Goal: Task Accomplishment & Management: Use online tool/utility

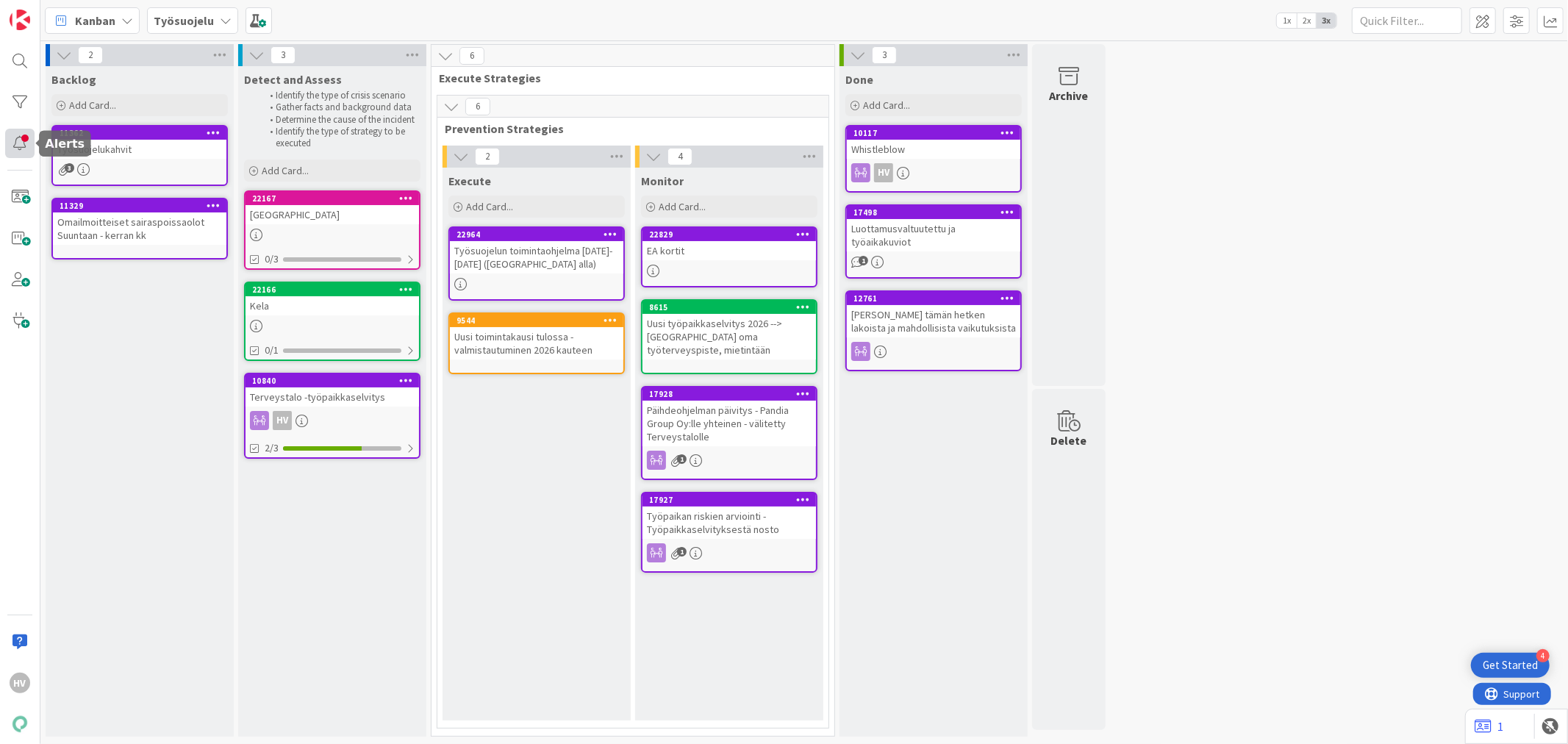
click at [18, 142] on div at bounding box center [19, 144] width 30 height 30
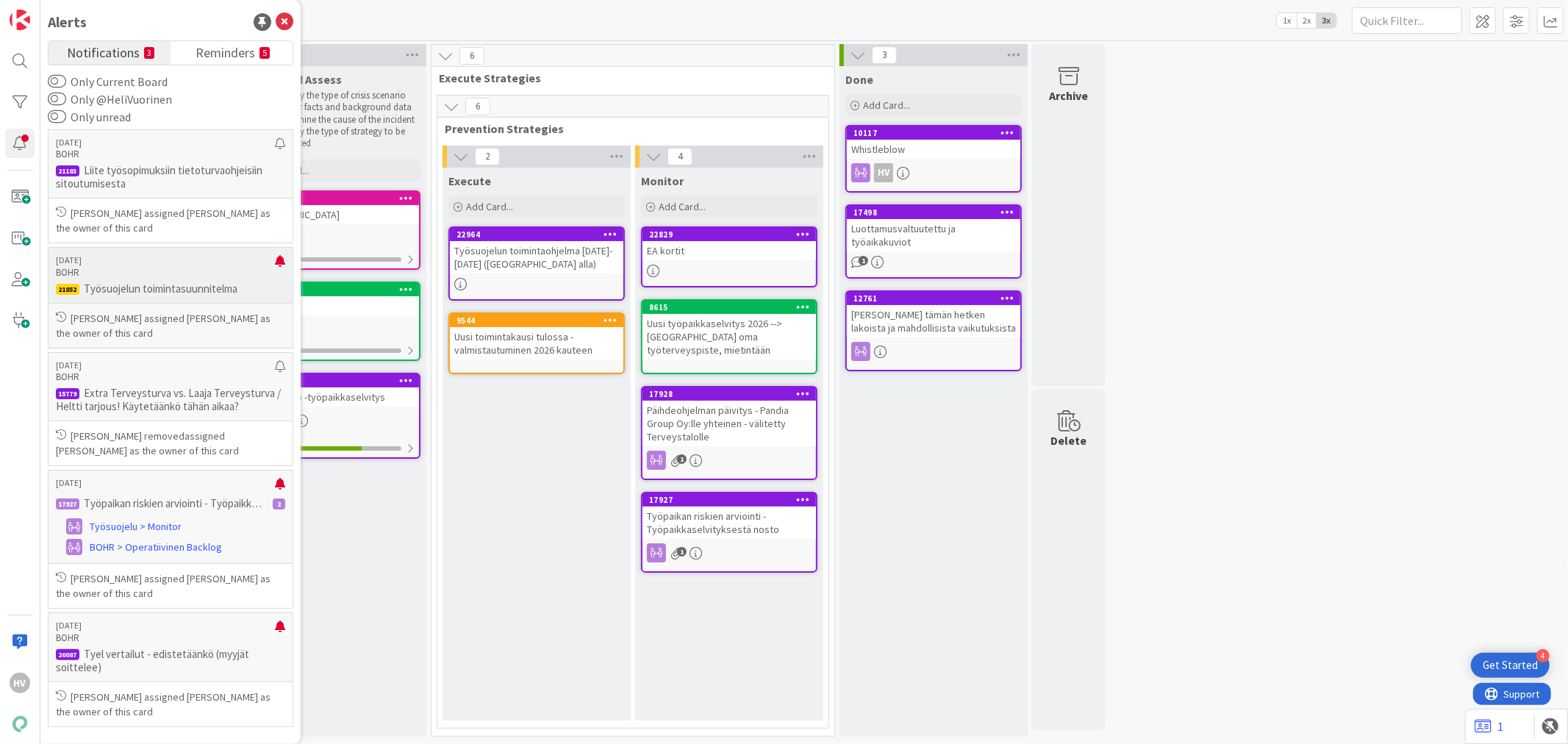
click at [183, 292] on p "Työsuojelun toimintasuunnitelma" at bounding box center [171, 289] width 229 height 14
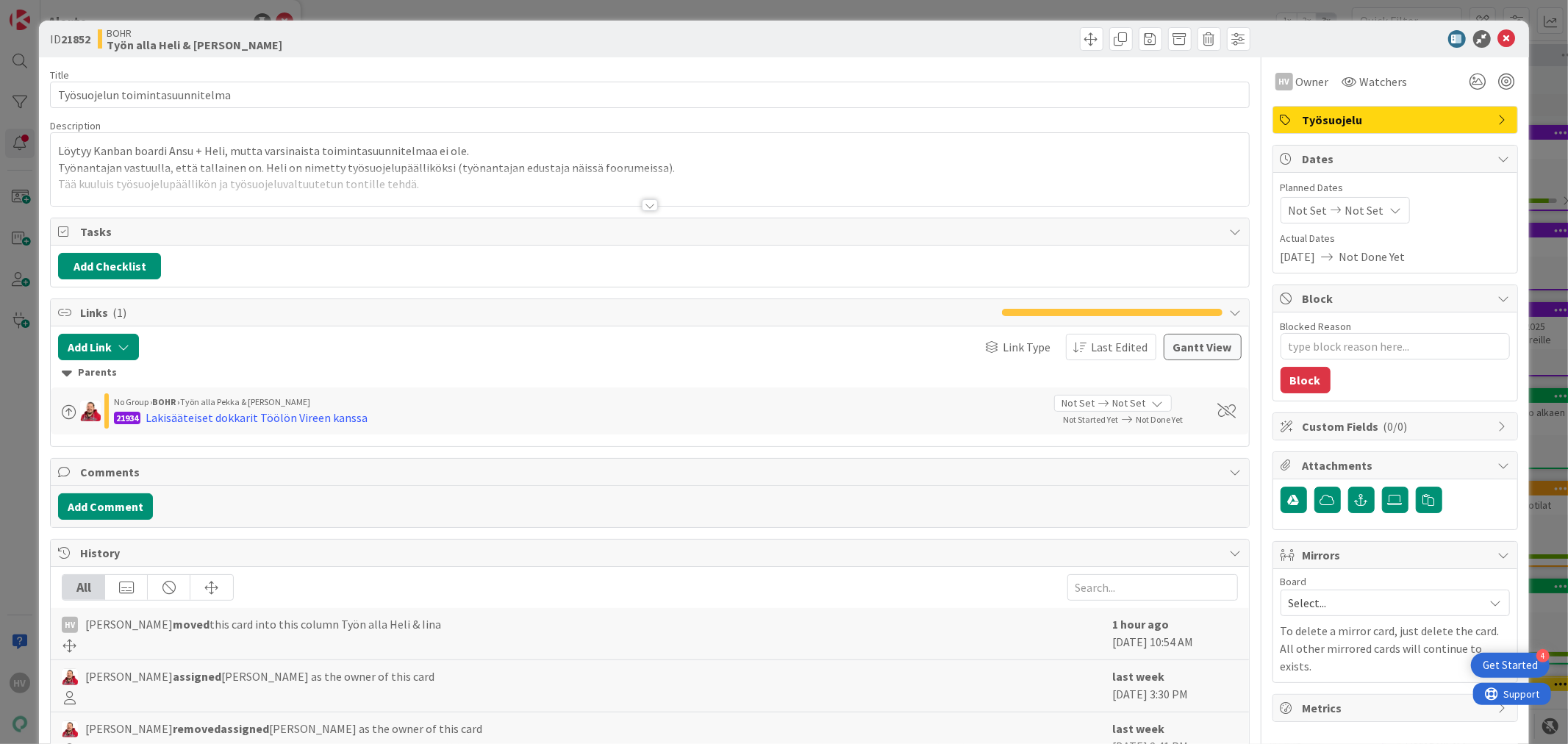
click at [642, 200] on div at bounding box center [650, 205] width 16 height 12
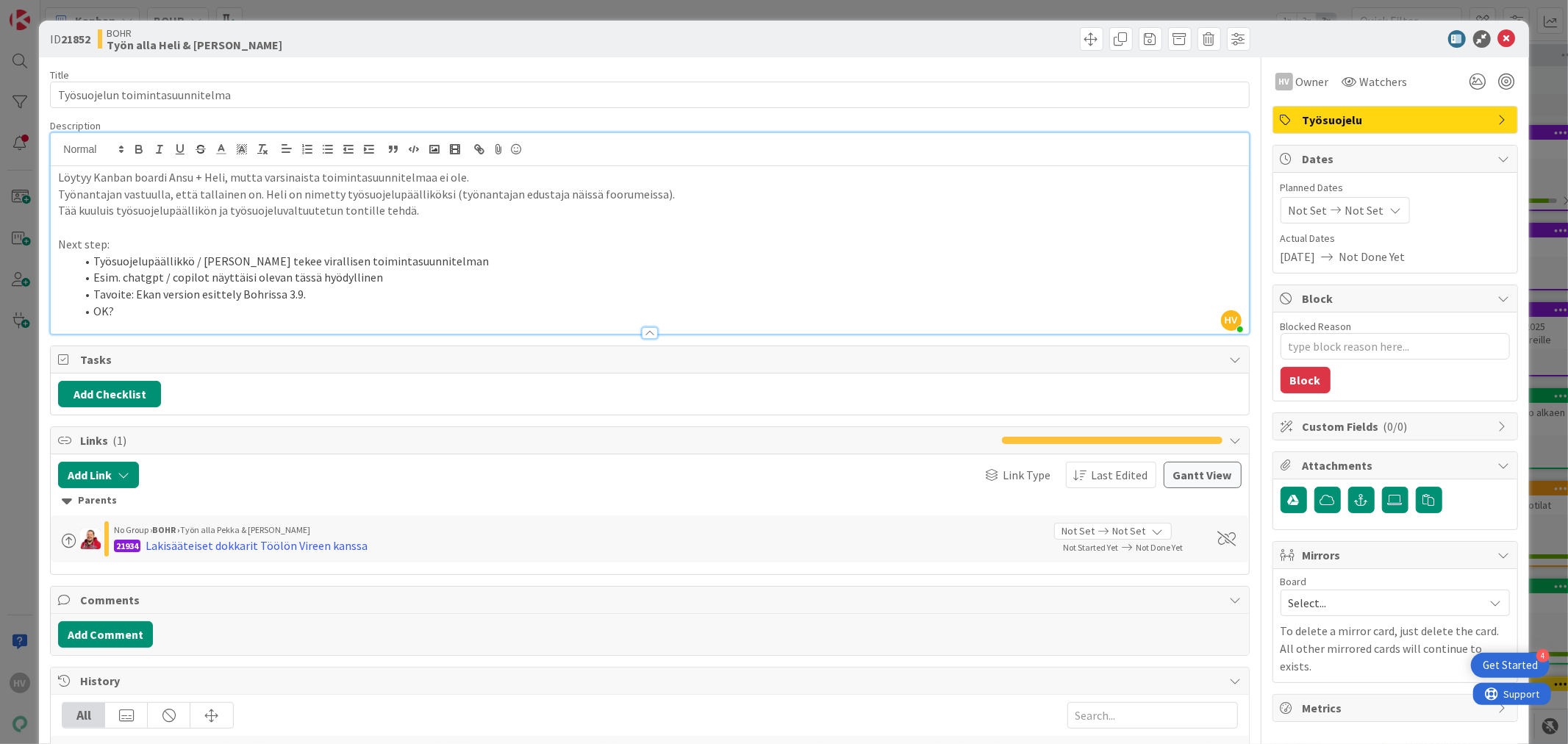
click at [1375, 607] on span "Select..." at bounding box center [1382, 603] width 188 height 21
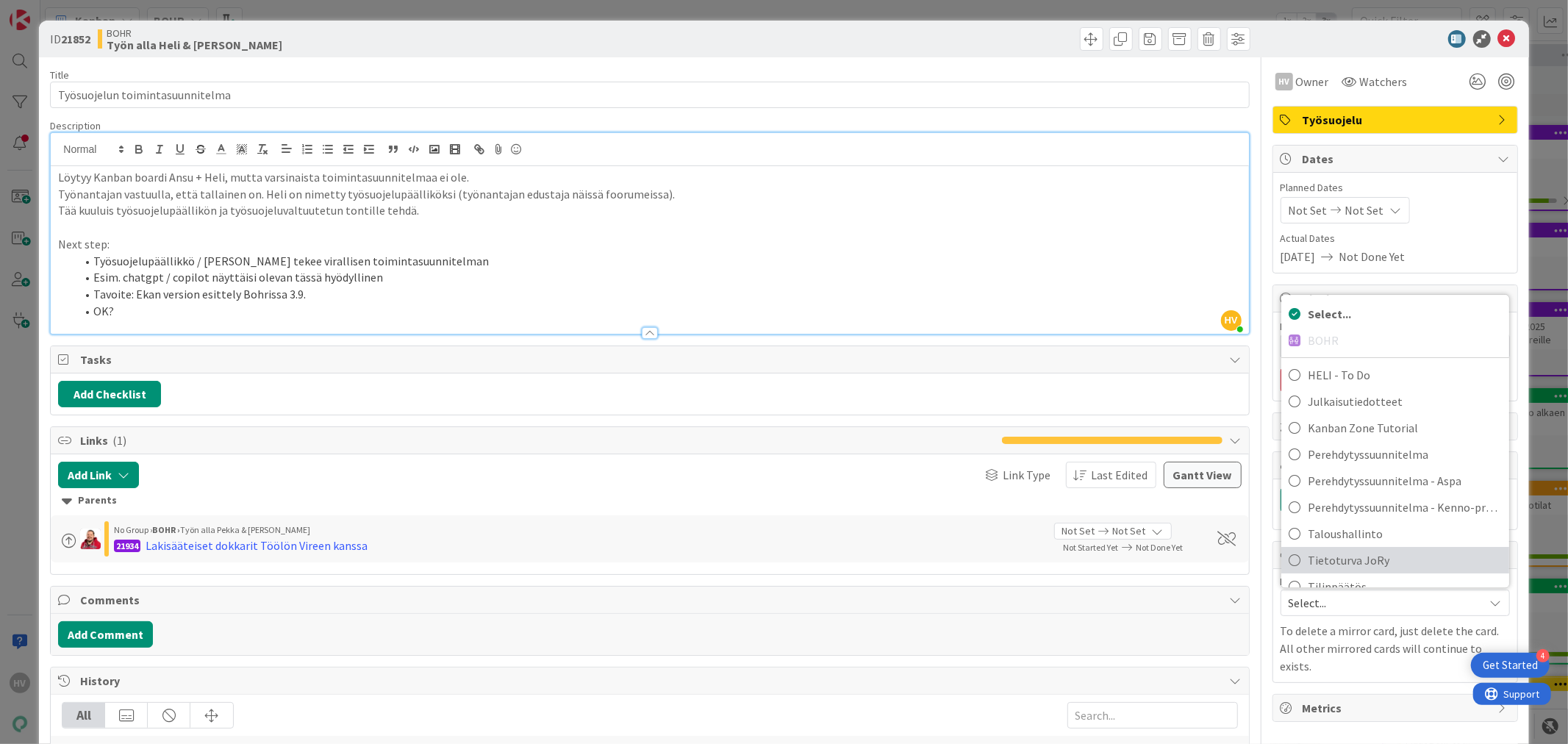
scroll to position [45, 0]
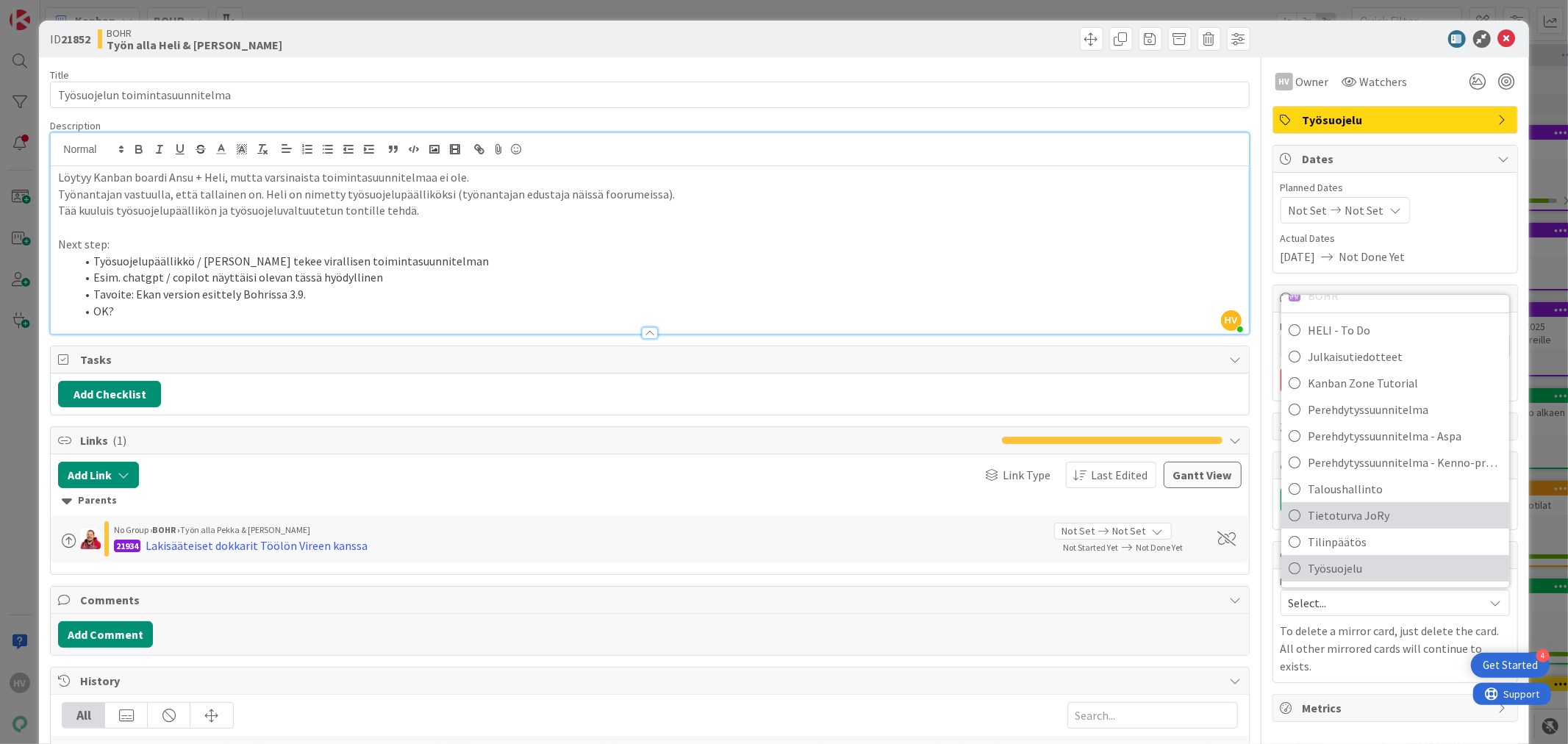
click at [1343, 564] on span "Työsuojelu" at bounding box center [1405, 568] width 194 height 22
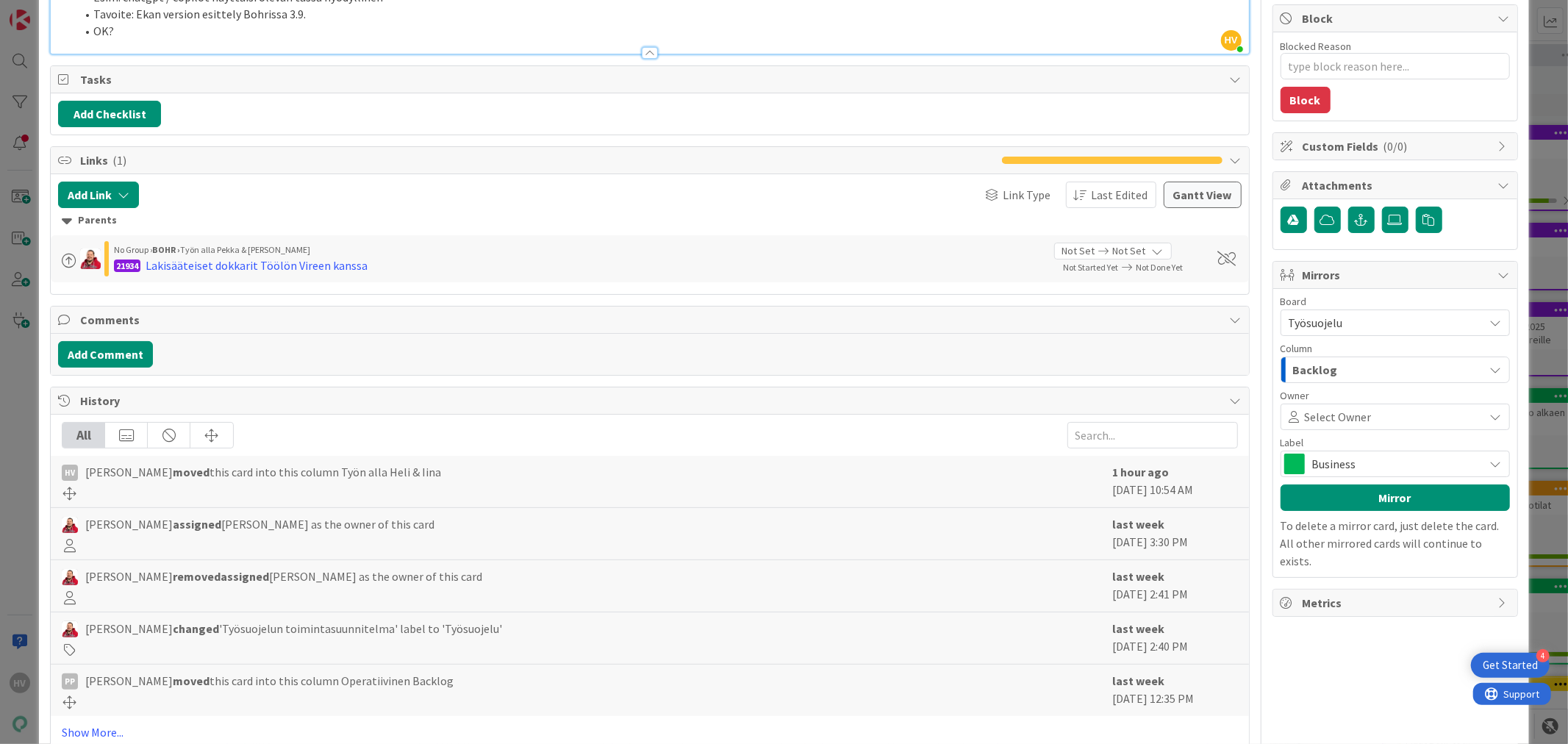
scroll to position [319, 0]
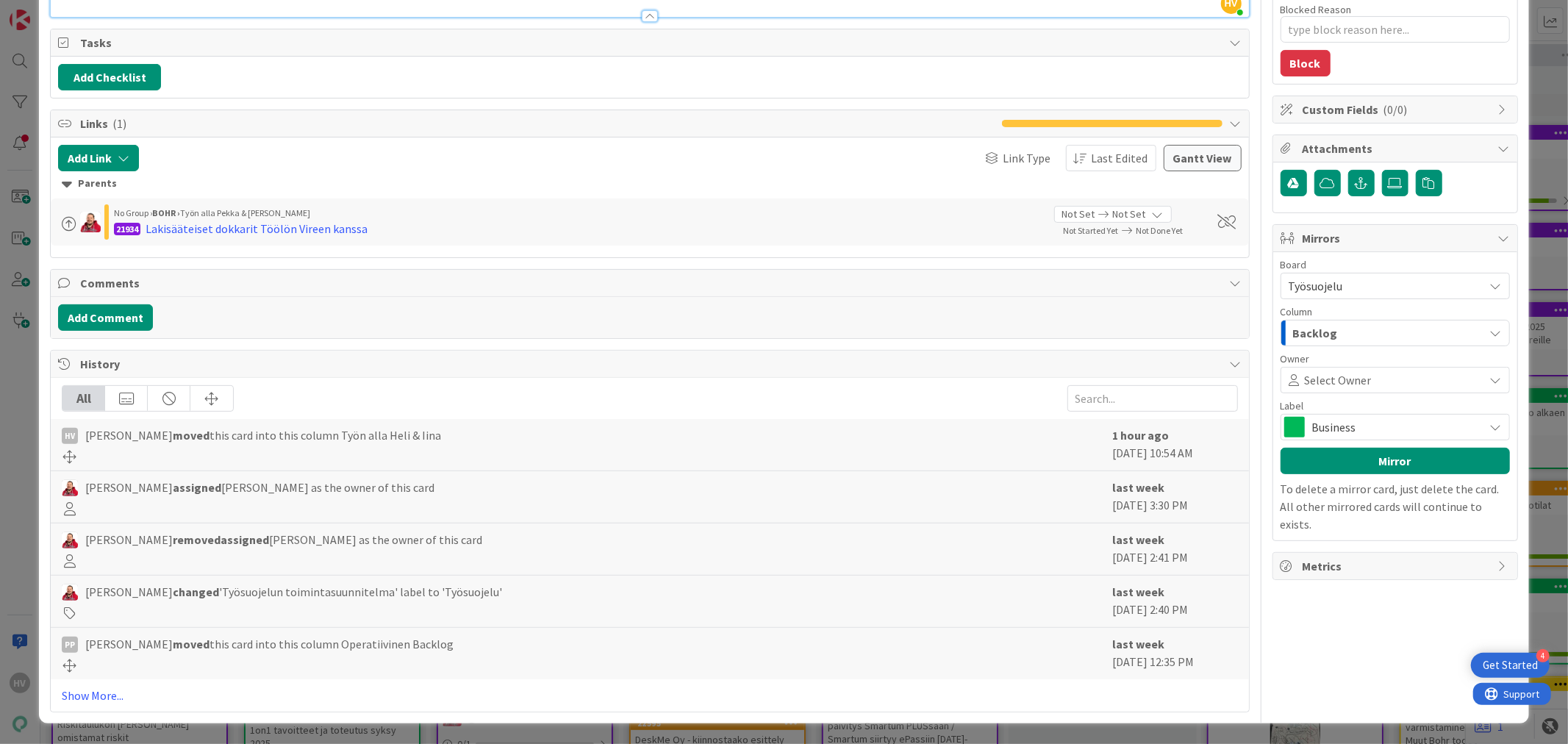
click at [1331, 330] on div "Backlog" at bounding box center [1386, 333] width 195 height 23
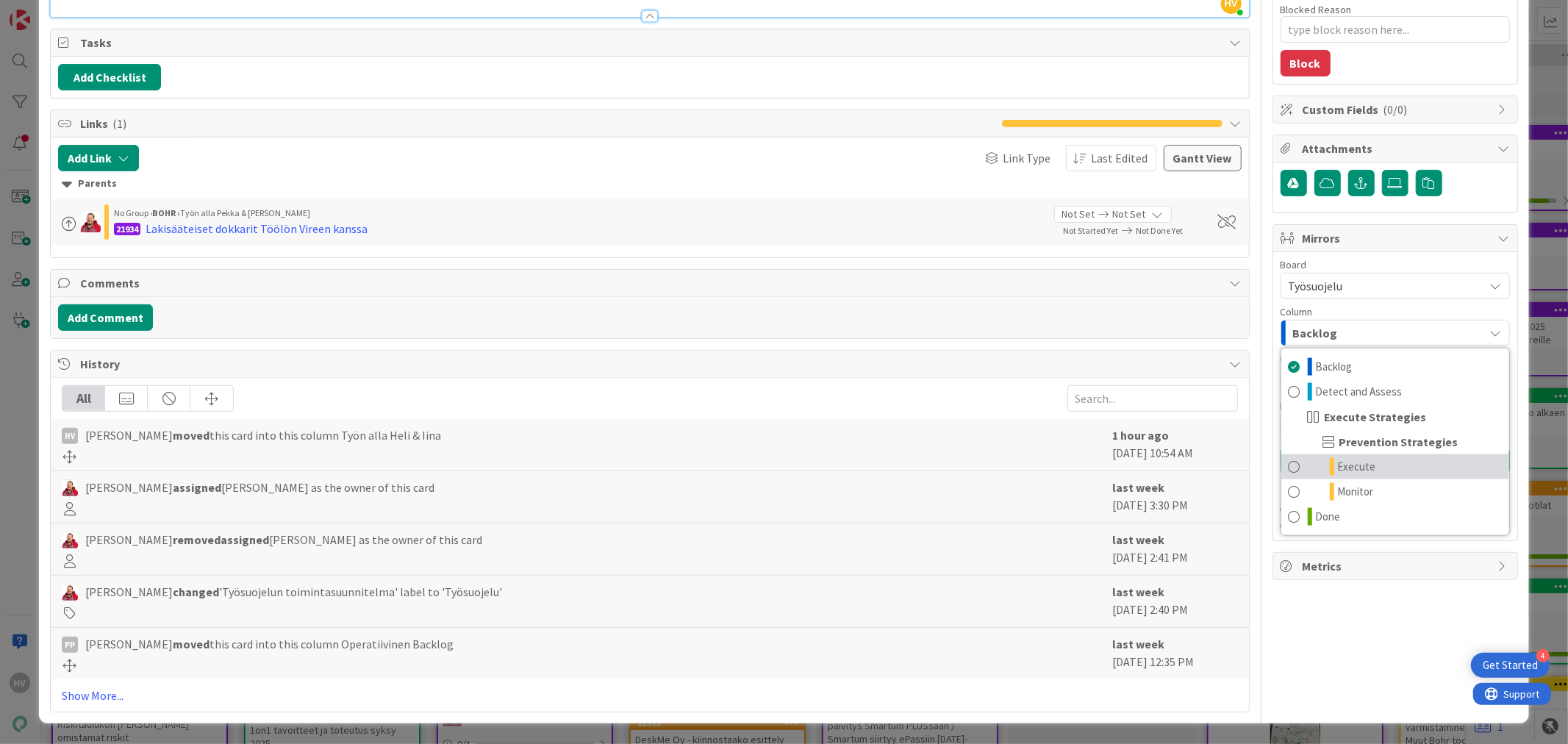
click at [1355, 463] on span "Execute" at bounding box center [1357, 467] width 38 height 18
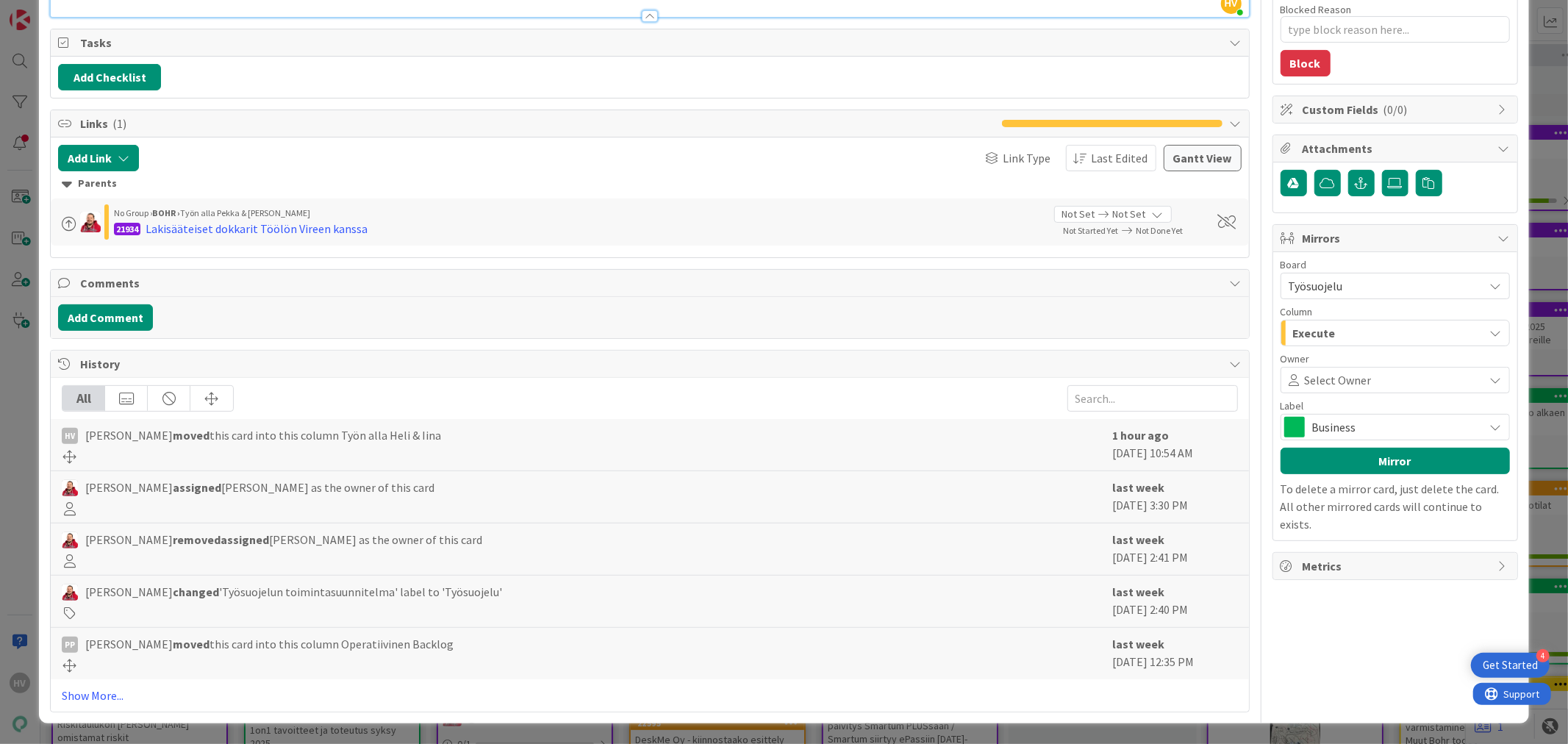
click at [1343, 423] on span "Business" at bounding box center [1395, 427] width 165 height 21
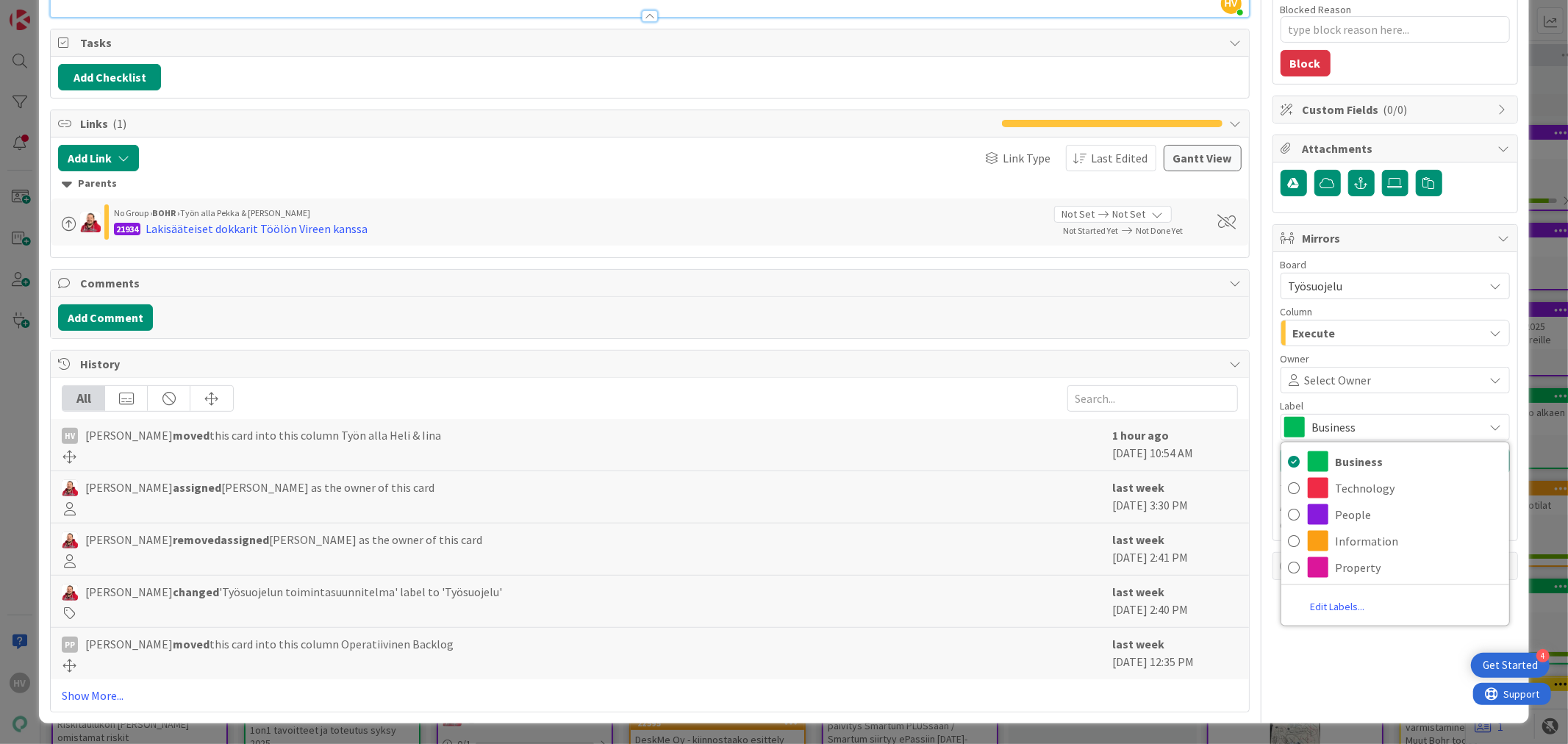
click at [1245, 406] on div "Title 31 / 128 Työsuojelun toimintasuunnitelma Description HV [PERSON_NAME] jus…" at bounding box center [783, 226] width 1467 height 972
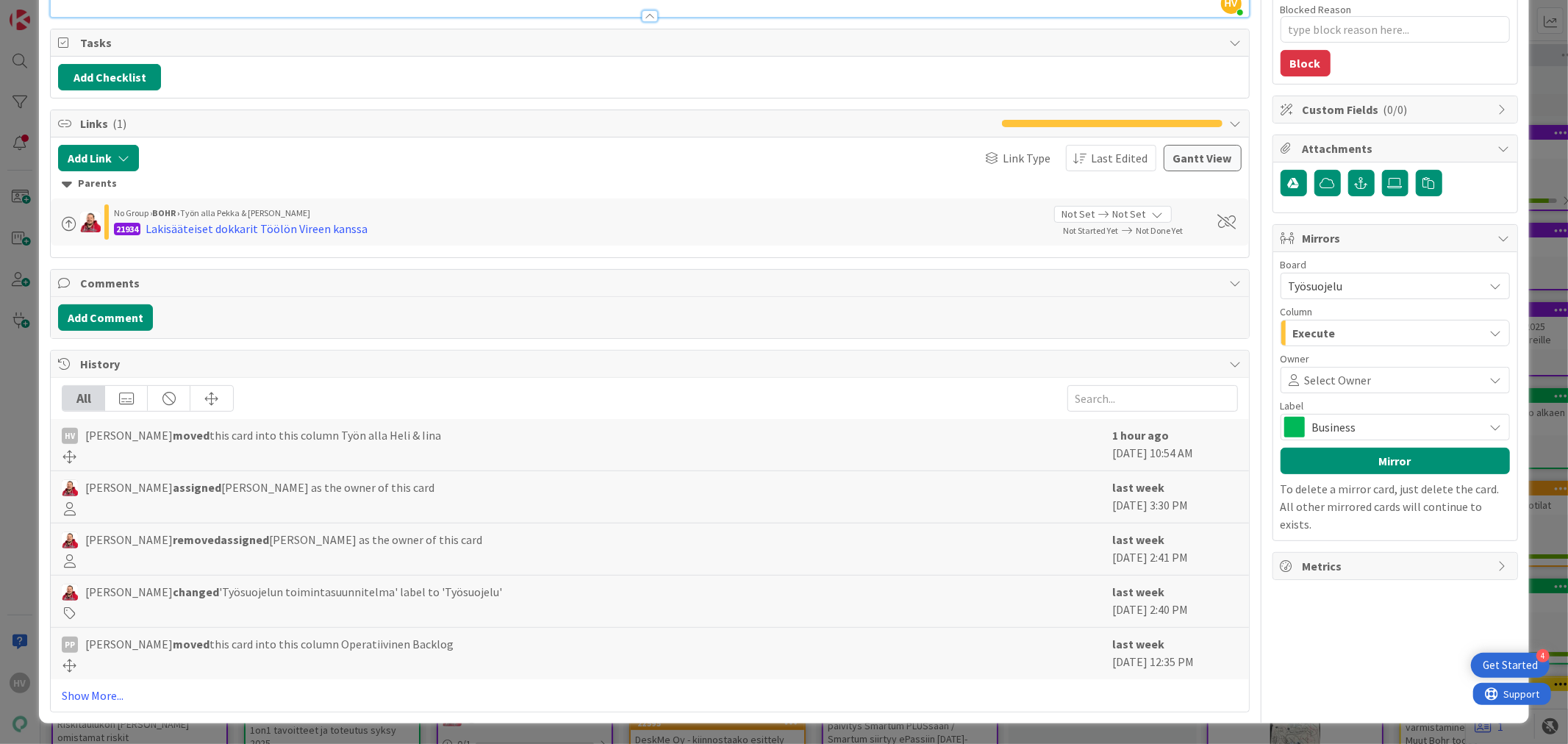
click at [1348, 428] on span "Business" at bounding box center [1395, 427] width 165 height 21
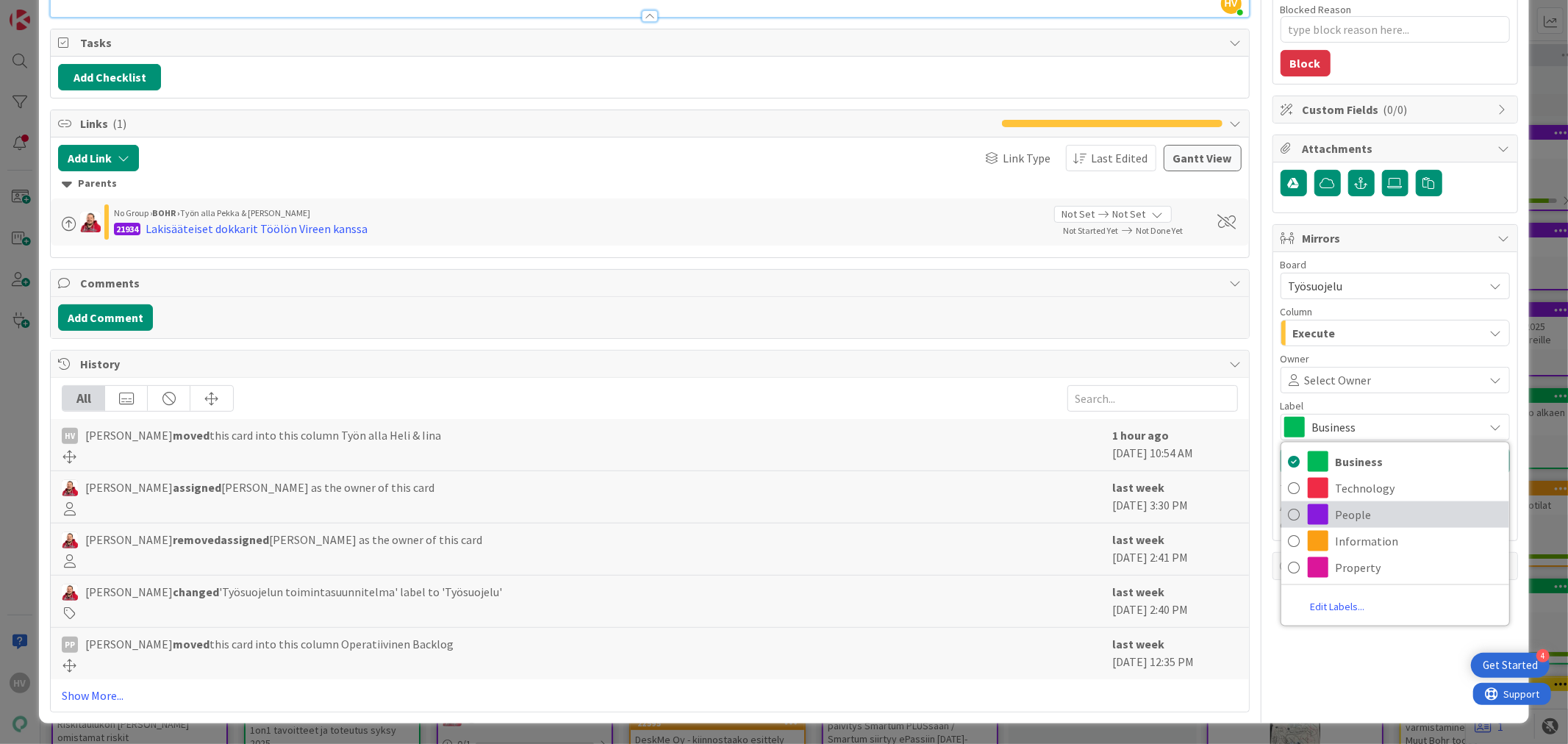
click at [1360, 503] on span "People" at bounding box center [1418, 515] width 166 height 22
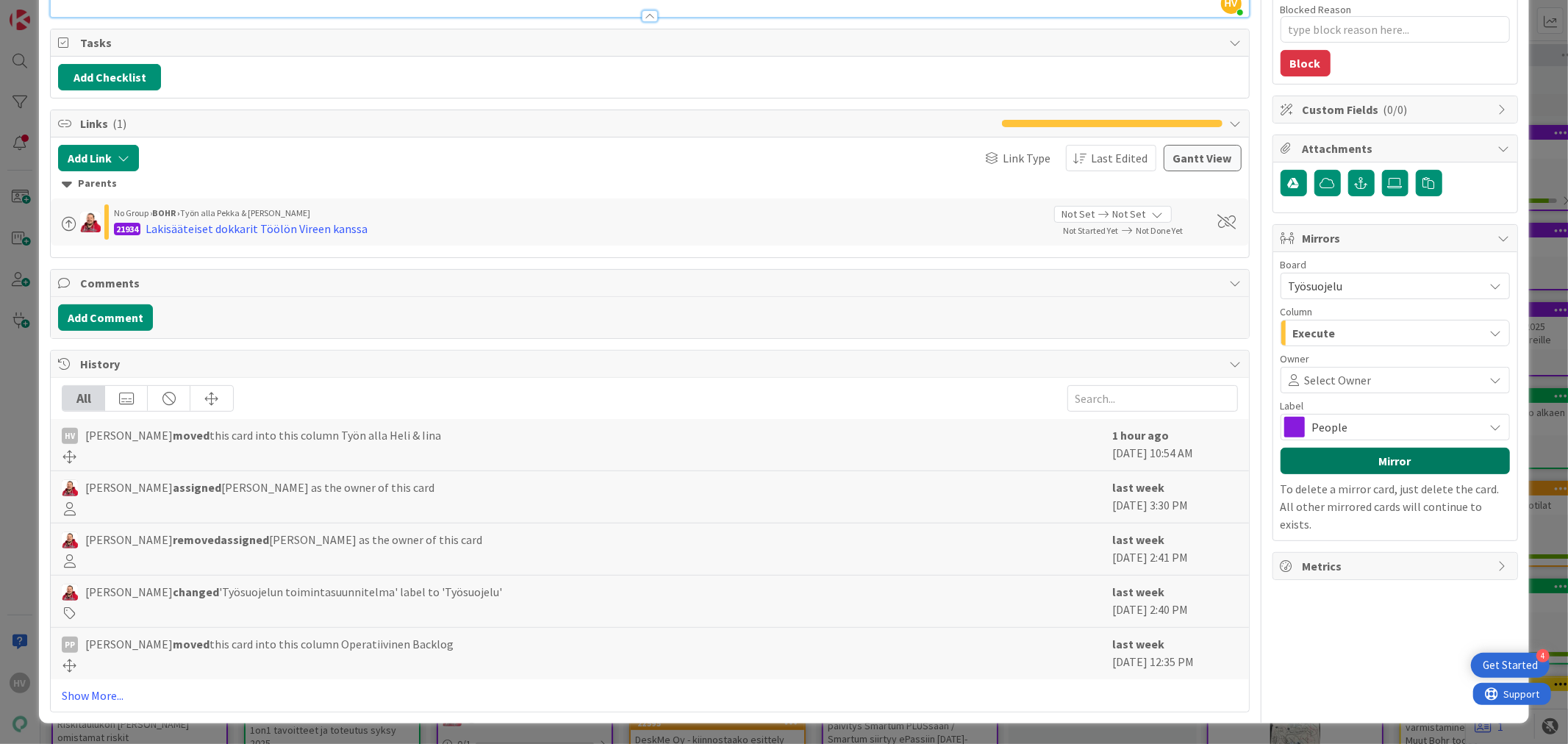
click at [1371, 463] on button "Mirror" at bounding box center [1395, 461] width 229 height 26
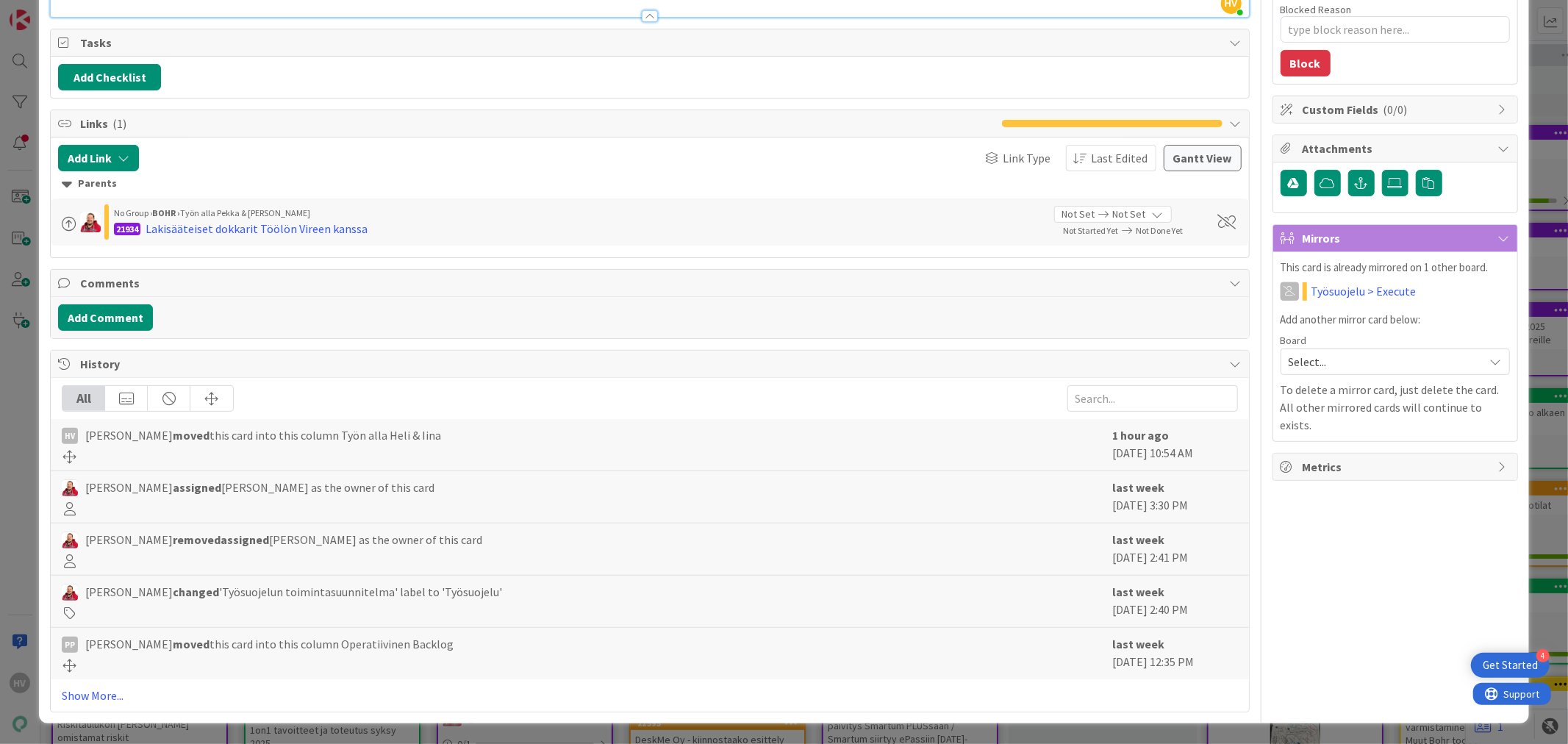
scroll to position [0, 0]
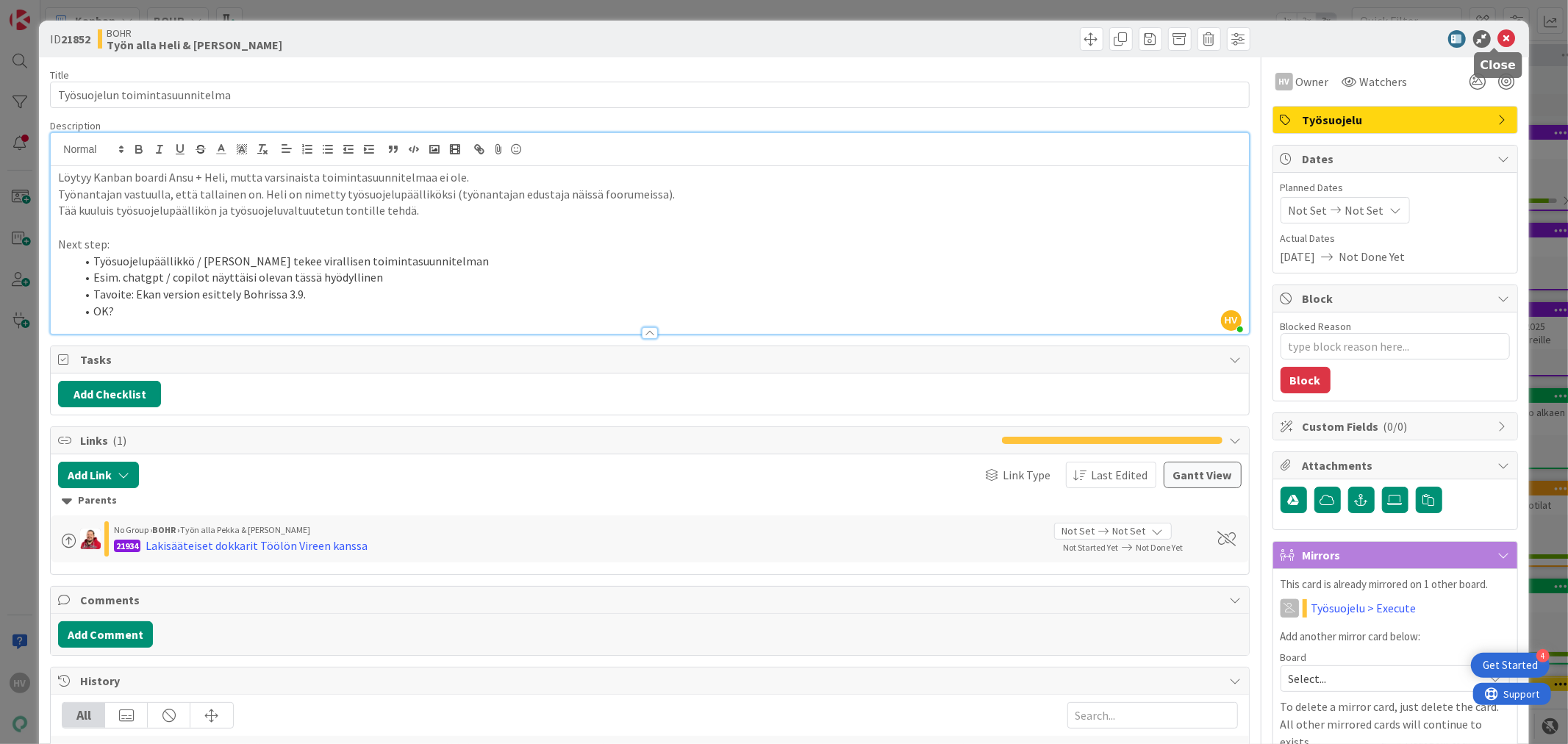
click at [1498, 42] on icon at bounding box center [1507, 39] width 18 height 18
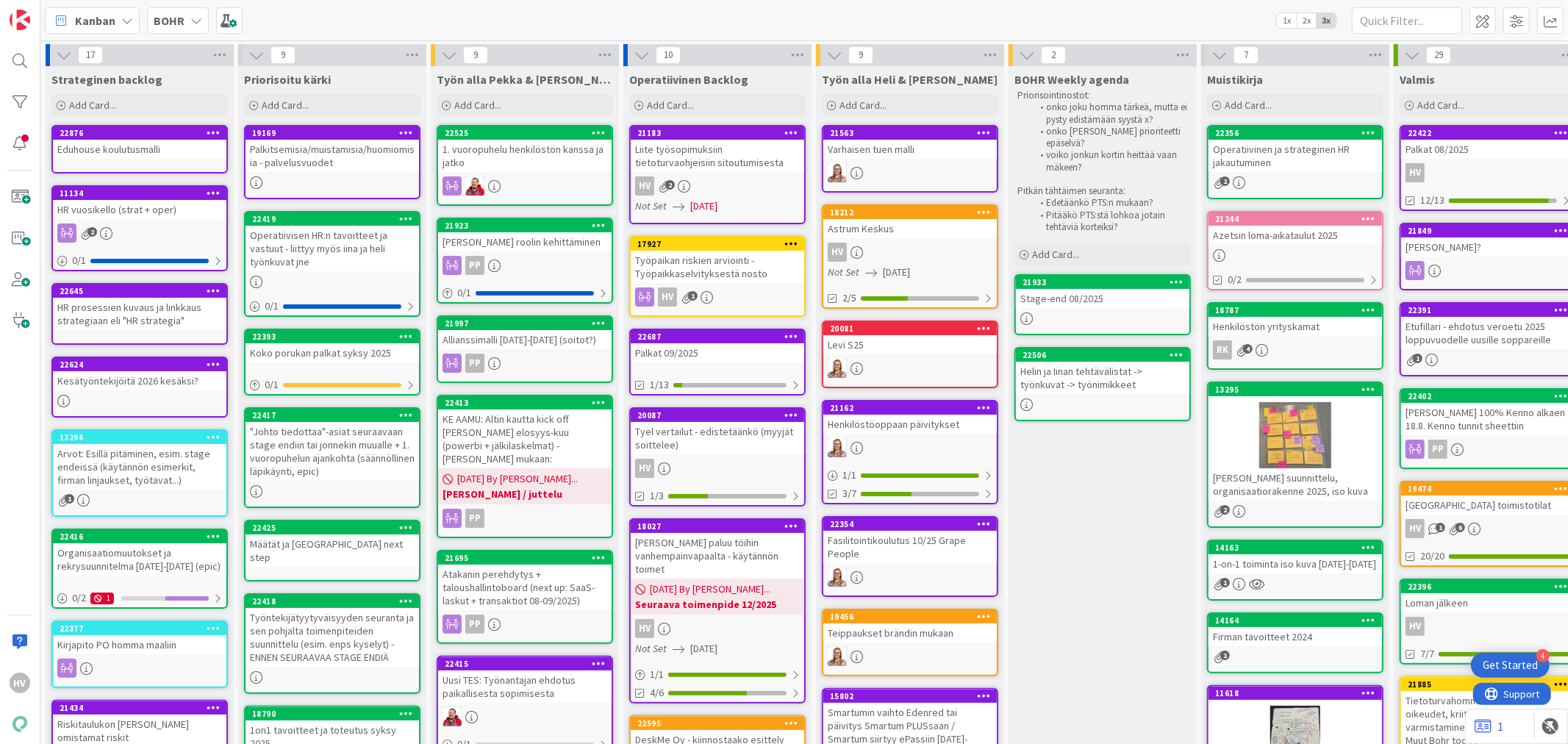
click at [187, 22] on div "BOHR" at bounding box center [177, 20] width 62 height 26
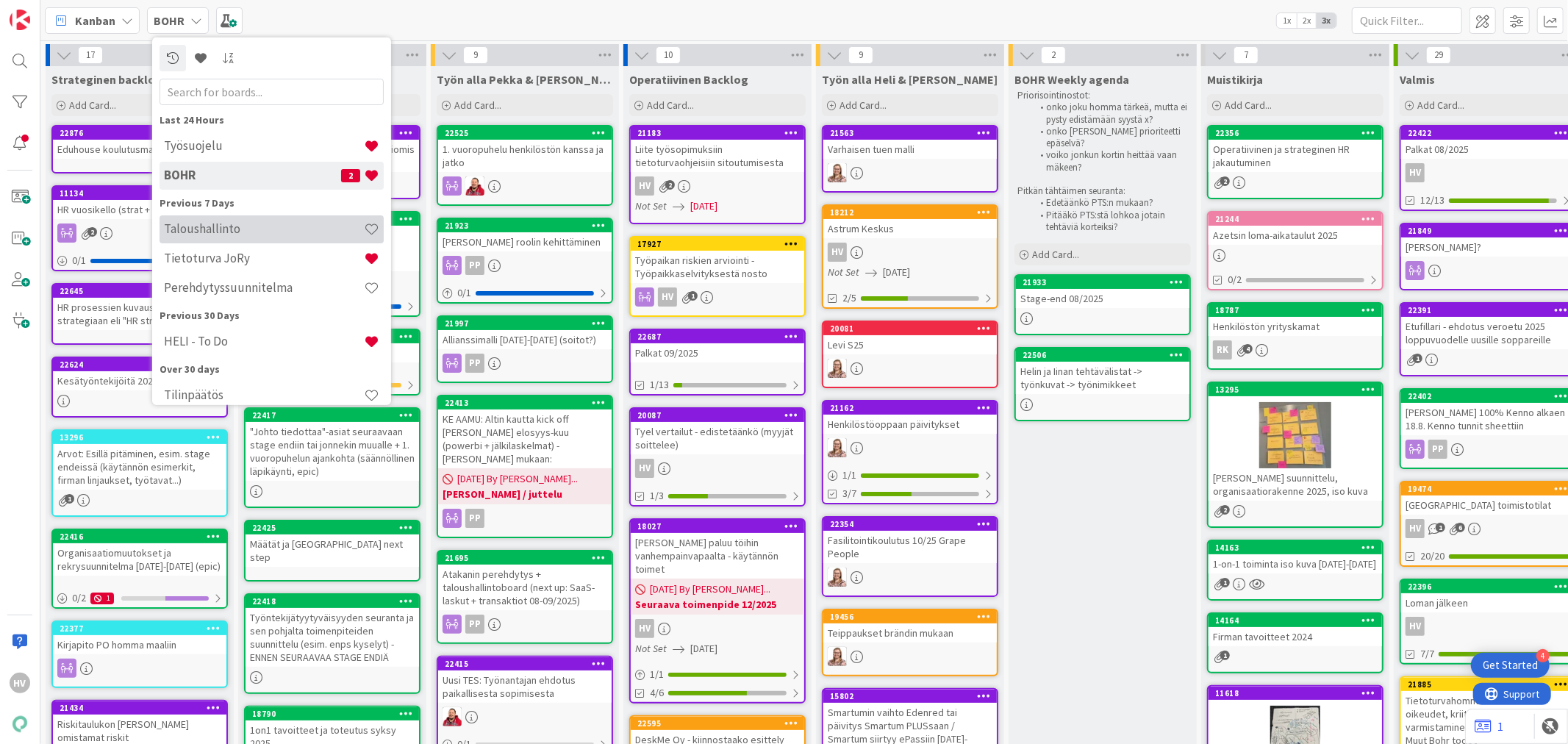
click at [229, 228] on h4 "Taloushallinto" at bounding box center [264, 228] width 200 height 14
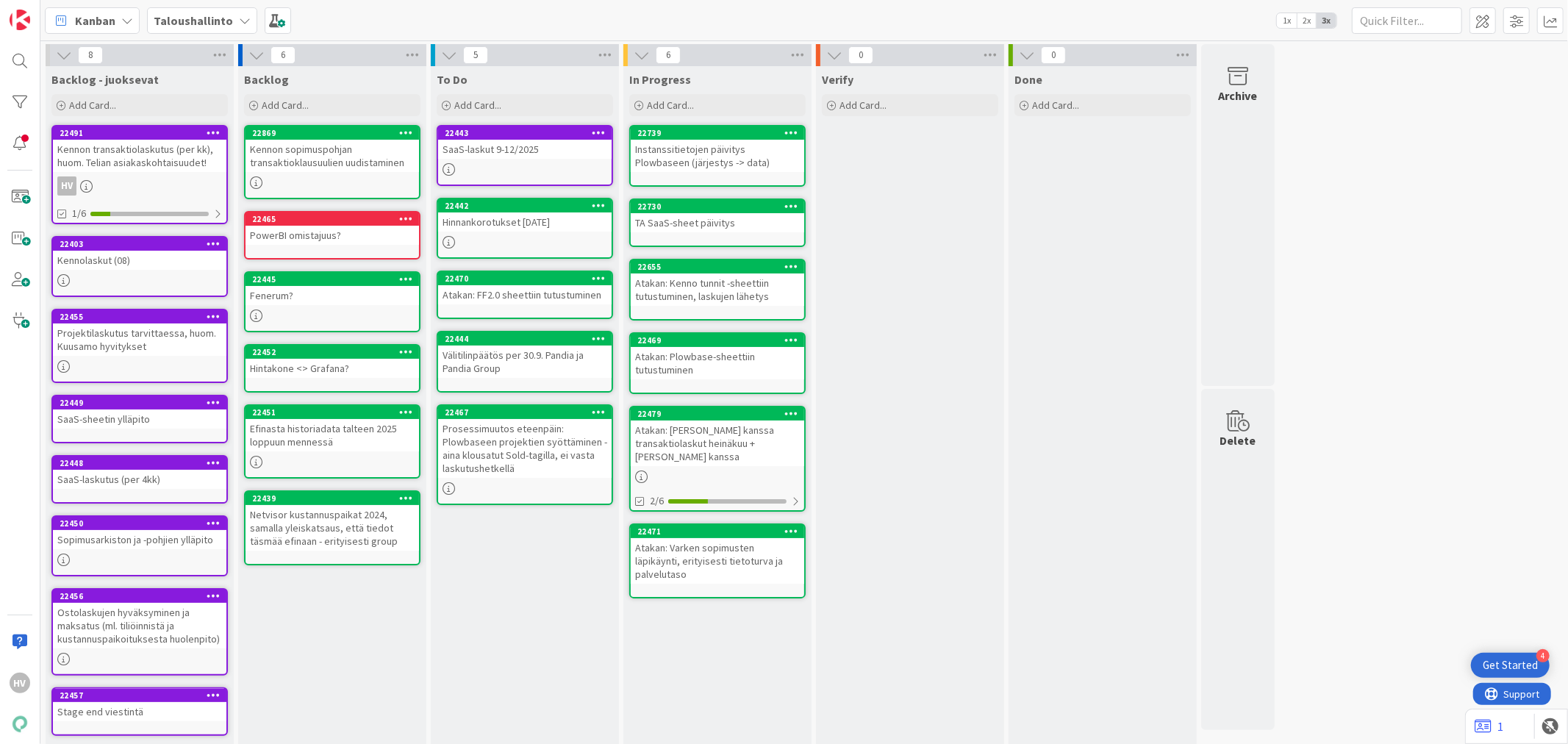
click at [211, 19] on b "Taloushallinto" at bounding box center [193, 21] width 79 height 14
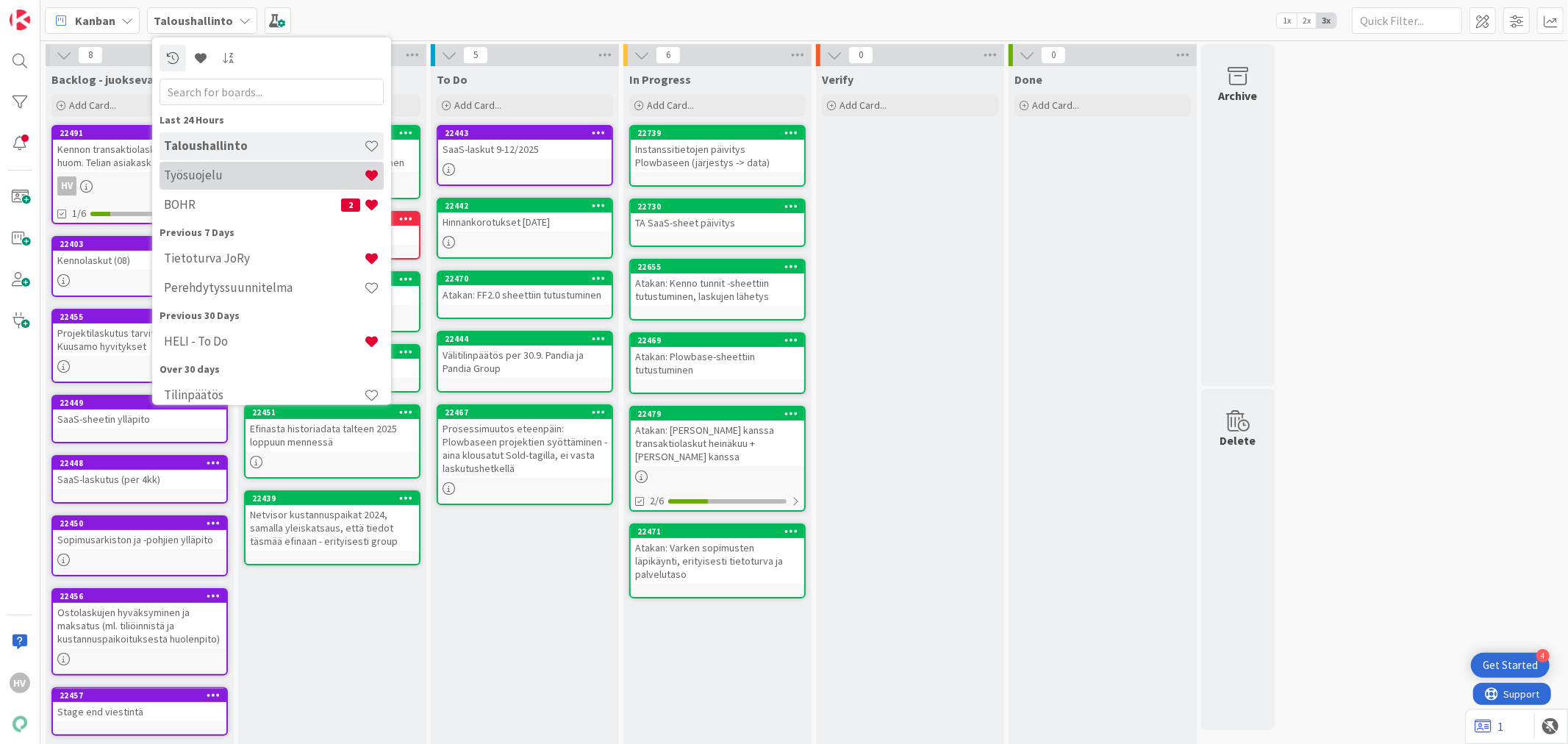
click at [217, 176] on h4 "Työsuojelu" at bounding box center [264, 175] width 200 height 14
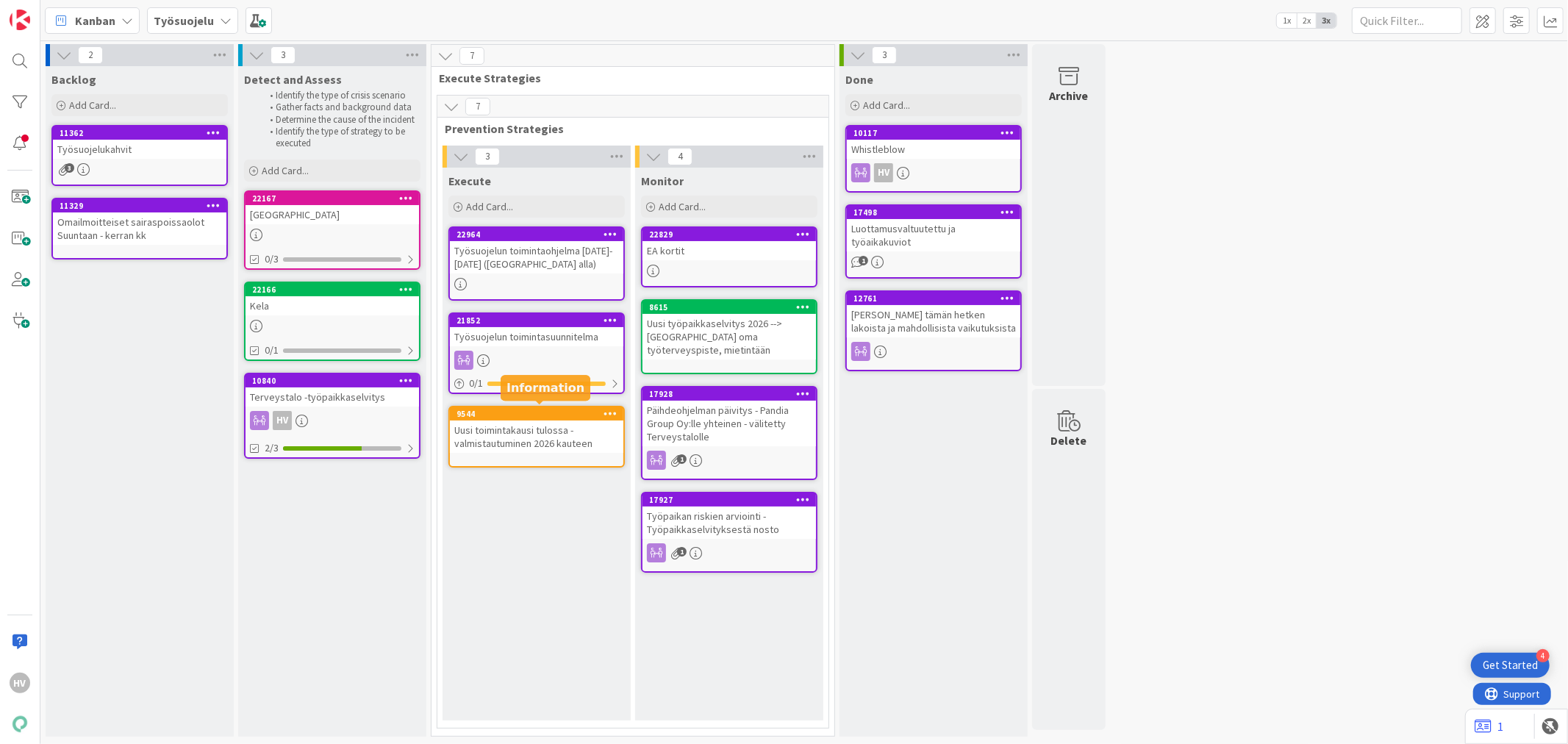
click at [542, 415] on div "9544" at bounding box center [540, 414] width 167 height 10
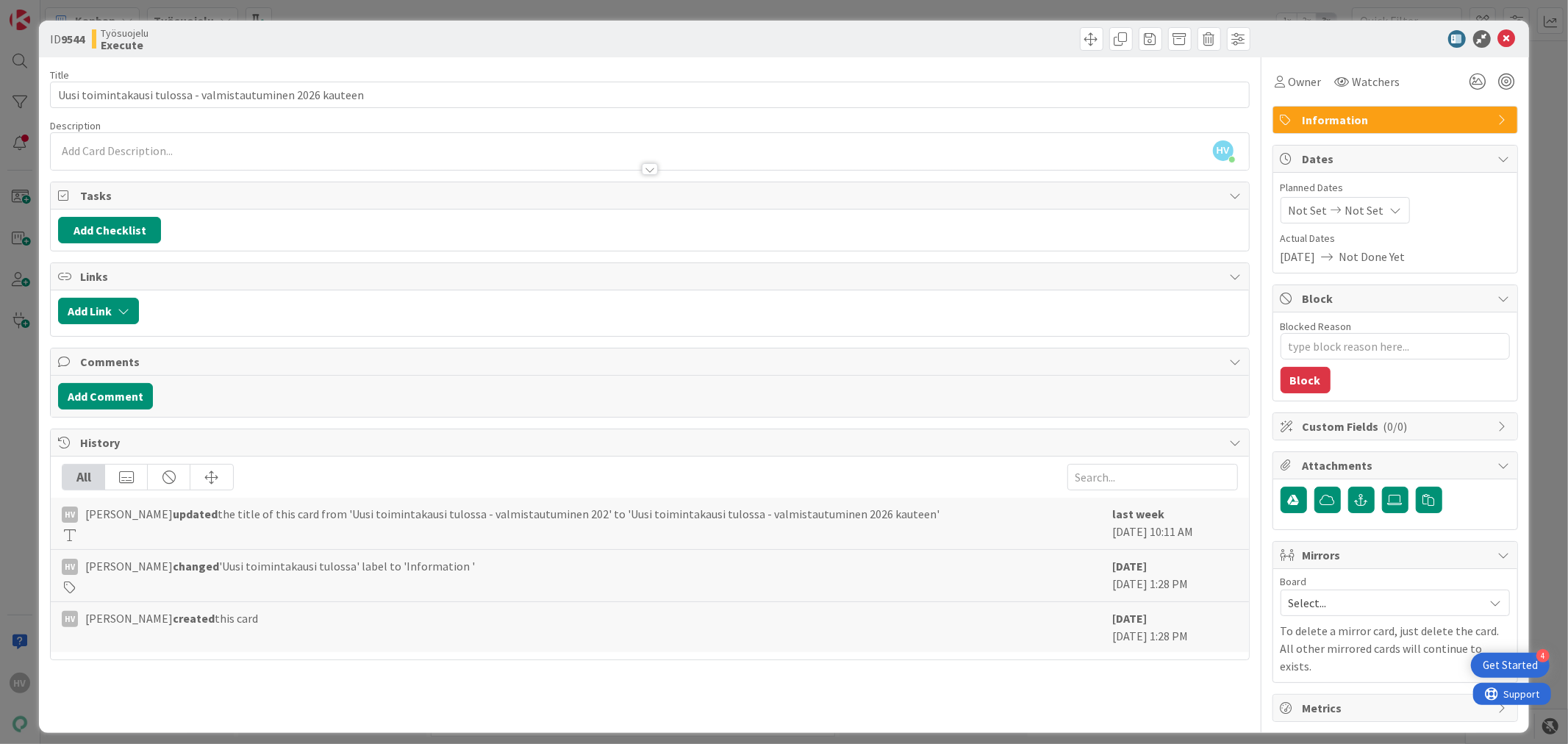
click at [648, 165] on div at bounding box center [650, 169] width 16 height 12
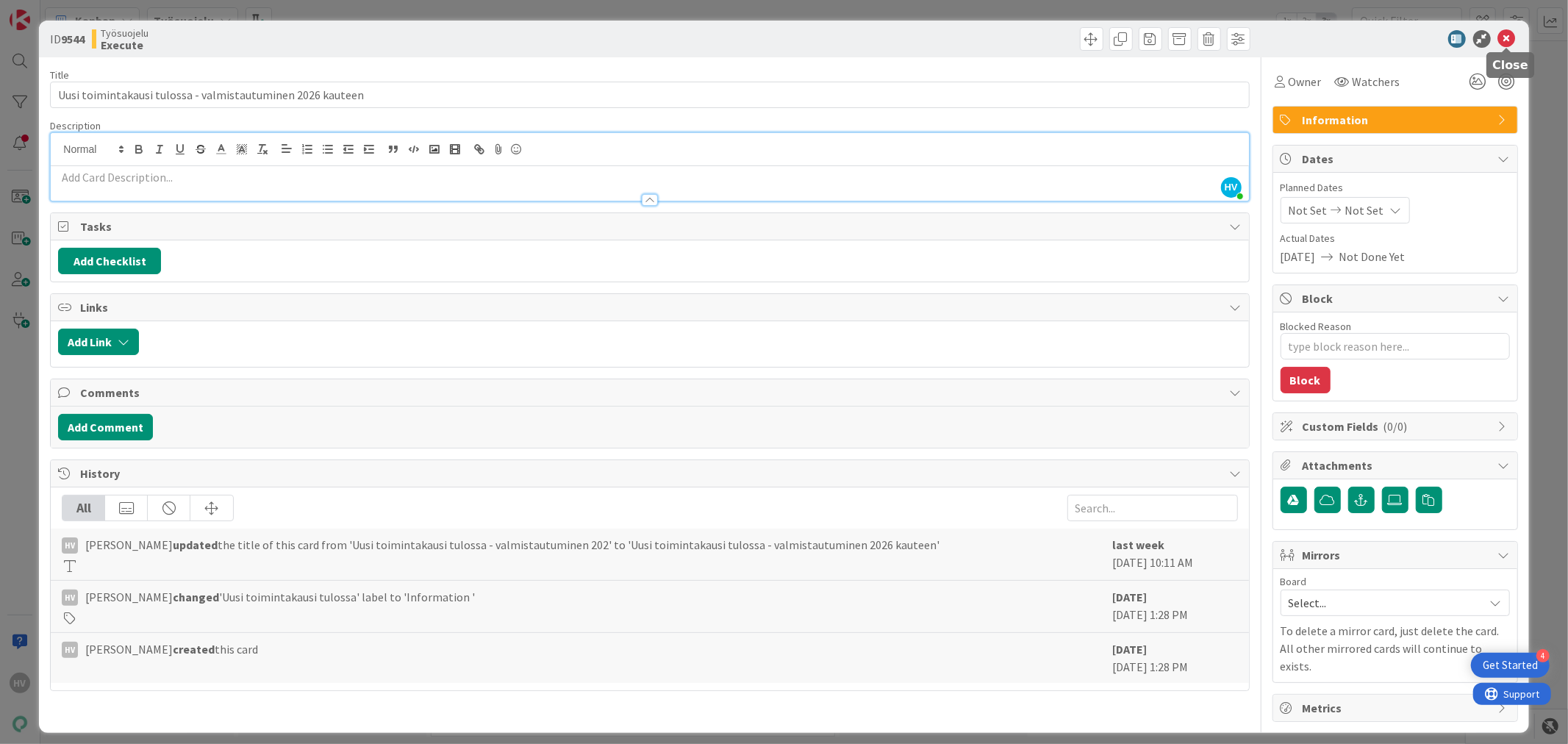
click at [1501, 38] on icon at bounding box center [1507, 39] width 18 height 18
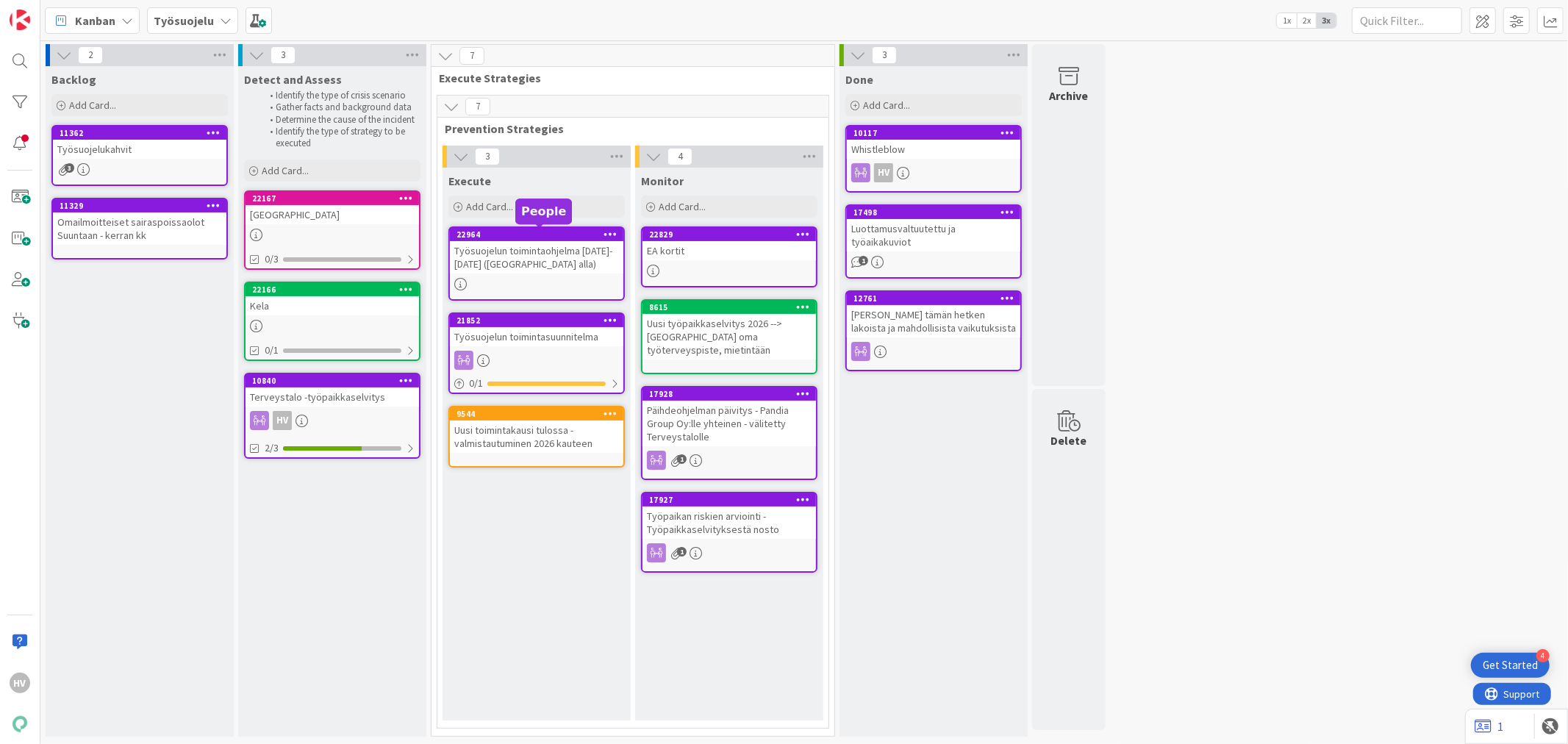
click at [532, 237] on div "22964" at bounding box center [540, 234] width 167 height 10
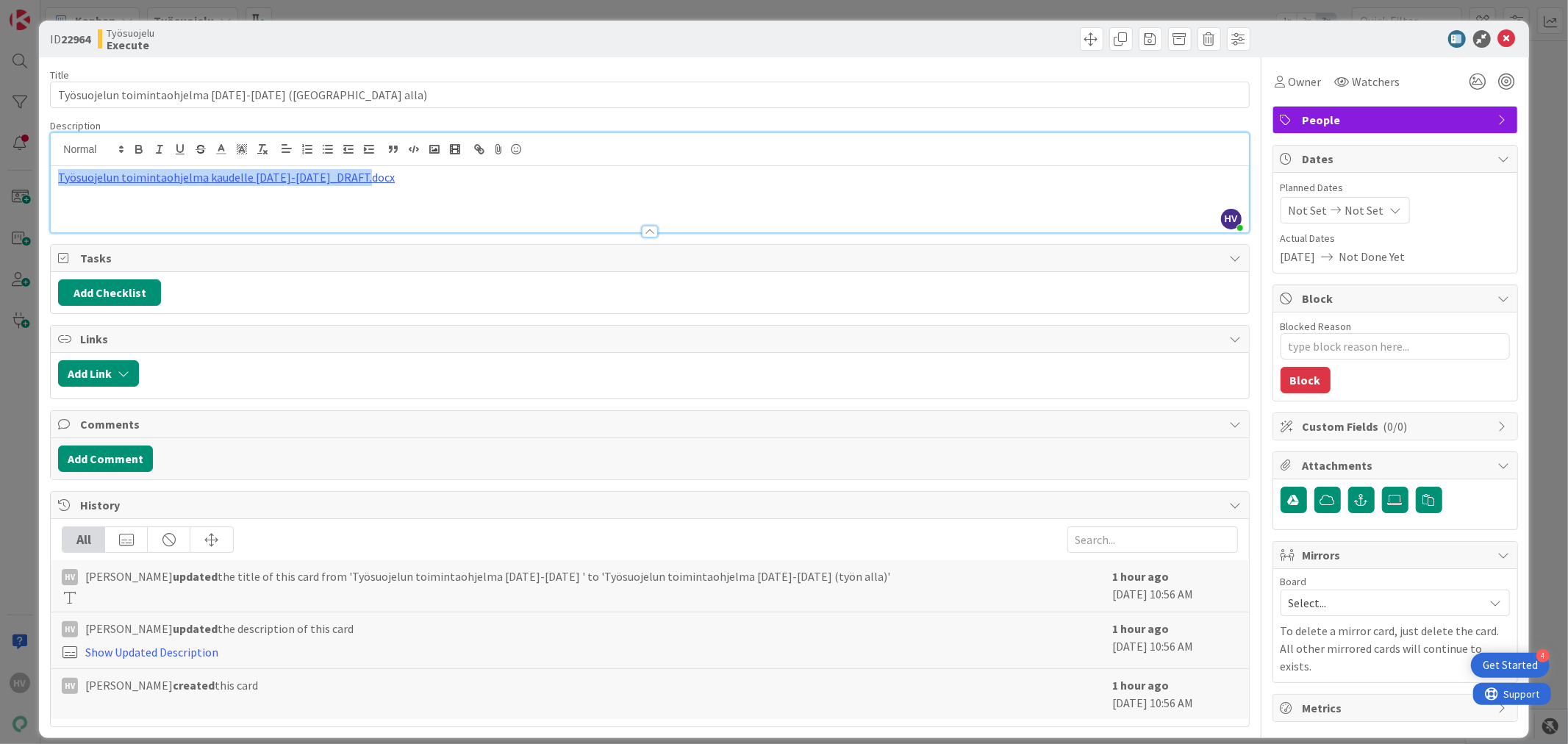
drag, startPoint x: 437, startPoint y: 156, endPoint x: 18, endPoint y: 152, distance: 419.0
click at [18, 152] on div "ID 22964 Työsuojelu Execute Title 49 / 128 Työsuojelun toimintaohjelma [DATE]-[…" at bounding box center [784, 372] width 1568 height 744
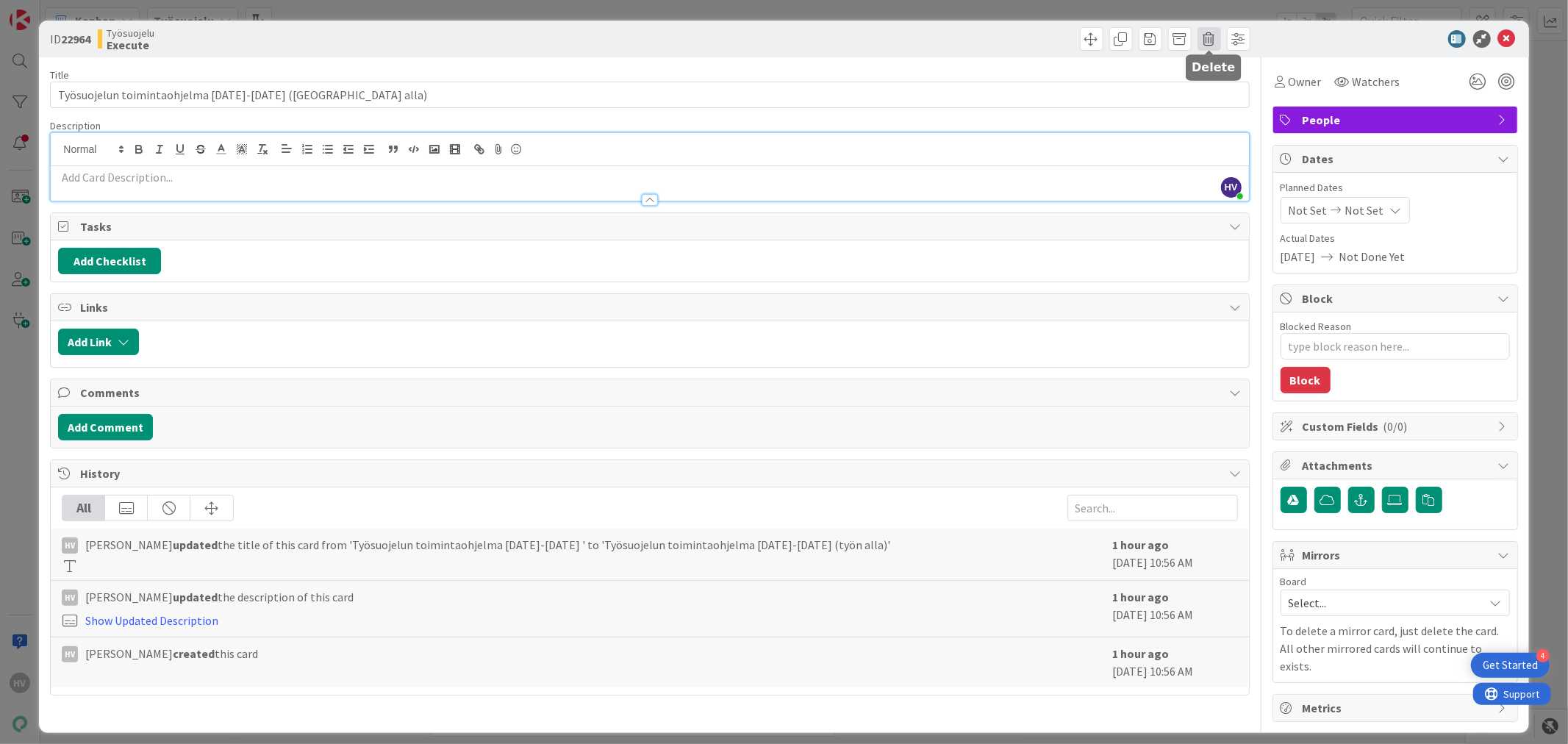
click at [1213, 38] on span at bounding box center [1208, 38] width 23 height 23
click at [1231, 104] on button "Delete" at bounding box center [1232, 107] width 55 height 26
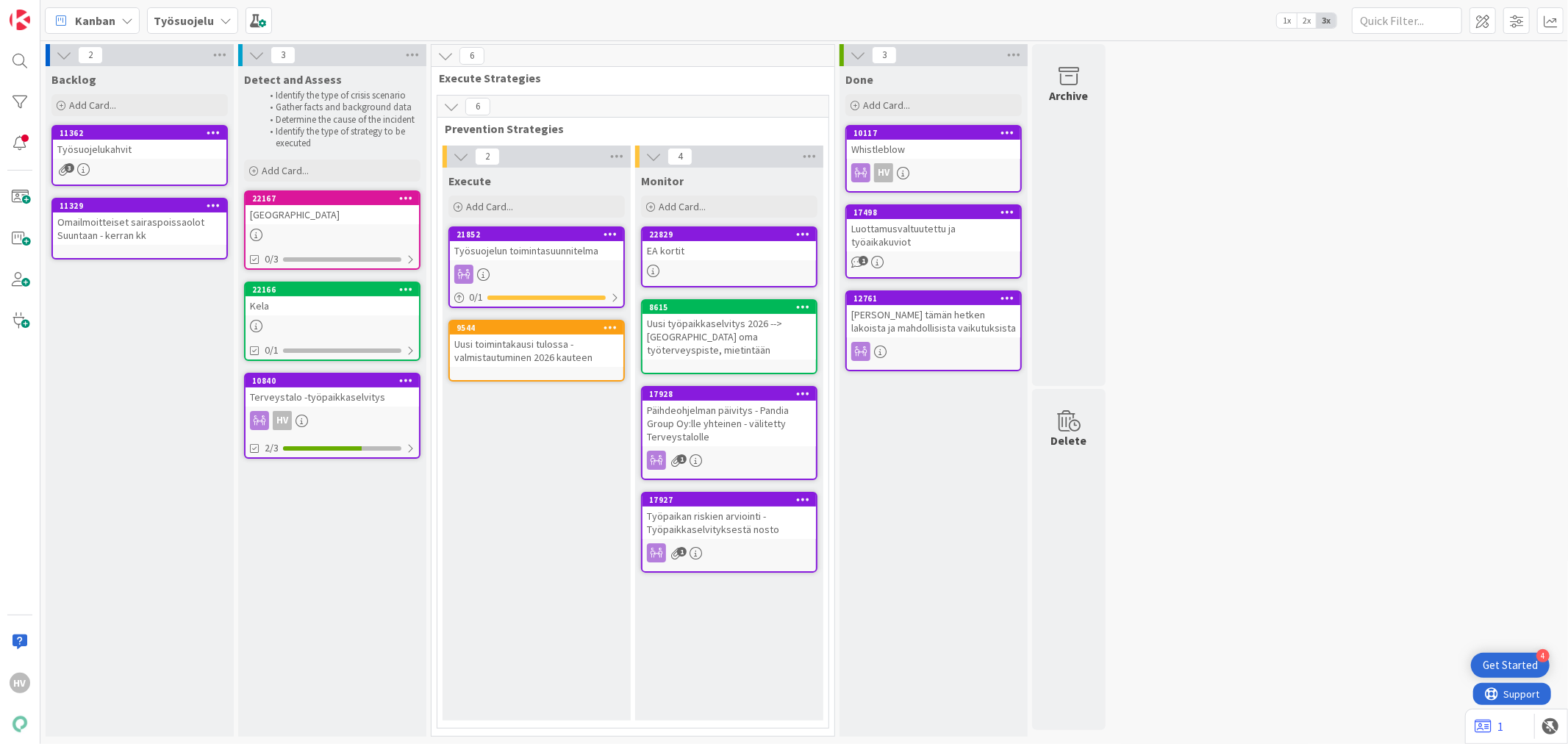
click at [522, 243] on div "Työsuojelun toimintasuunnitelma" at bounding box center [536, 251] width 174 height 19
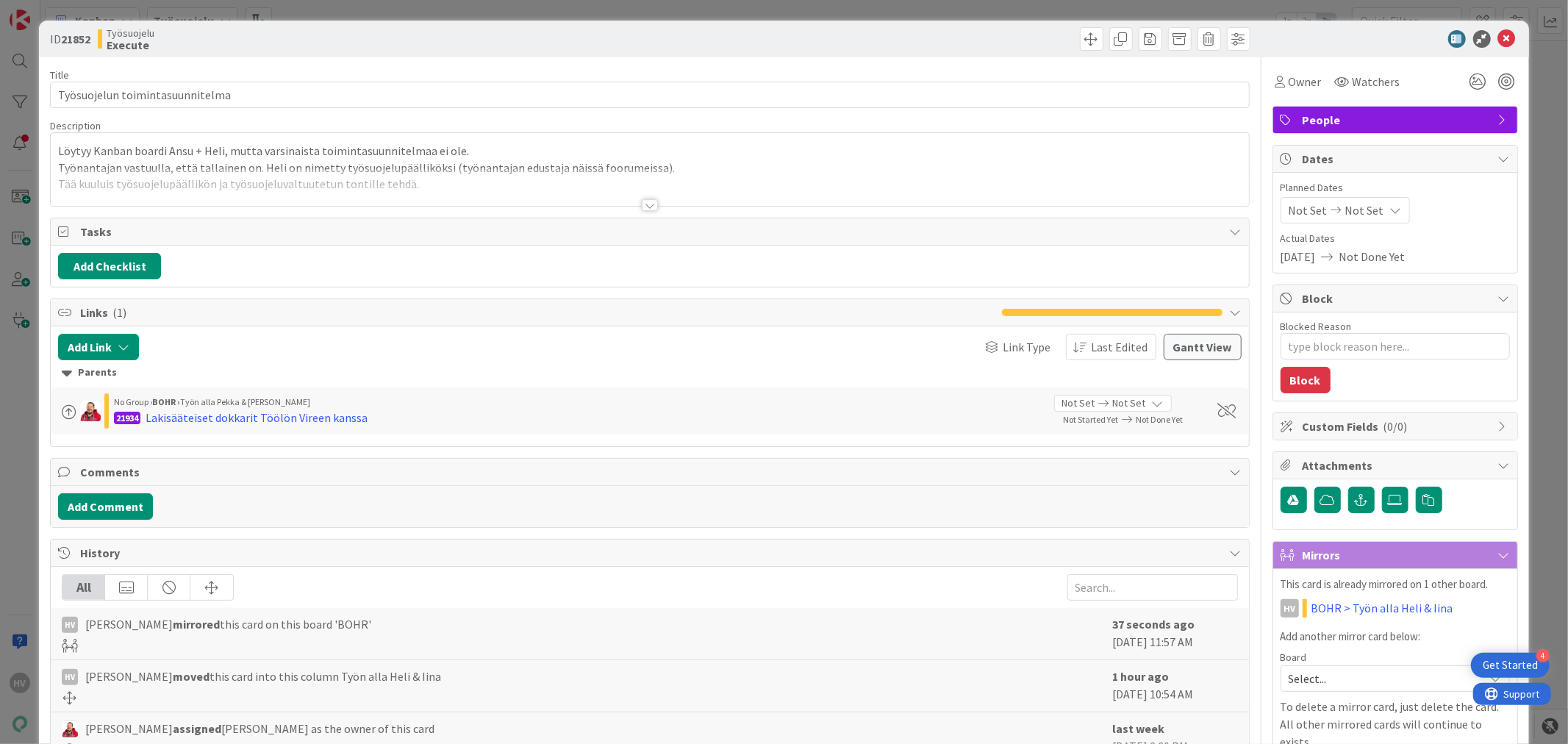
click at [643, 203] on div at bounding box center [650, 205] width 16 height 12
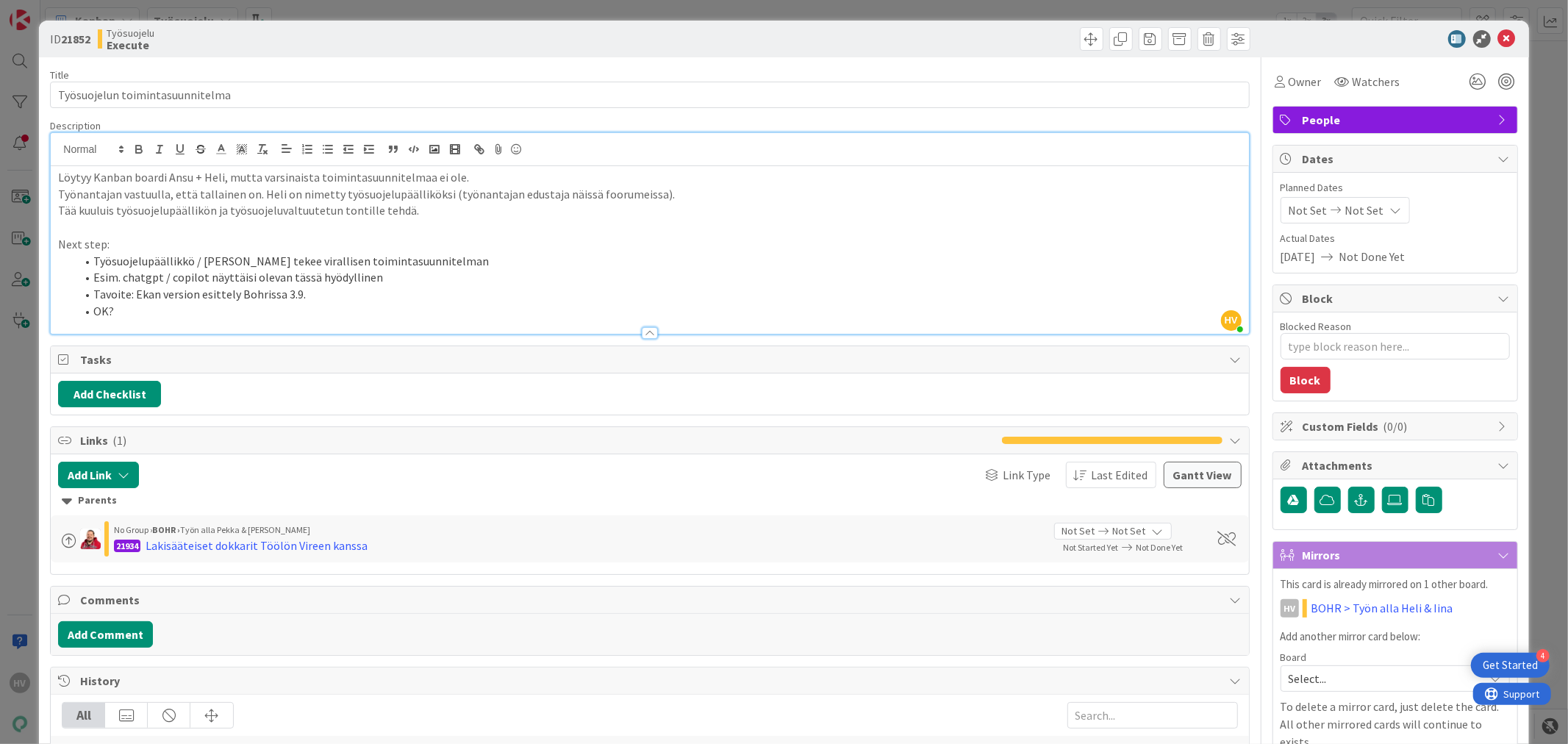
click at [493, 180] on p "Löytyy Kanban boardi Ansu + Heli, mutta varsinaista toimintasuunnitelmaa ei ole." at bounding box center [649, 177] width 1183 height 17
click at [58, 175] on p "Löytyy Kanban boardi Ansu + Heli, mutta varsinaista toimintasuunnitelmaa ei ole." at bounding box center [649, 177] width 1183 height 17
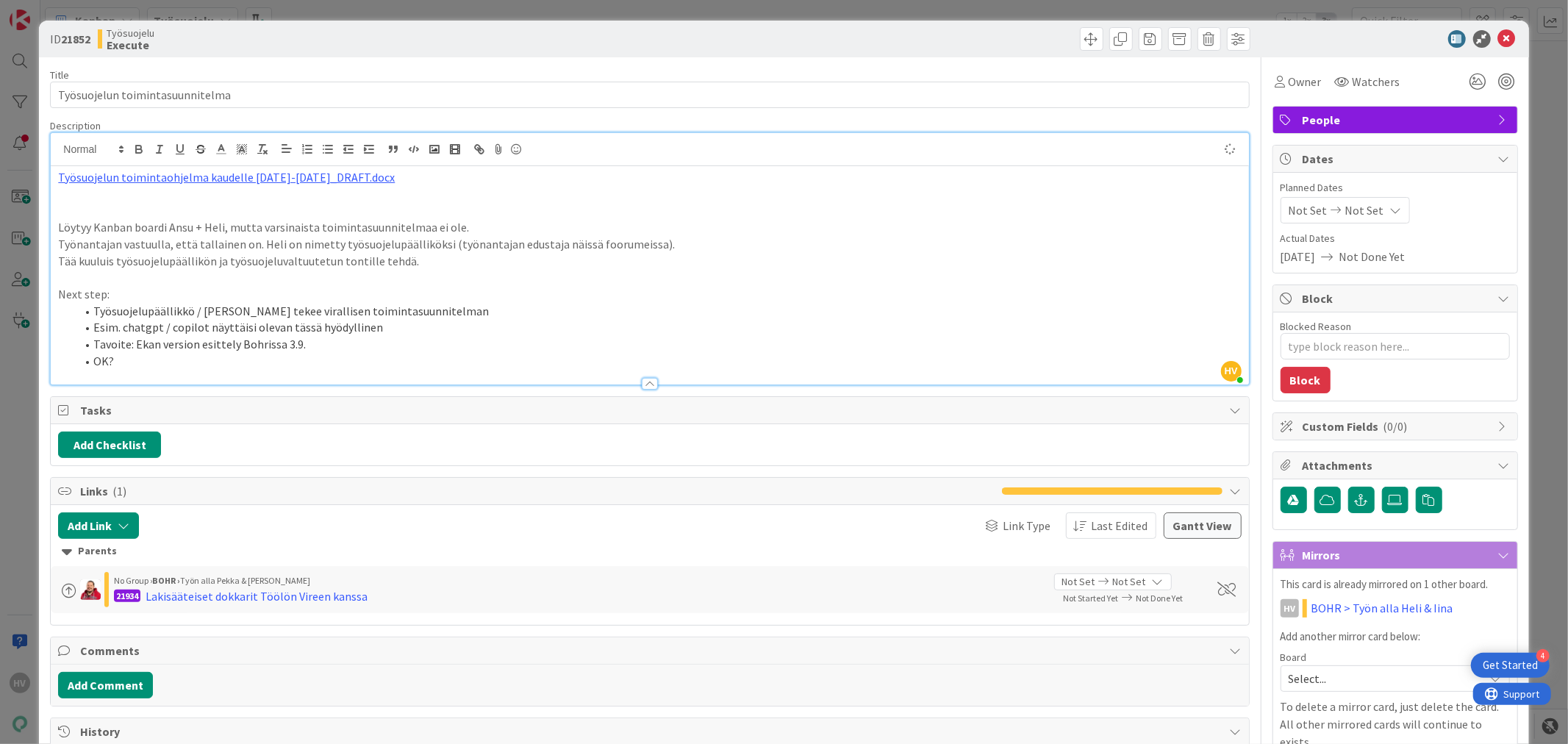
type textarea "x"
click at [128, 182] on p "Työn alla oleva toimintaohjelma: Työsuojelun toimintaohjelma kaudelle [DATE]-[D…" at bounding box center [649, 177] width 1183 height 17
click at [104, 197] on p at bounding box center [649, 194] width 1183 height 17
type textarea "x"
click at [57, 175] on div "Työn alla oleva toimintaohjelma: Työsuojelun toimintaohjelma kaudelle [DATE]-[D…" at bounding box center [649, 275] width 1197 height 218
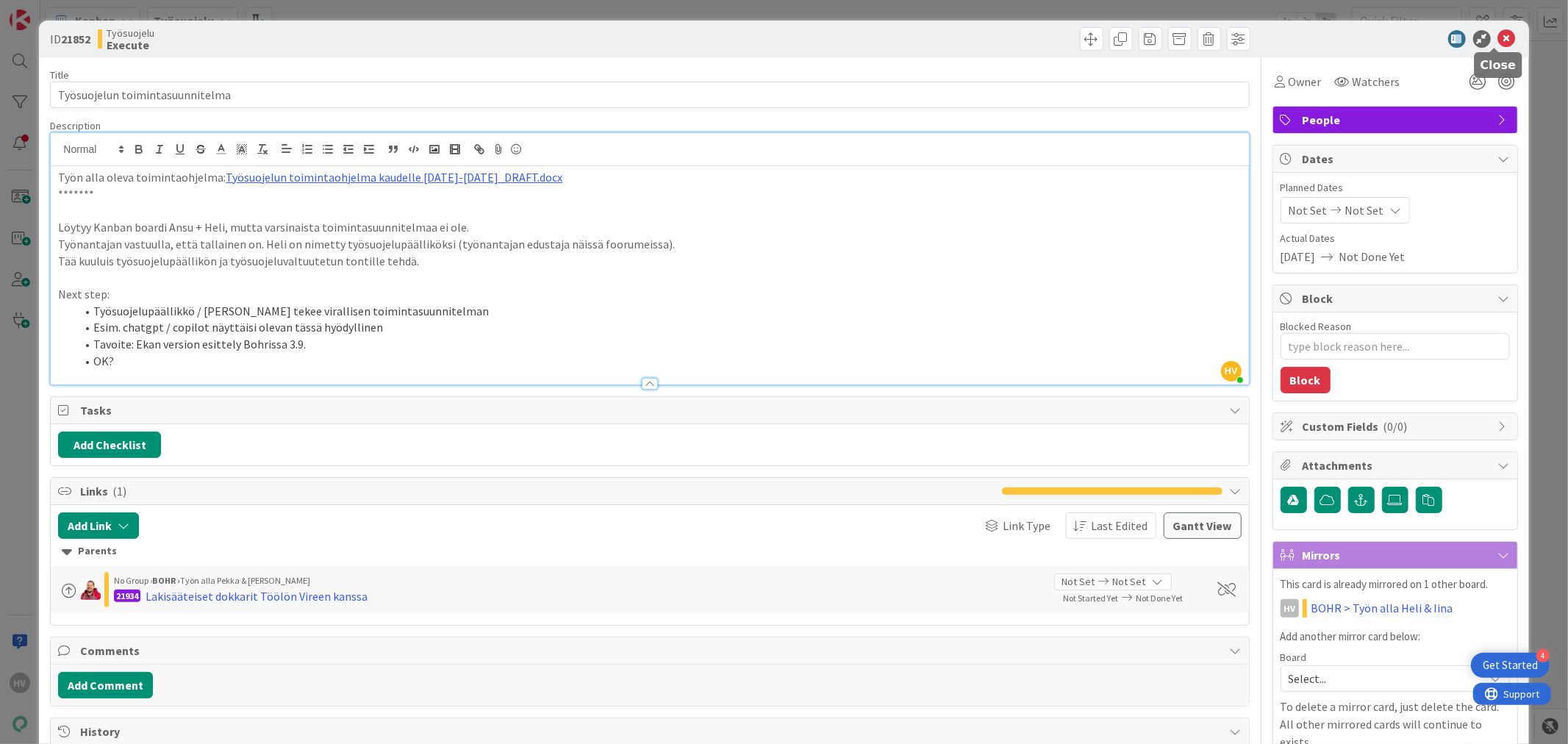
click at [1498, 35] on icon at bounding box center [1507, 39] width 18 height 18
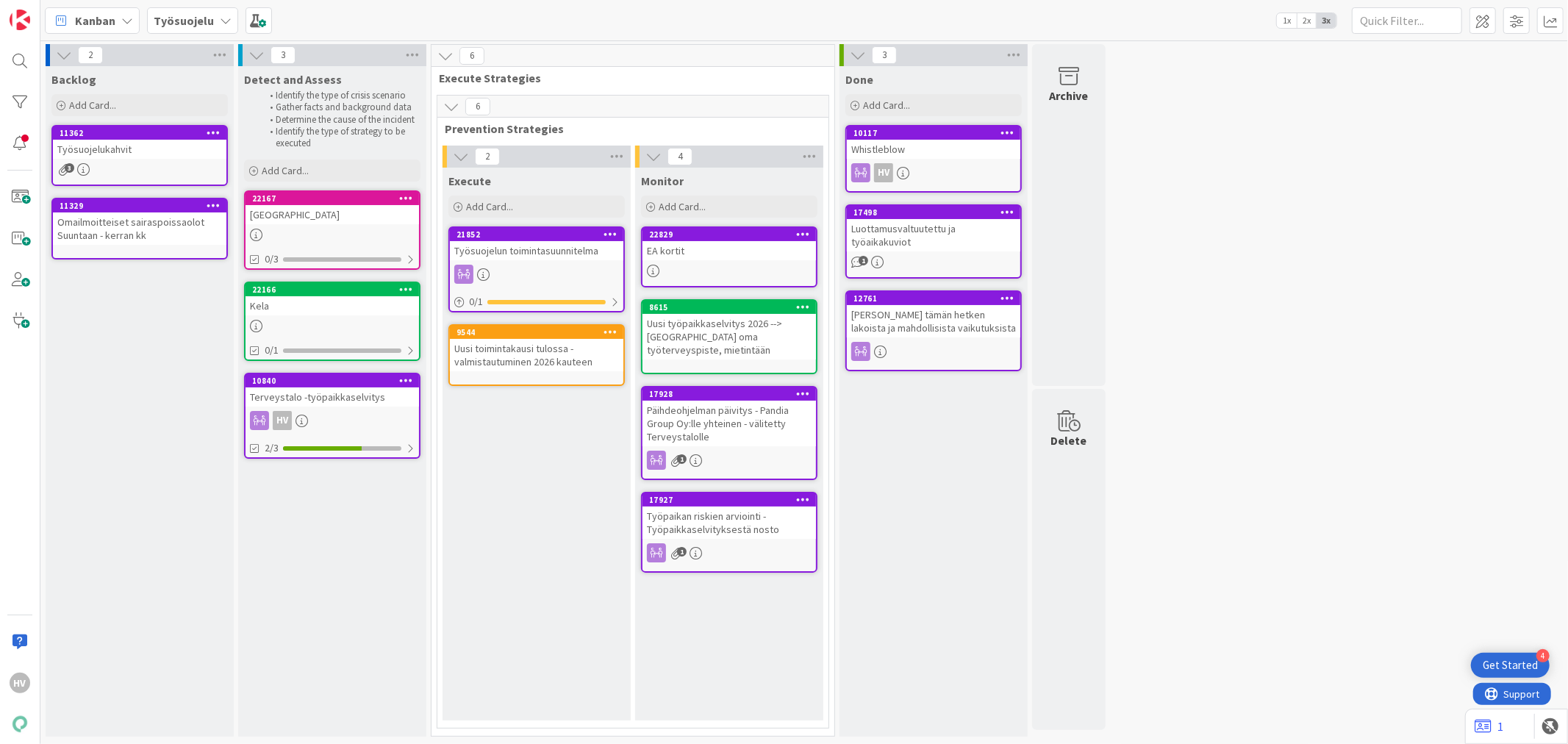
click at [191, 19] on b "Työsuojelu" at bounding box center [183, 21] width 60 height 14
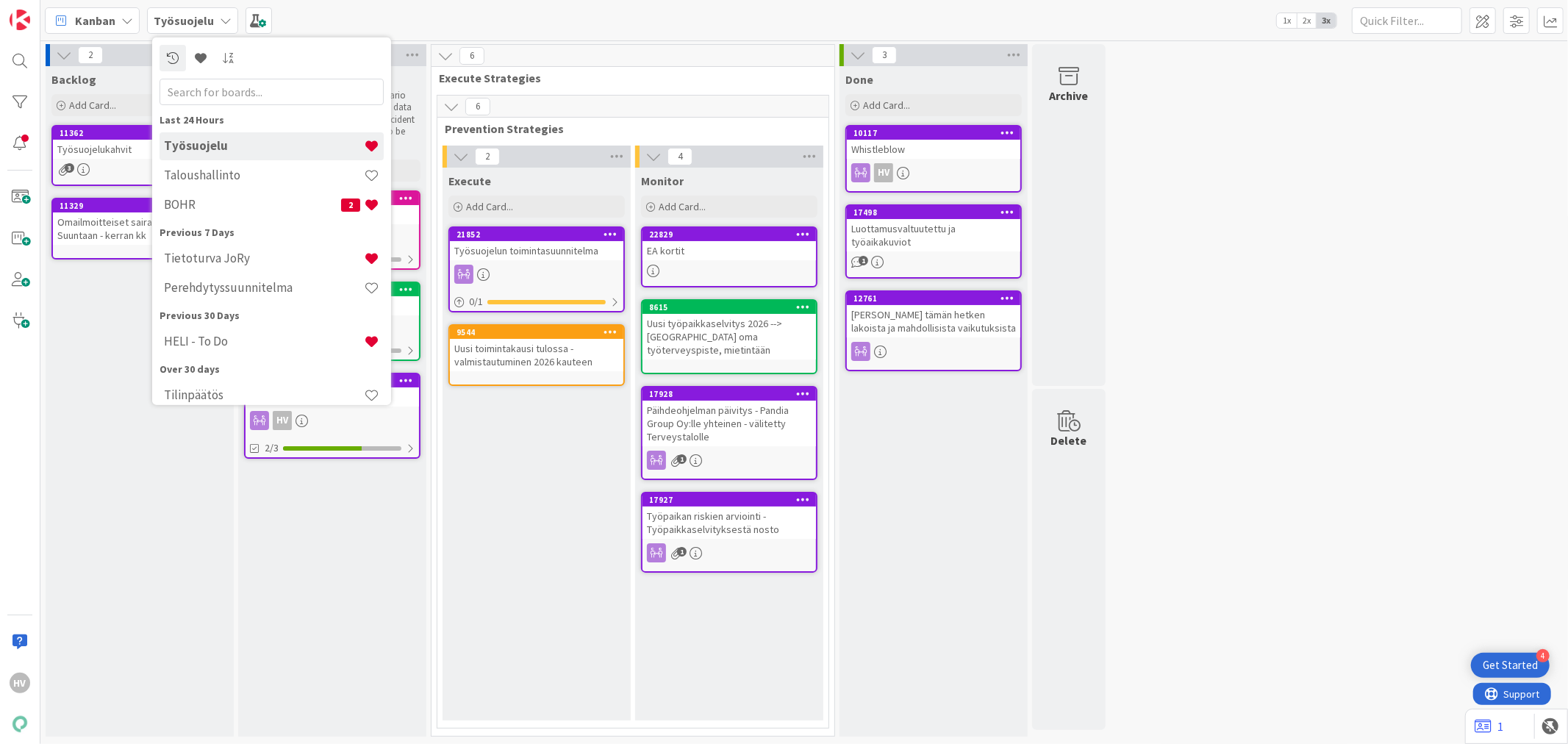
click at [297, 13] on div "Kanban Työsuojelu Last 24 Hours Työsuojelu Taloushallinto BOHR 2 Previous 7 Day…" at bounding box center [804, 20] width 1527 height 40
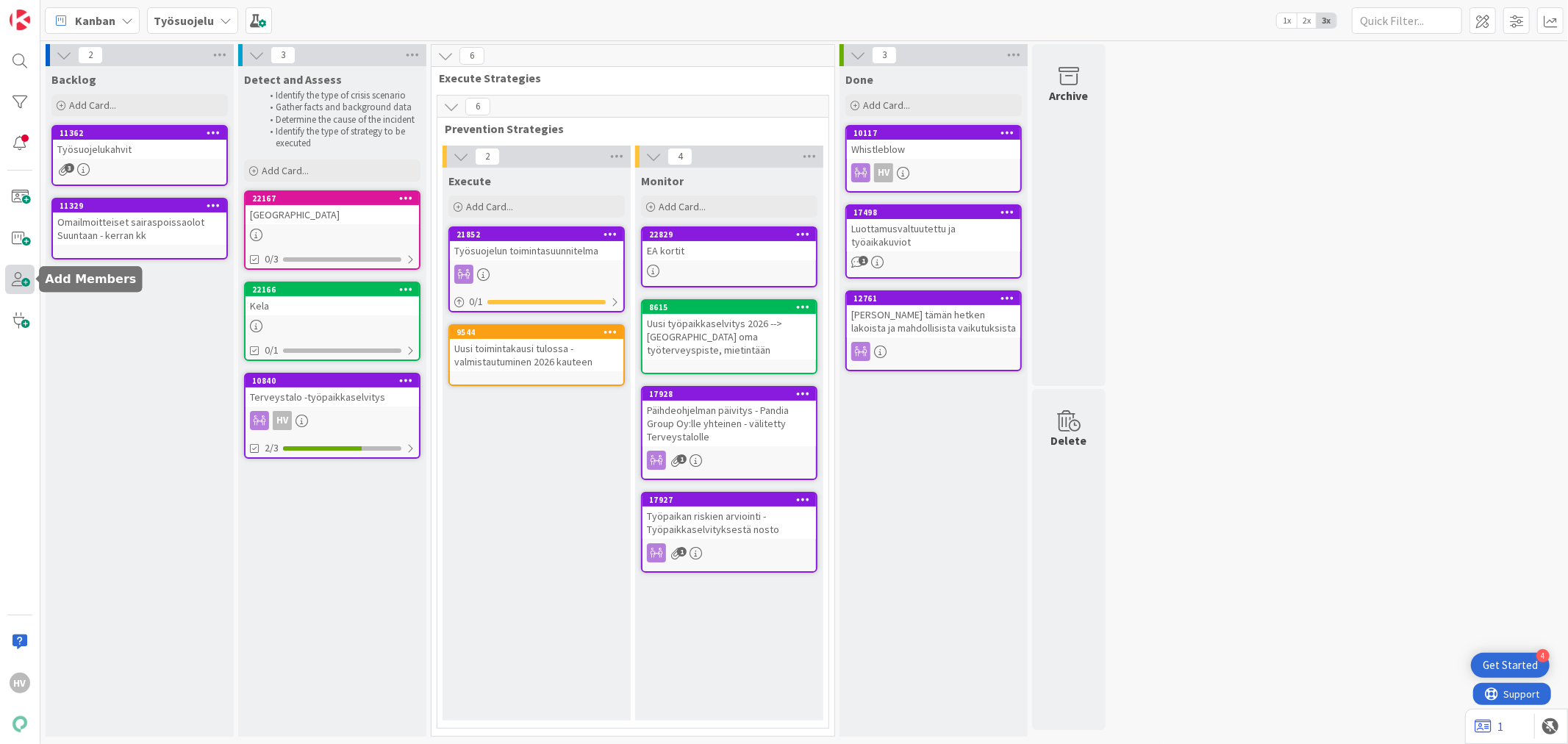
click at [18, 274] on span at bounding box center [19, 279] width 30 height 30
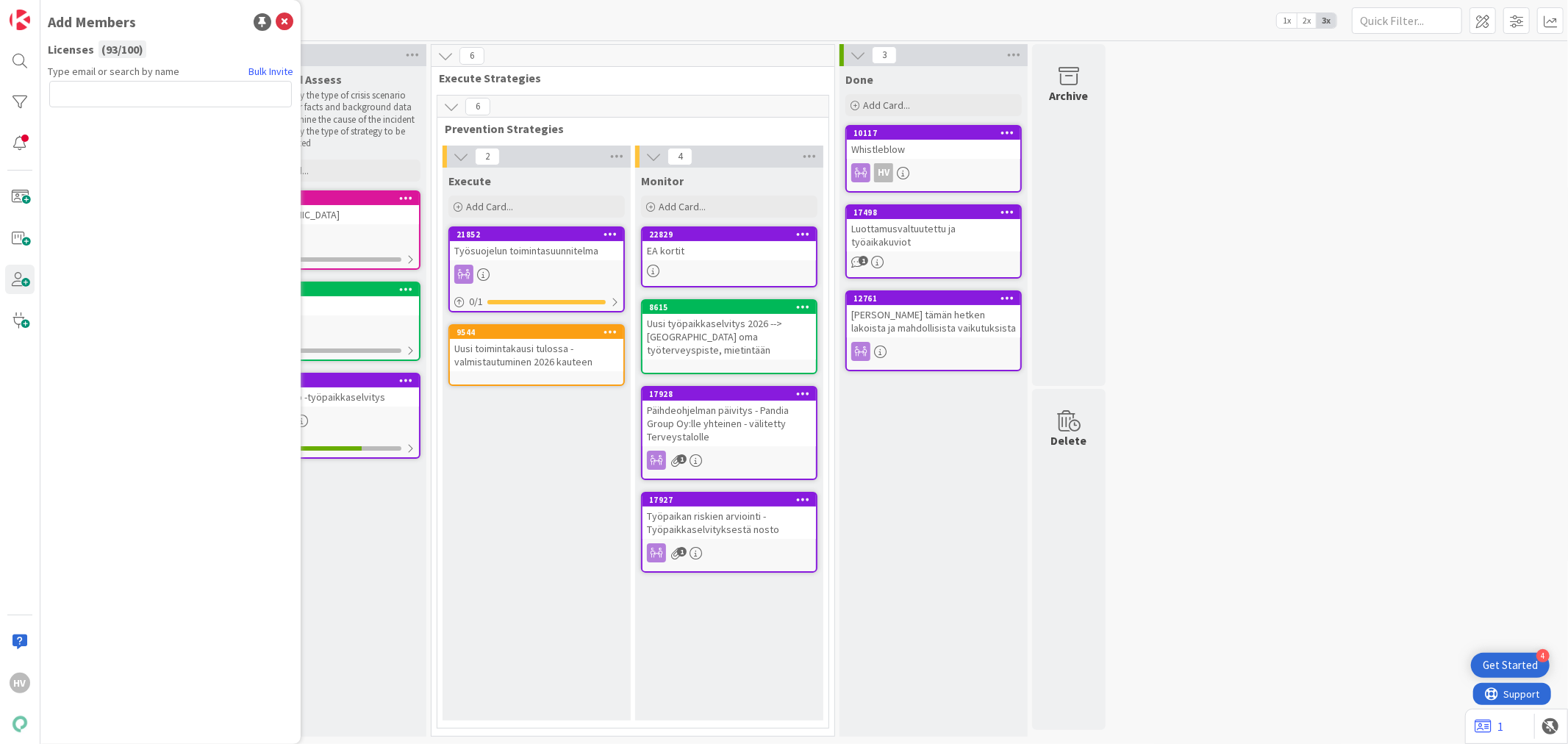
click at [111, 49] on div "( 93 / 100 )" at bounding box center [123, 49] width 48 height 18
click at [458, 15] on div "Kanban Työsuojelu 1x 2x 3x" at bounding box center [804, 20] width 1527 height 40
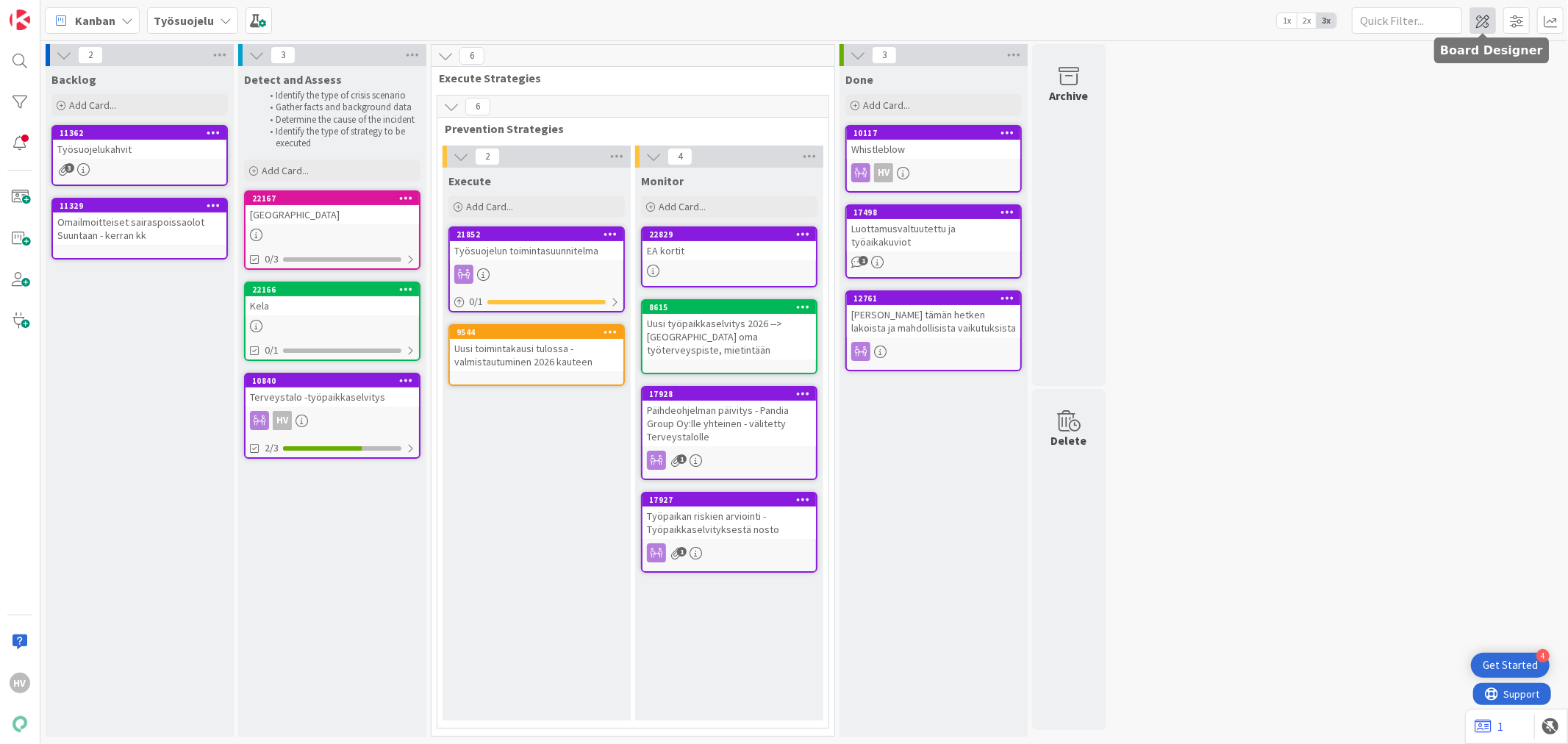
click at [1476, 19] on span at bounding box center [1482, 20] width 26 height 26
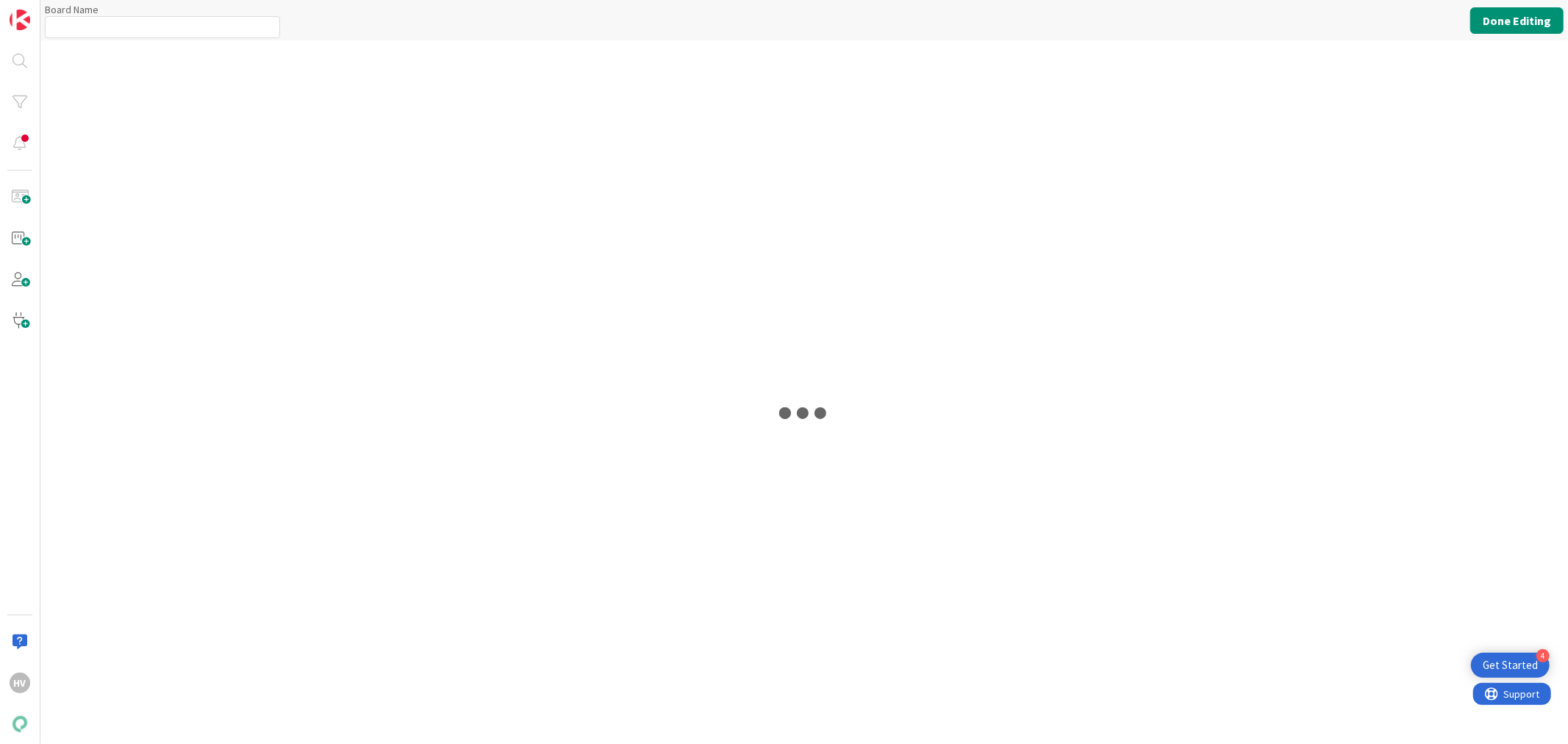
type input "Työsuojelu"
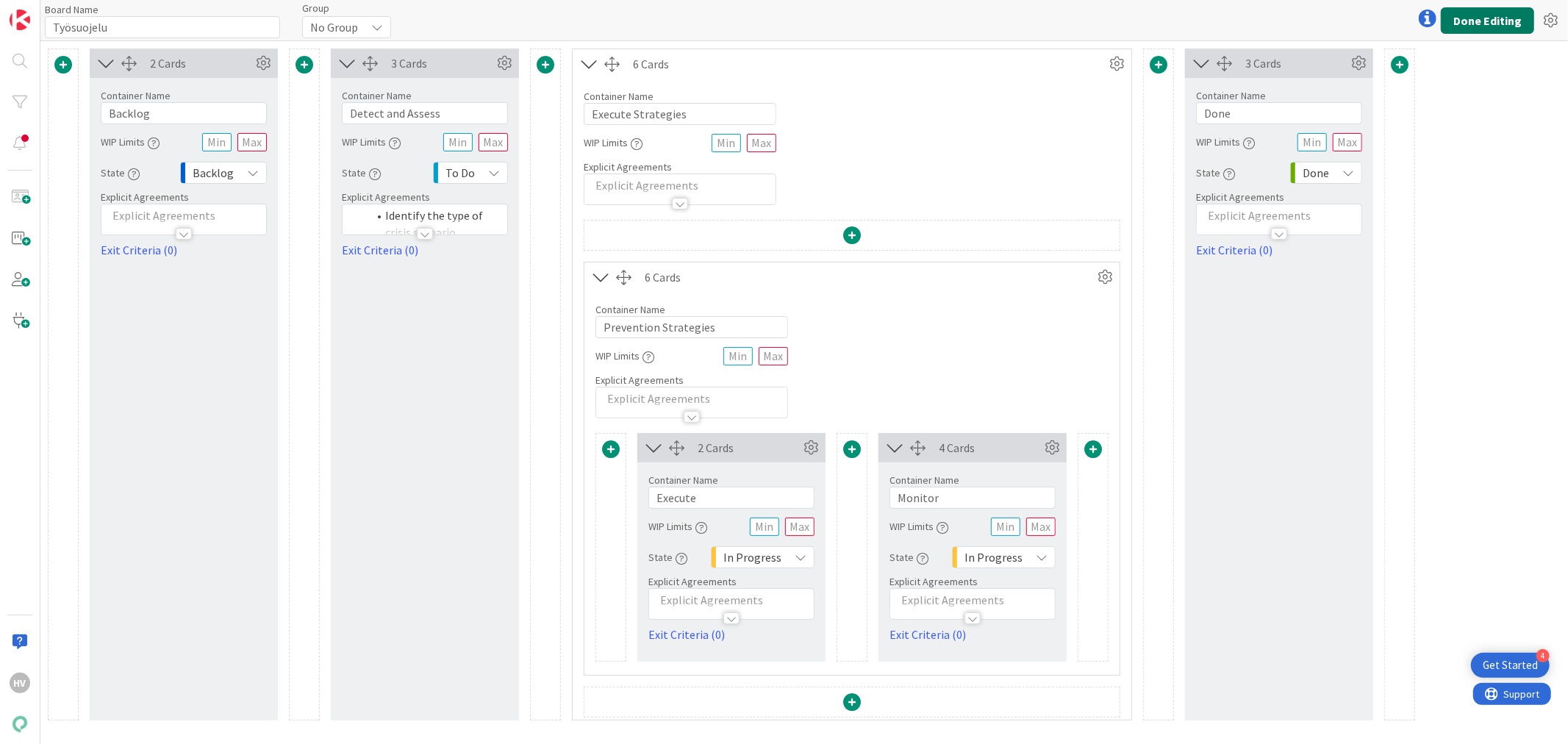
click at [1485, 25] on button "Done Editing" at bounding box center [1487, 20] width 94 height 26
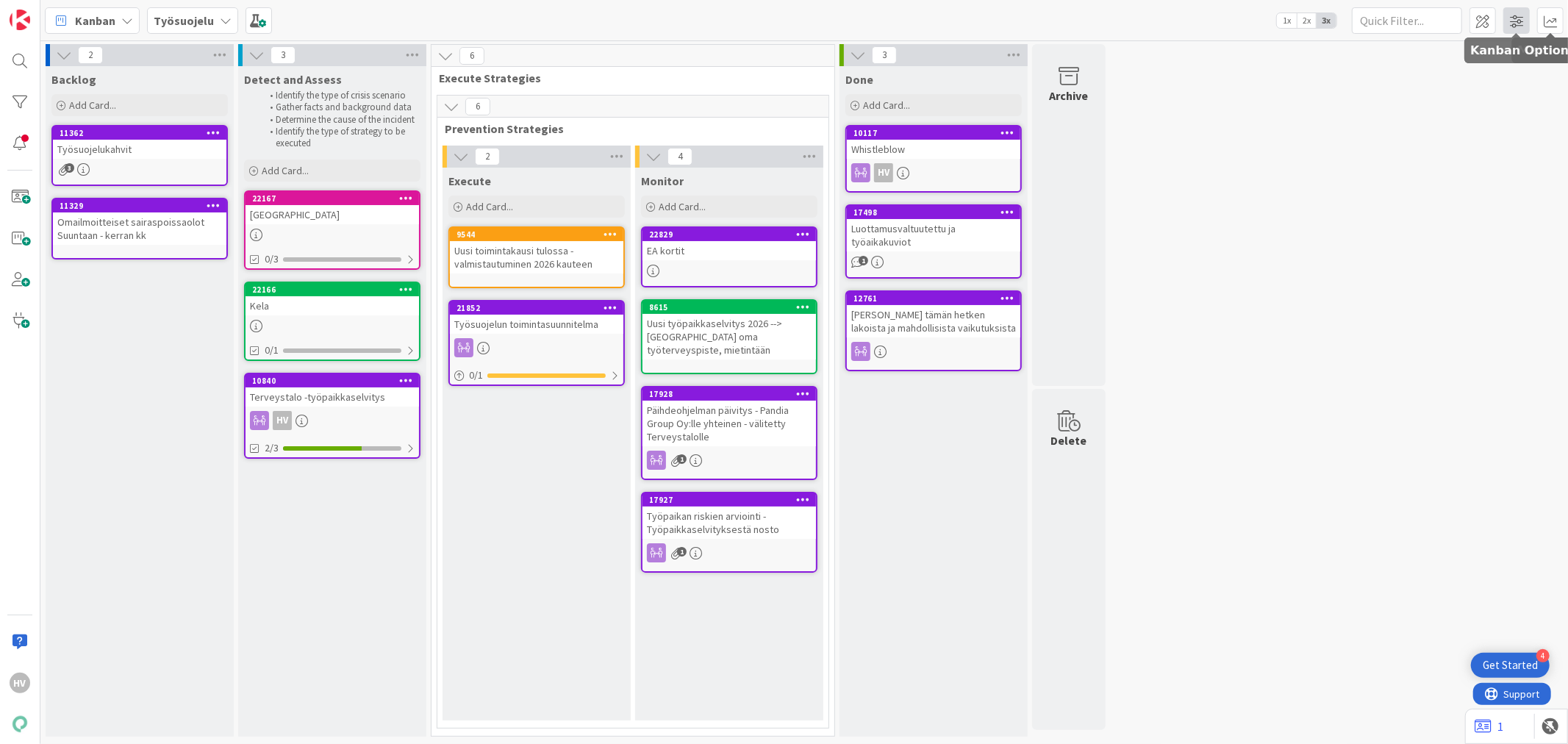
click at [1523, 16] on span at bounding box center [1516, 20] width 26 height 26
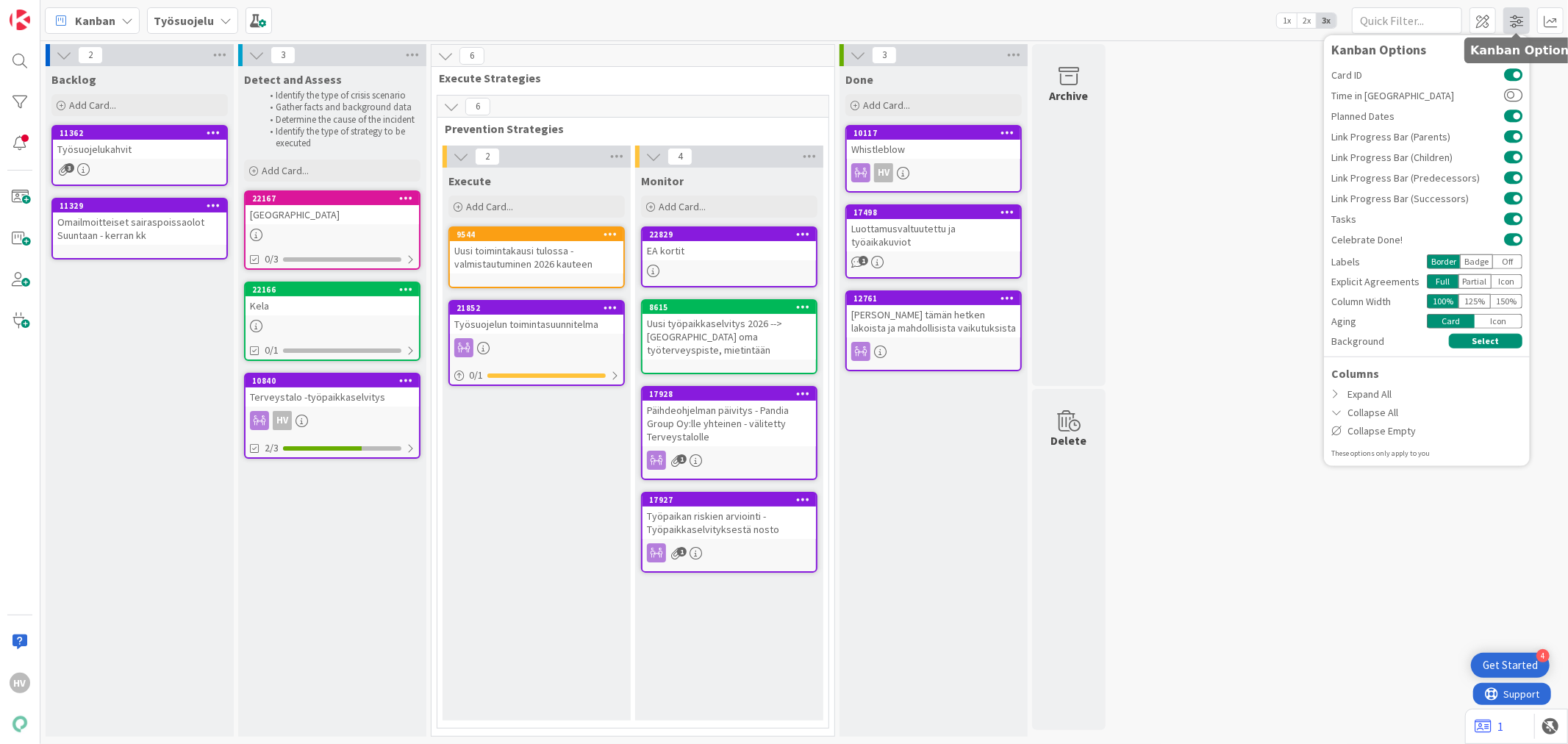
click at [1523, 16] on span at bounding box center [1516, 20] width 26 height 26
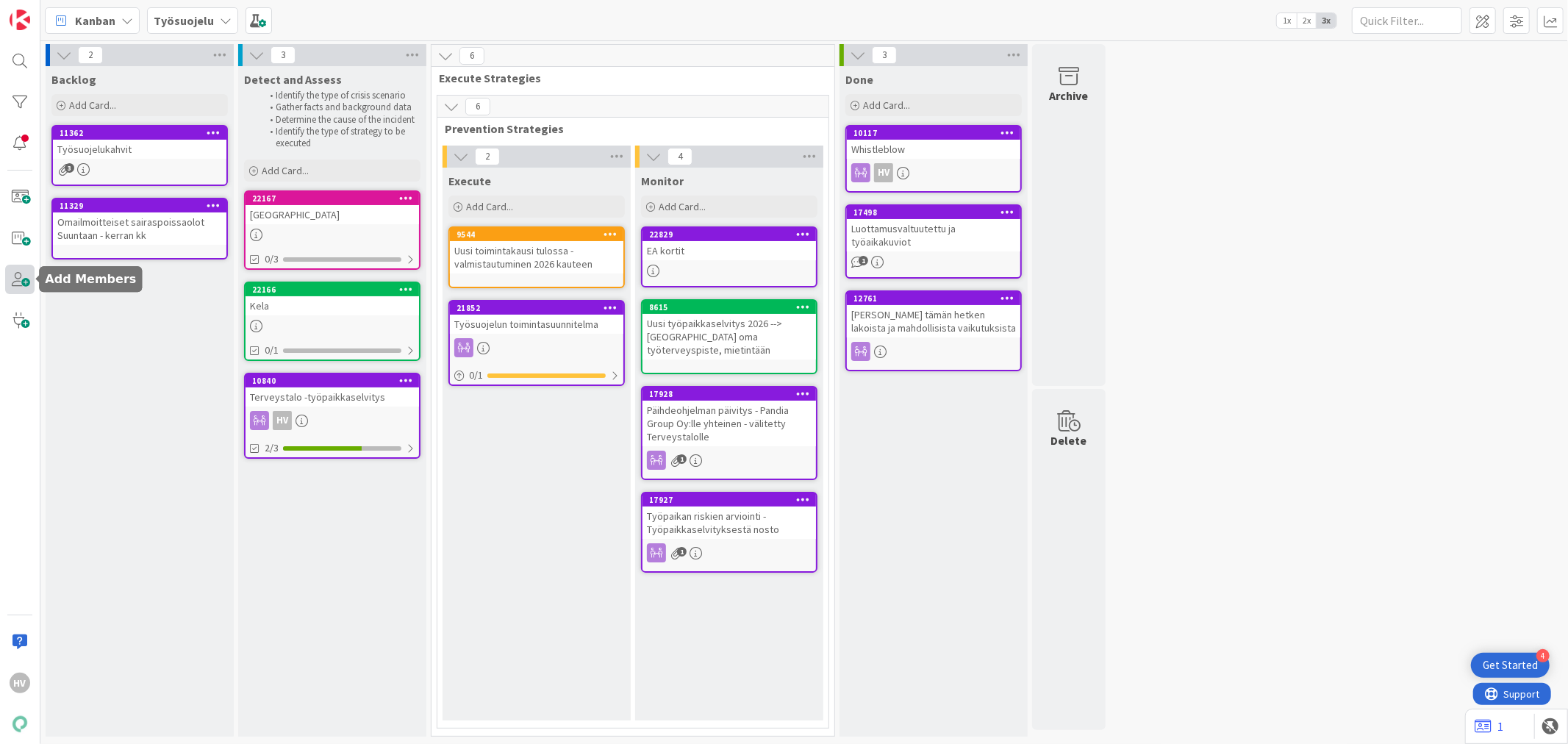
click at [24, 281] on span at bounding box center [19, 279] width 30 height 30
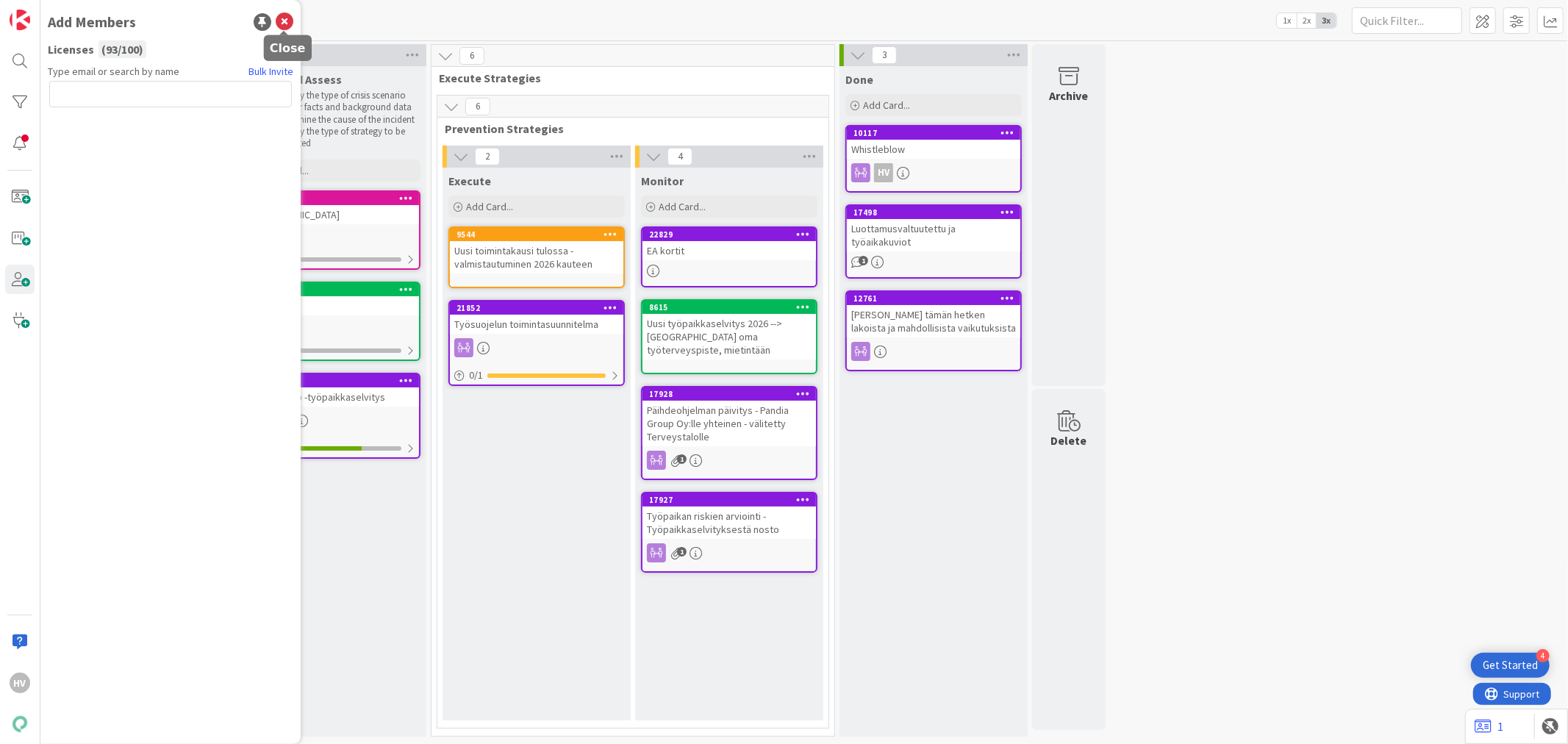
click at [287, 19] on icon at bounding box center [284, 22] width 18 height 18
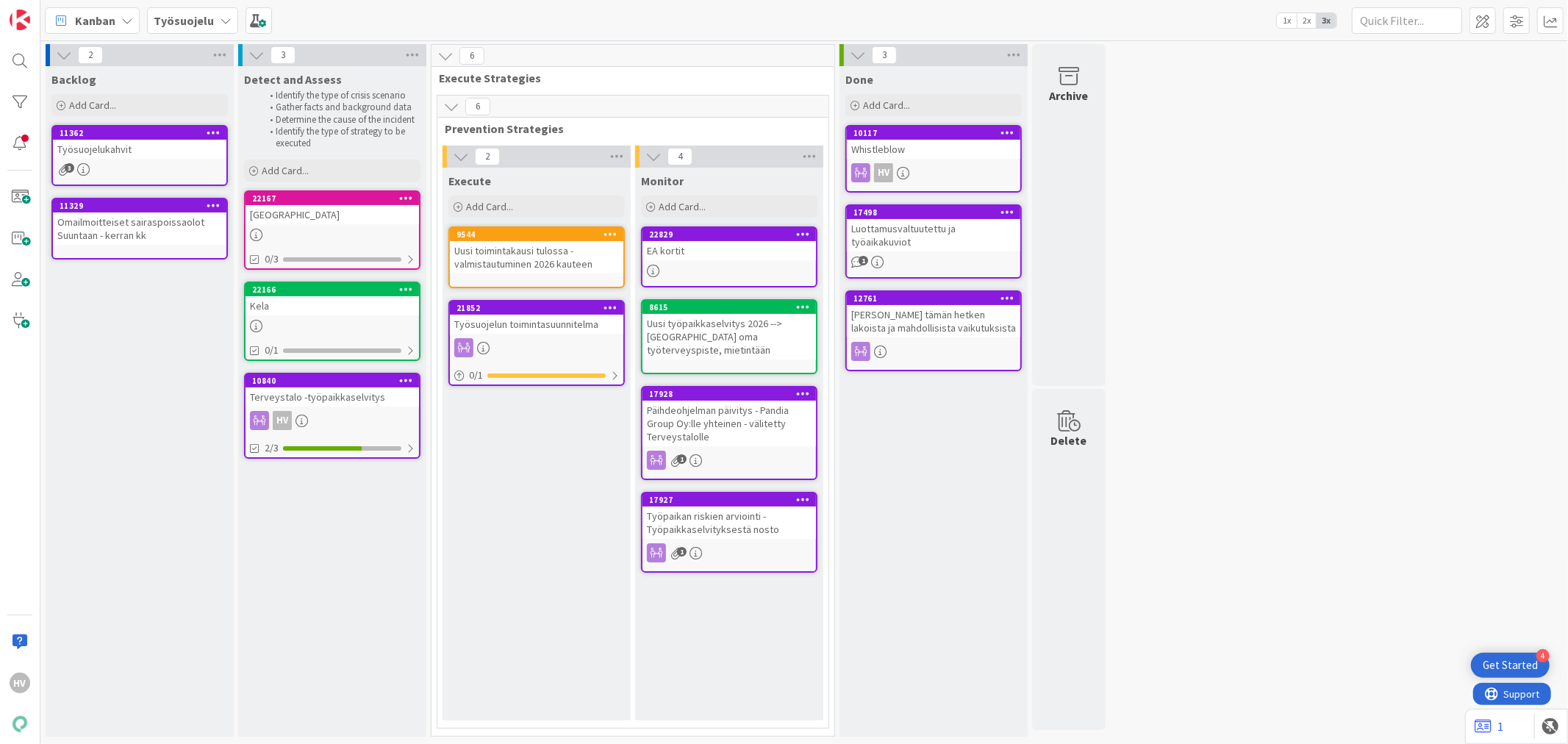
click at [220, 20] on icon at bounding box center [225, 20] width 12 height 12
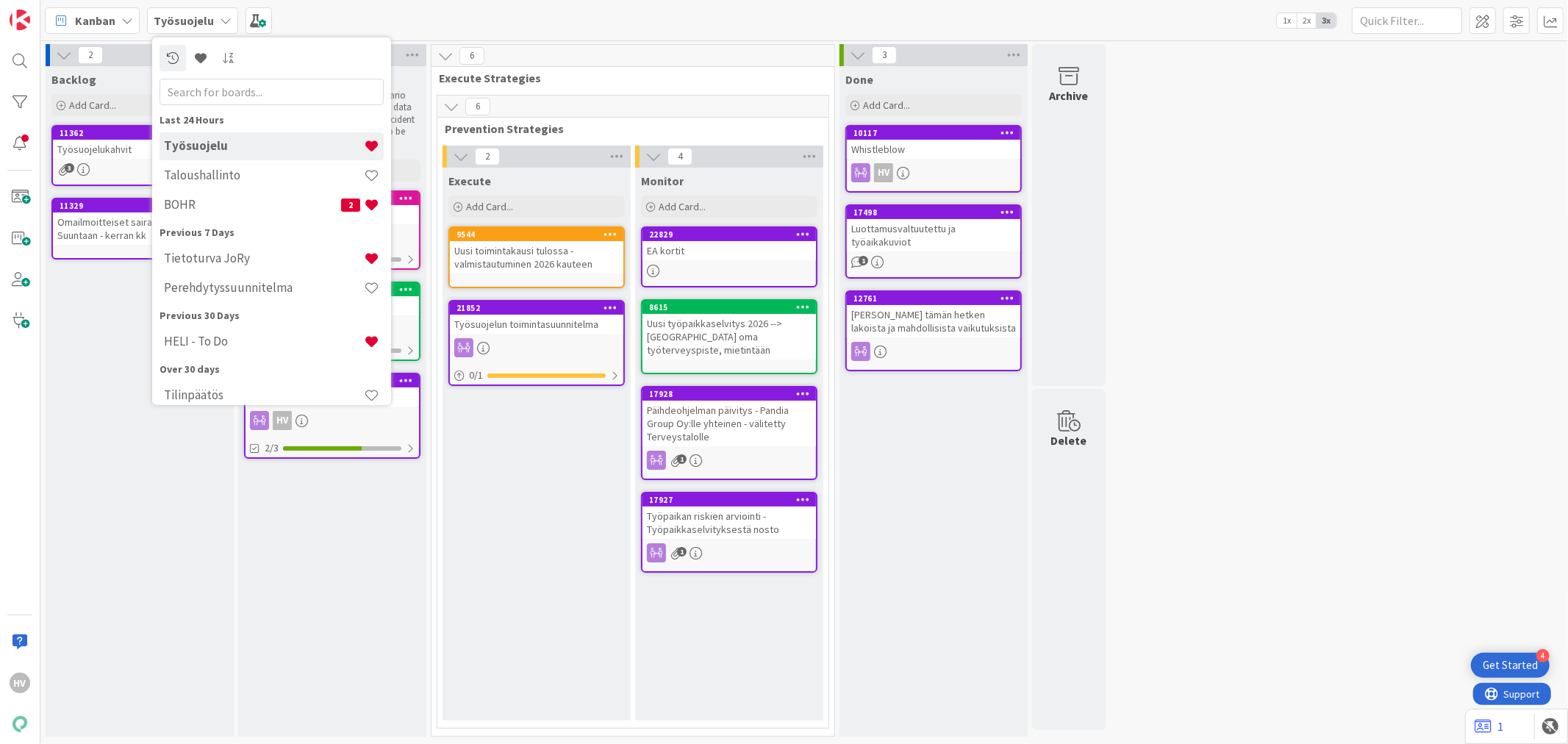
click at [221, 20] on icon at bounding box center [225, 20] width 12 height 12
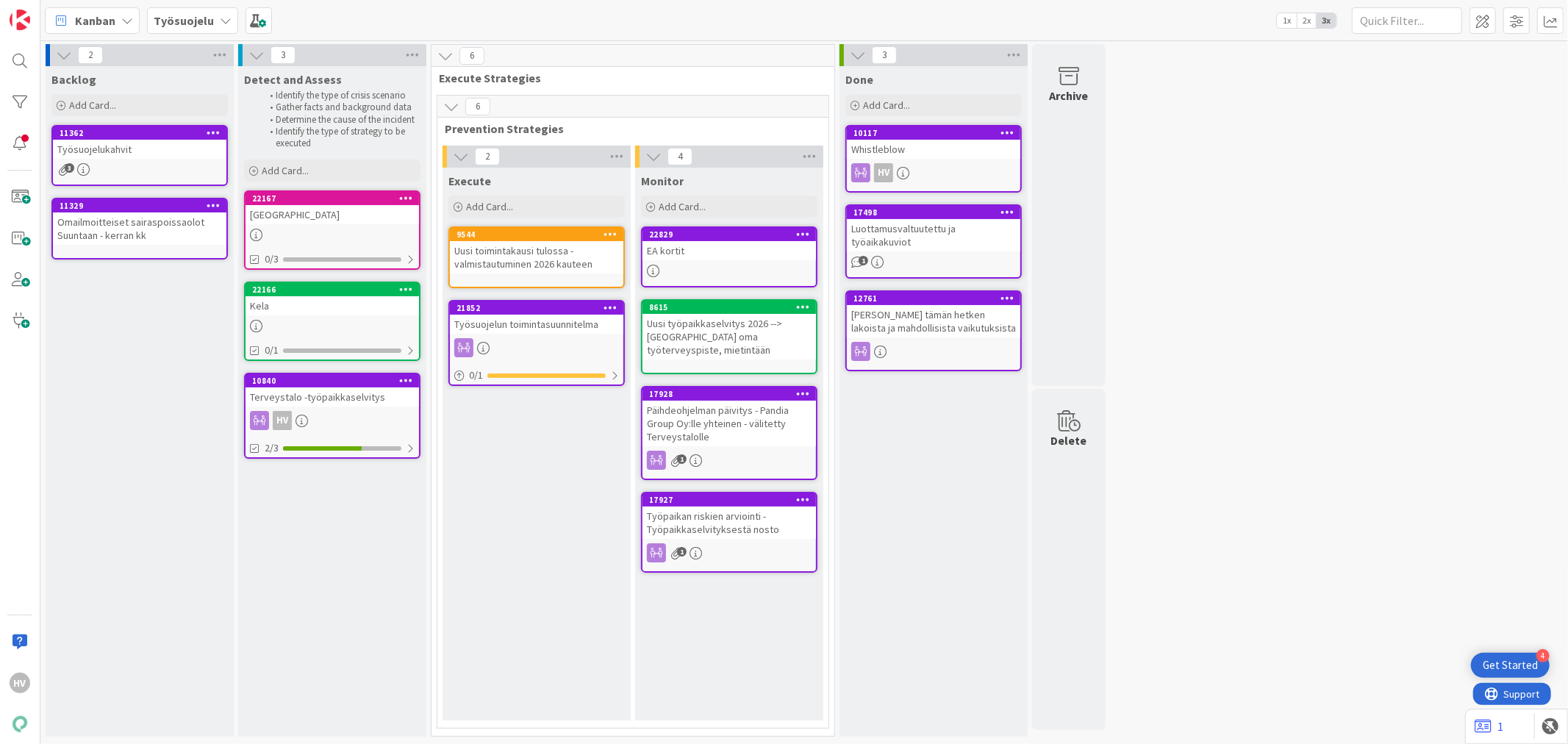
click at [122, 20] on icon at bounding box center [127, 20] width 12 height 12
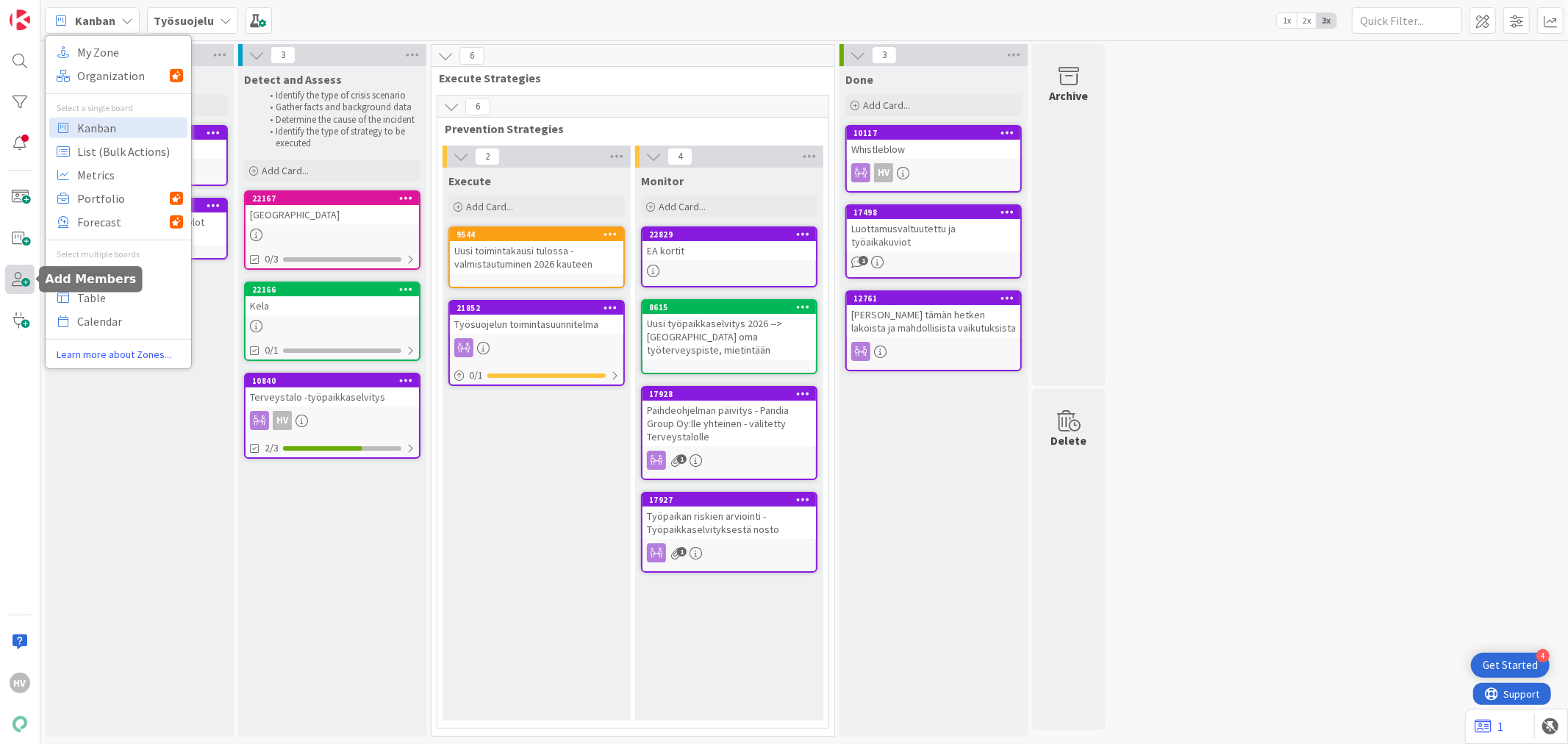
click at [14, 278] on span at bounding box center [19, 279] width 30 height 30
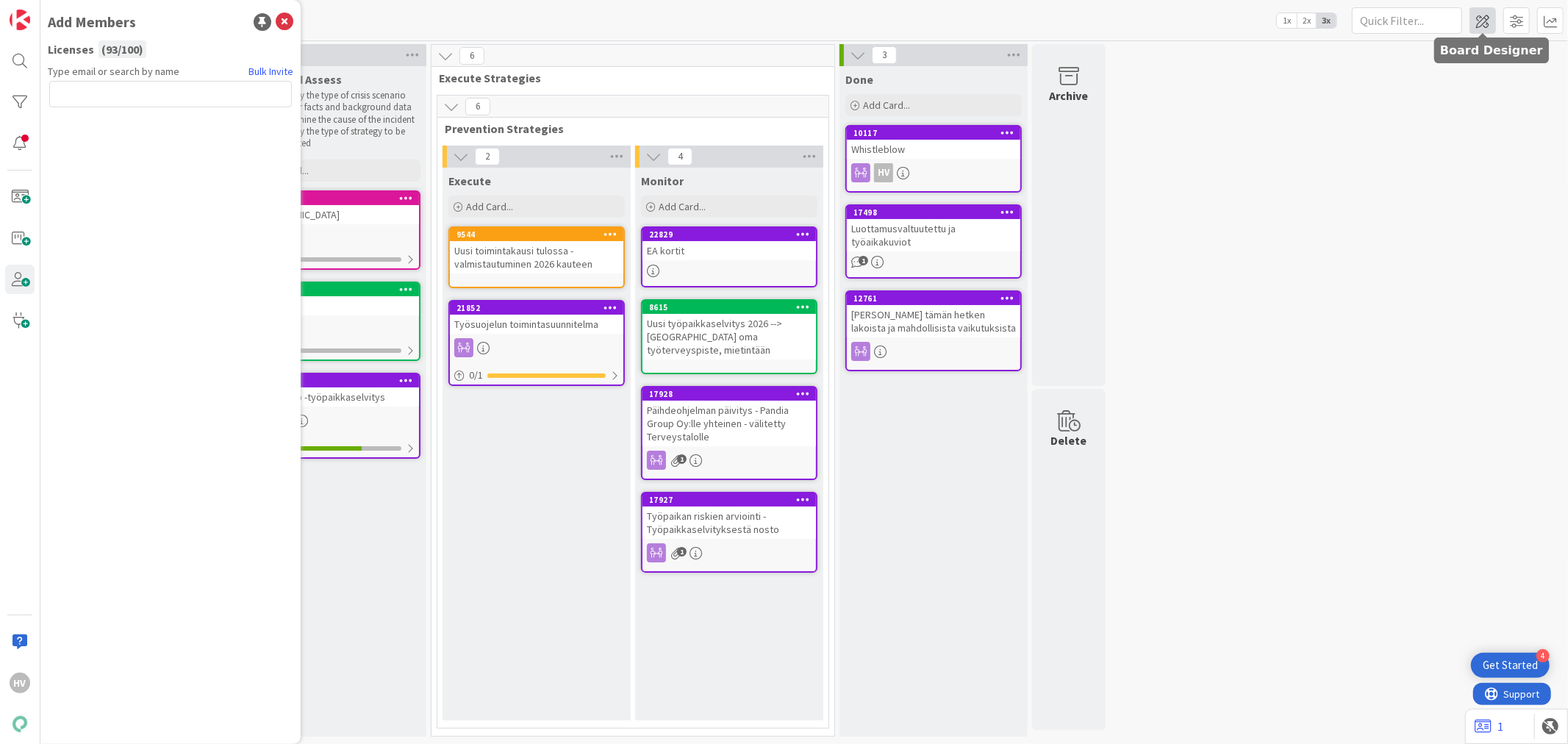
click at [1473, 17] on span at bounding box center [1482, 20] width 26 height 26
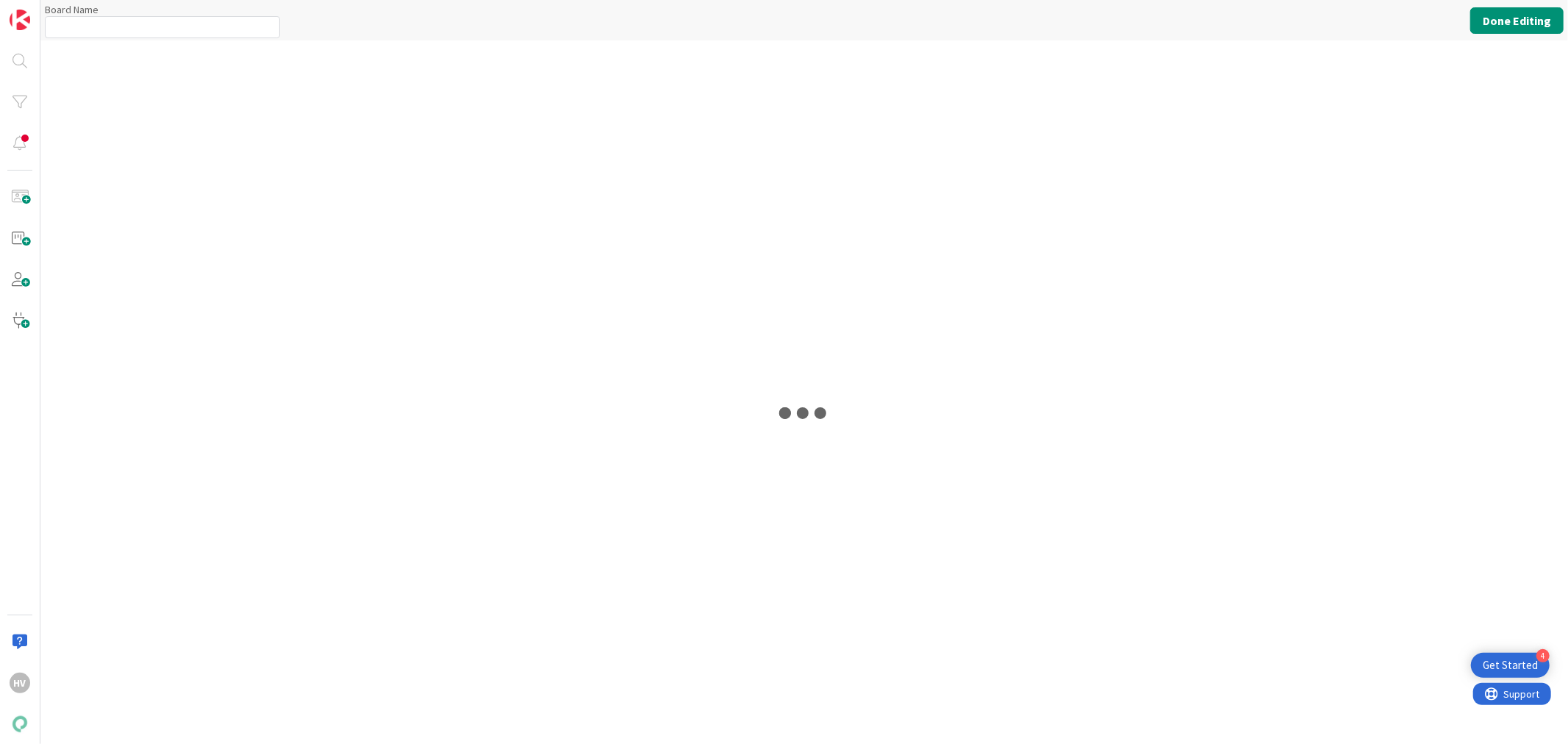
type input "Työsuojelu"
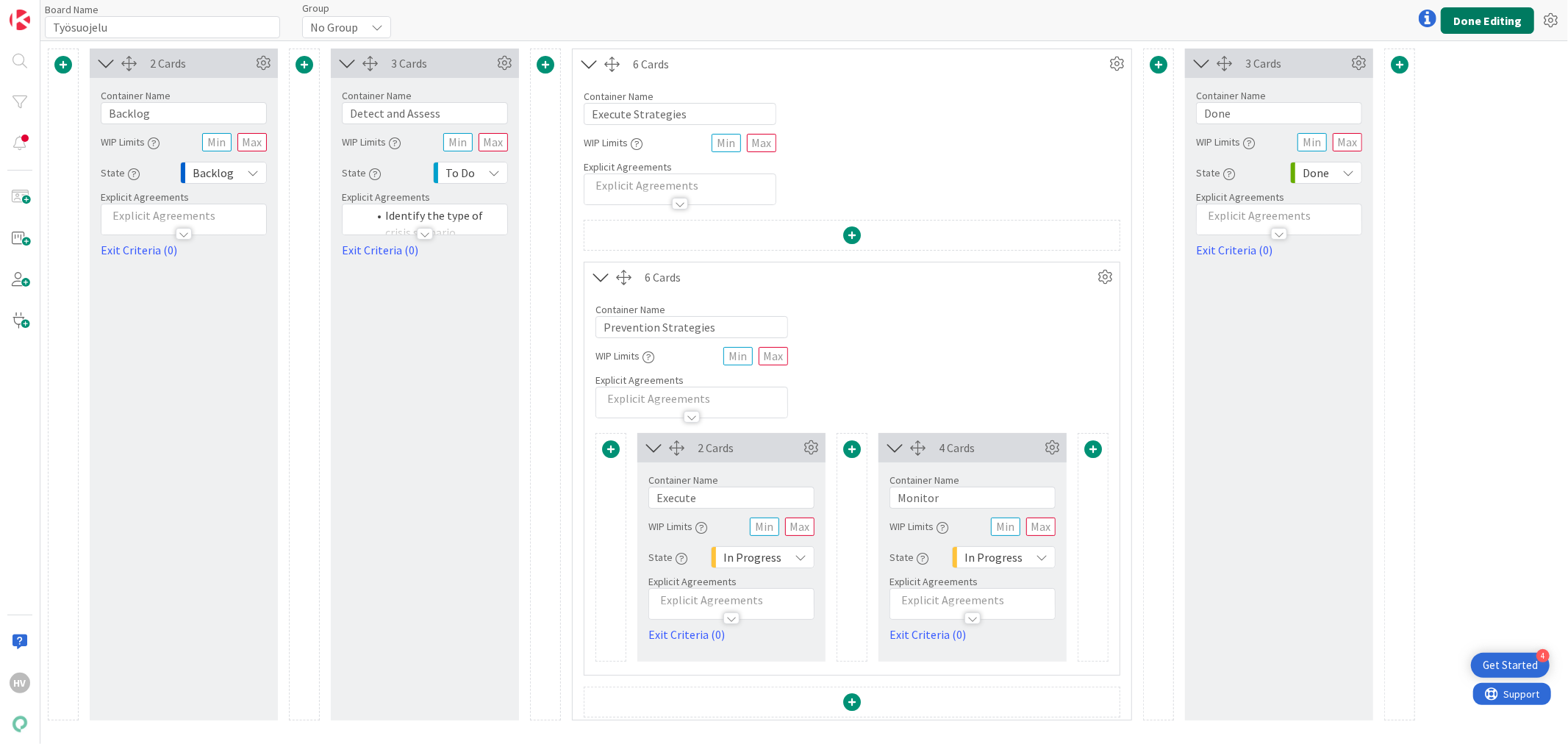
click at [1467, 21] on button "Done Editing" at bounding box center [1487, 20] width 94 height 26
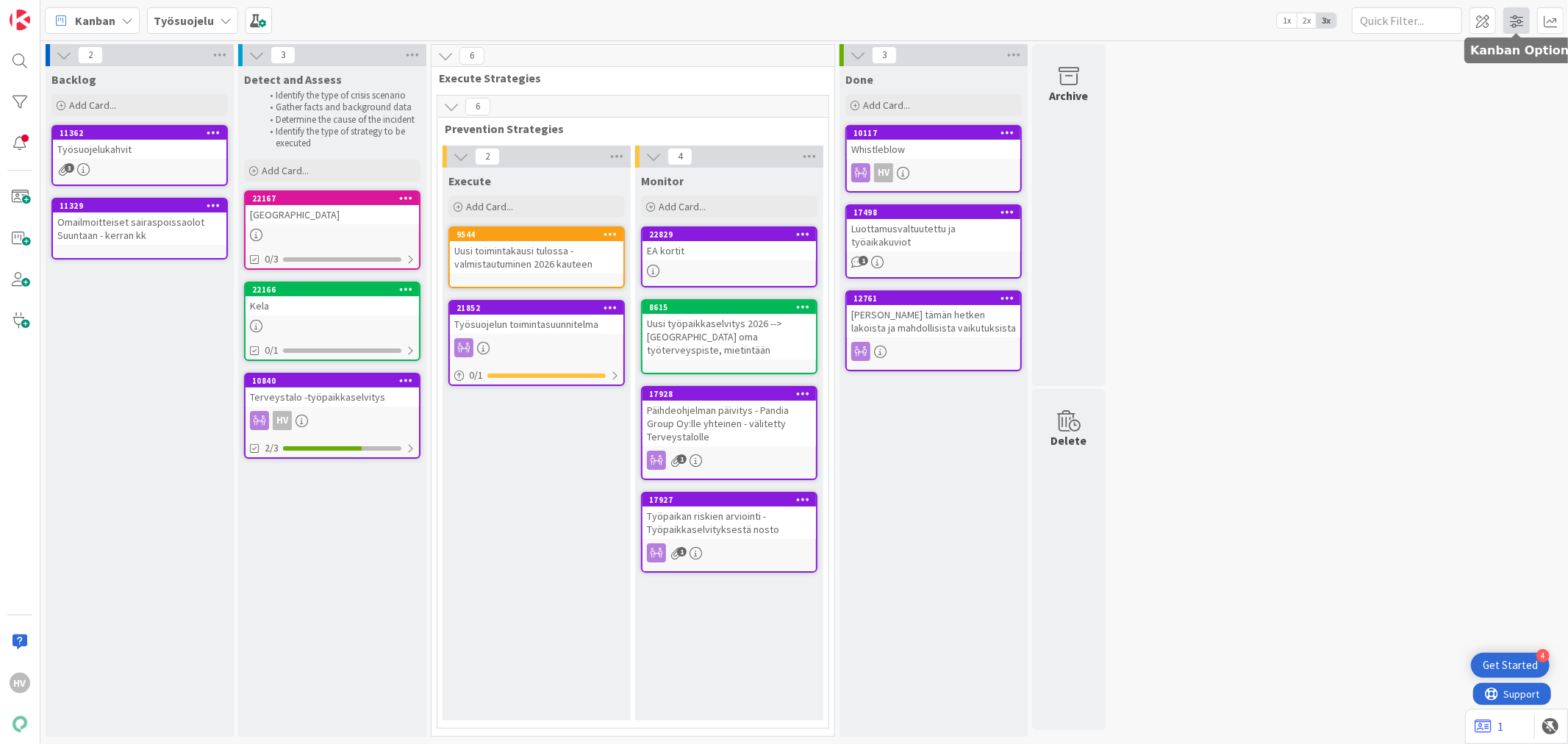
click at [1520, 13] on span at bounding box center [1516, 20] width 26 height 26
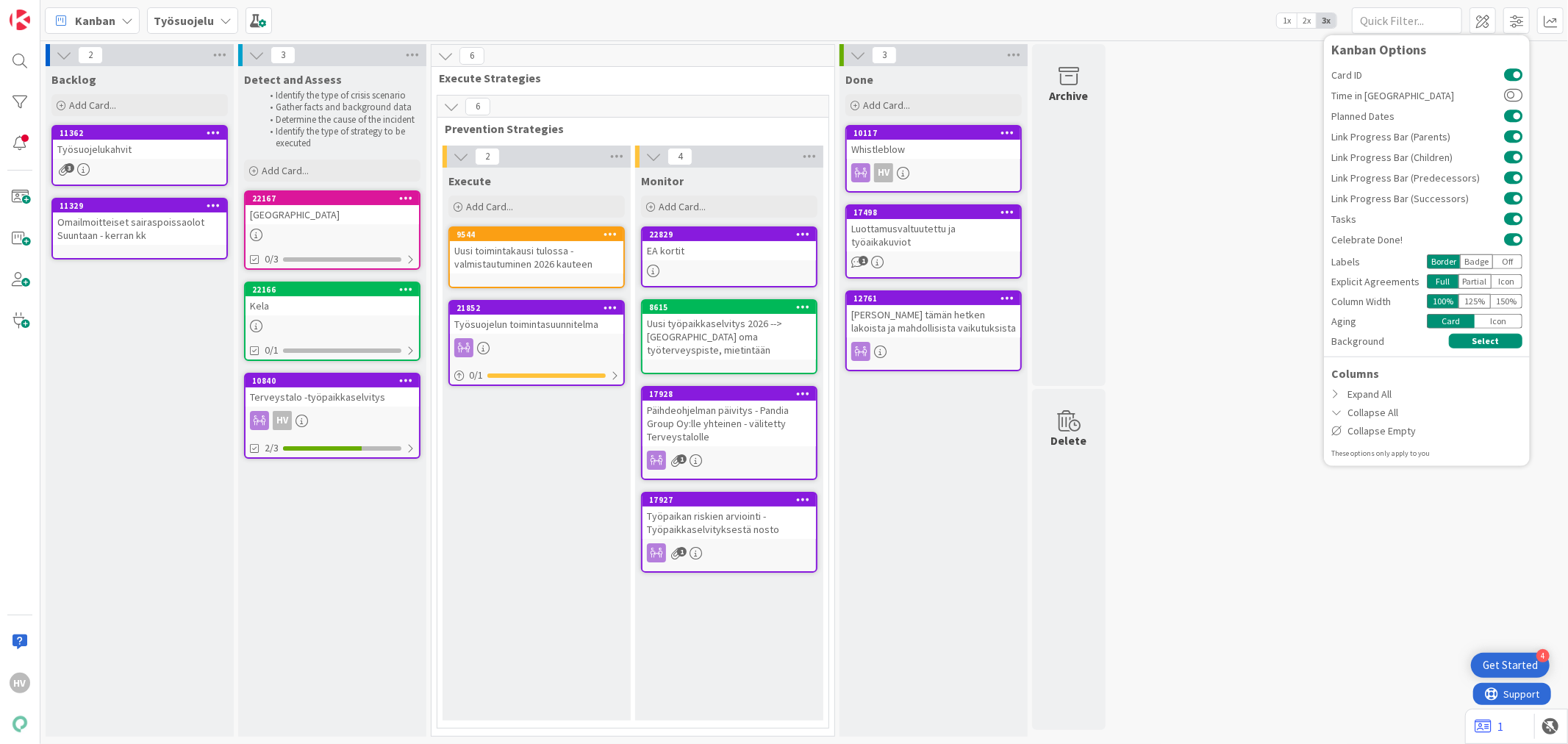
click at [1218, 144] on div "2 Backlog Add Card... 11362 Työsuojelukahvit 3 11329 Omailmoitteiset sairaspois…" at bounding box center [804, 394] width 1522 height 700
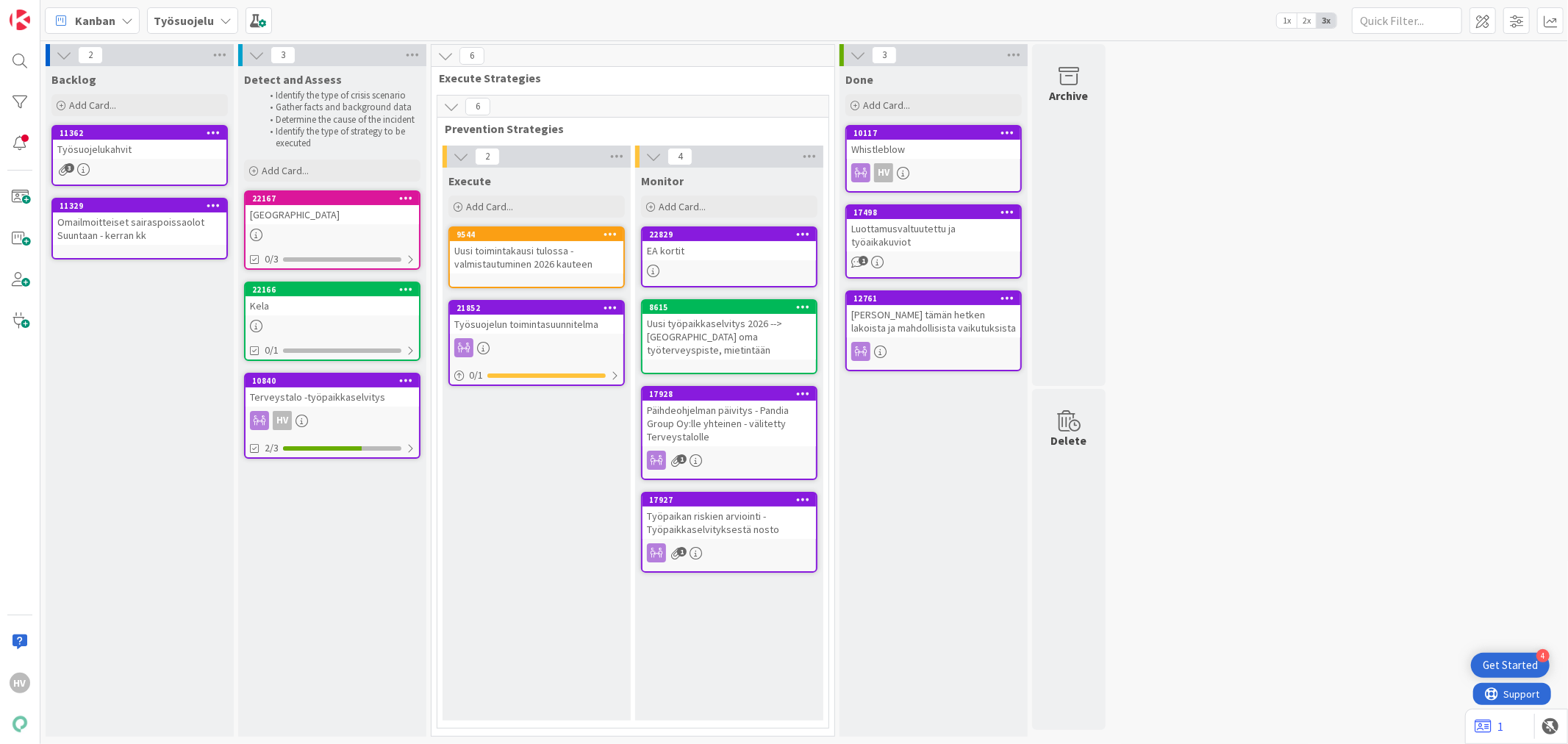
click at [119, 19] on div "Kanban" at bounding box center [92, 20] width 95 height 26
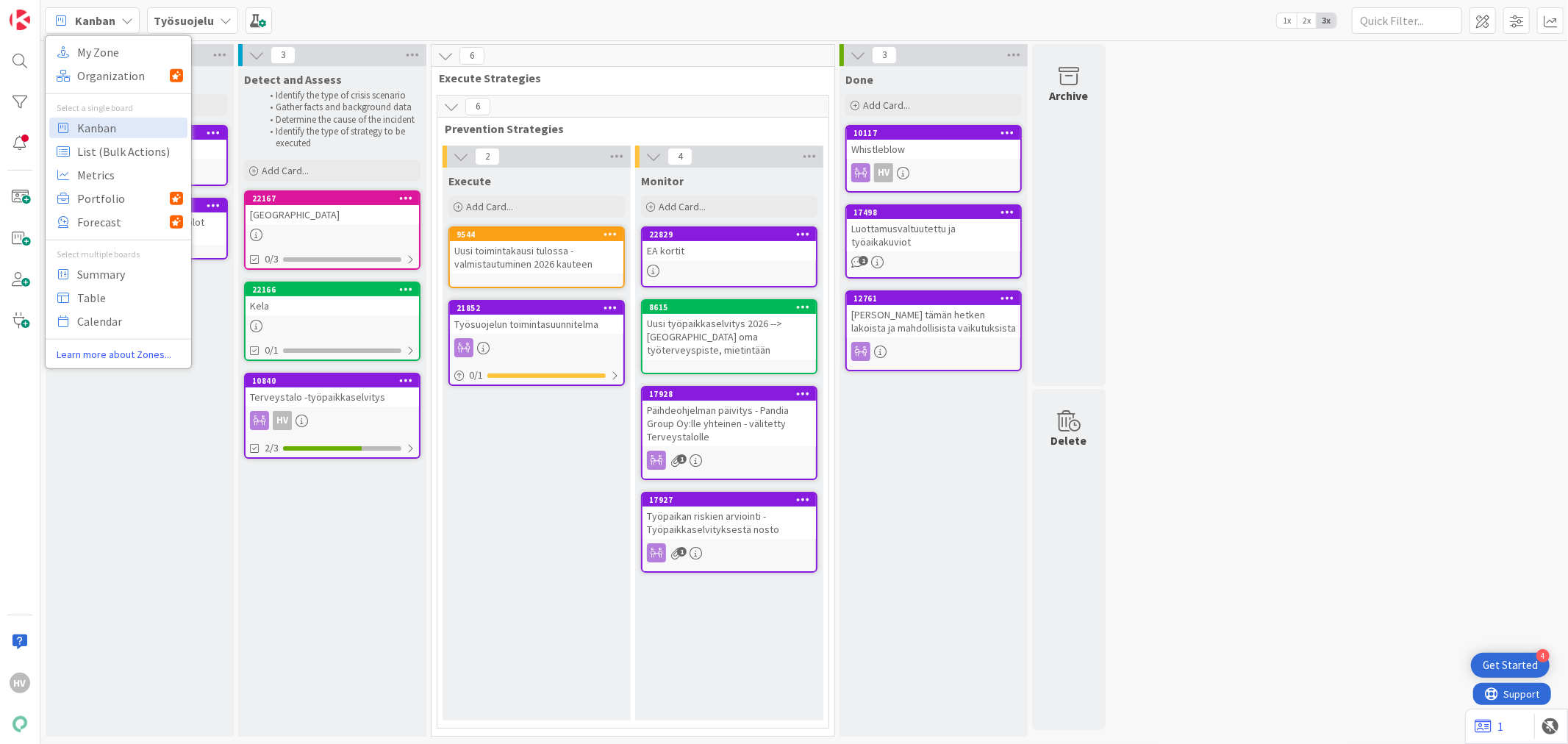
click at [209, 14] on div "Työsuojelu" at bounding box center [192, 20] width 91 height 26
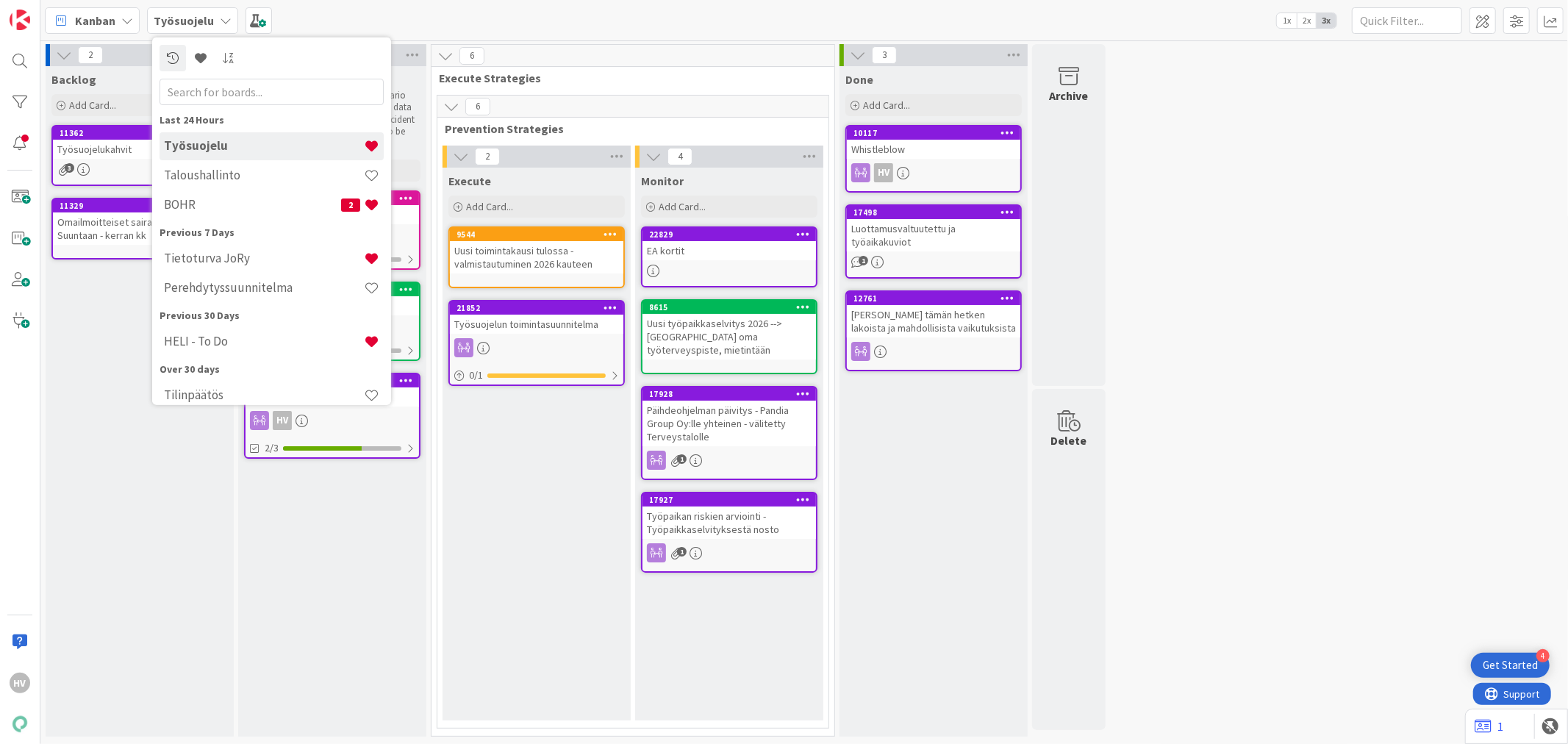
click at [209, 14] on div "Työsuojelu" at bounding box center [192, 20] width 91 height 26
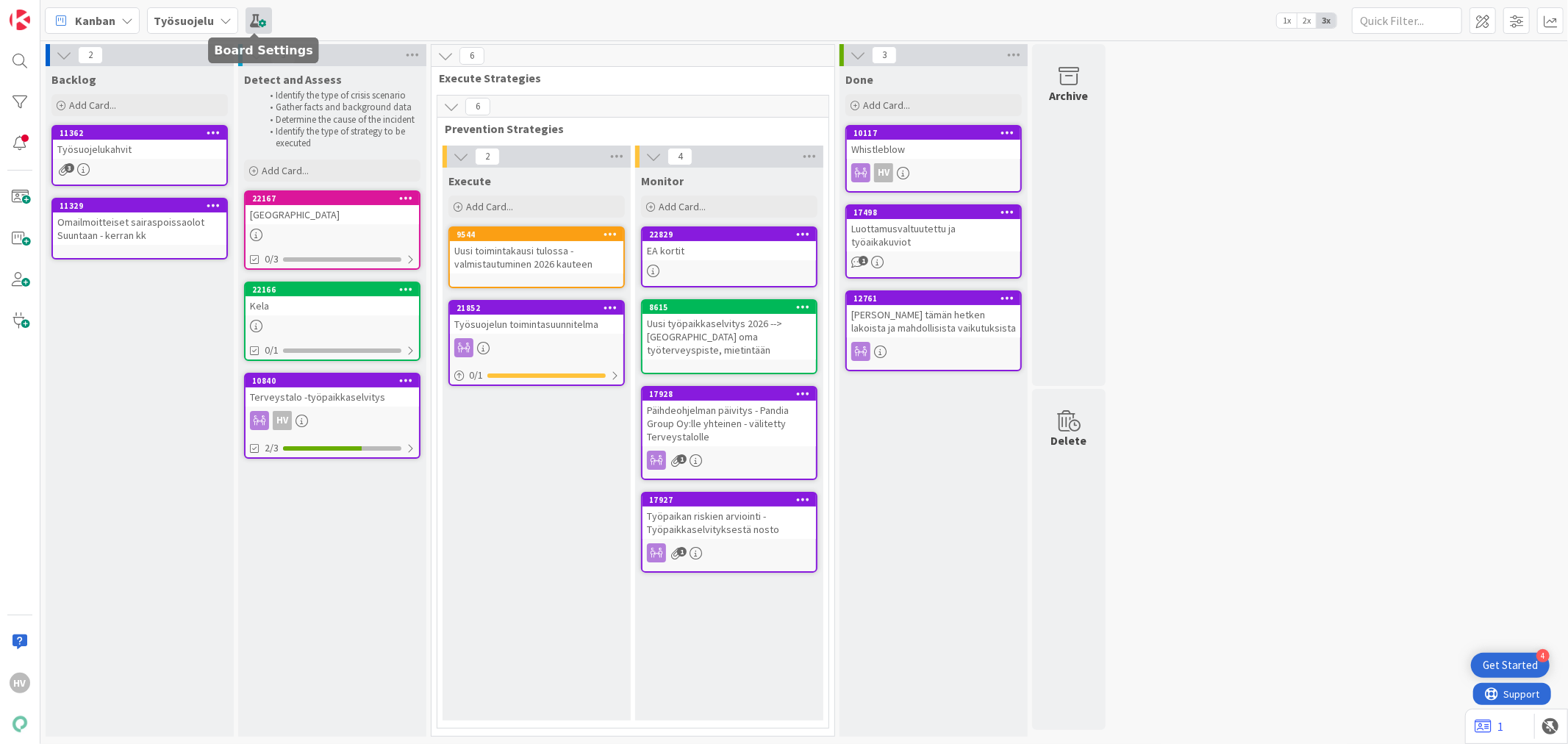
click at [251, 16] on span at bounding box center [258, 20] width 26 height 26
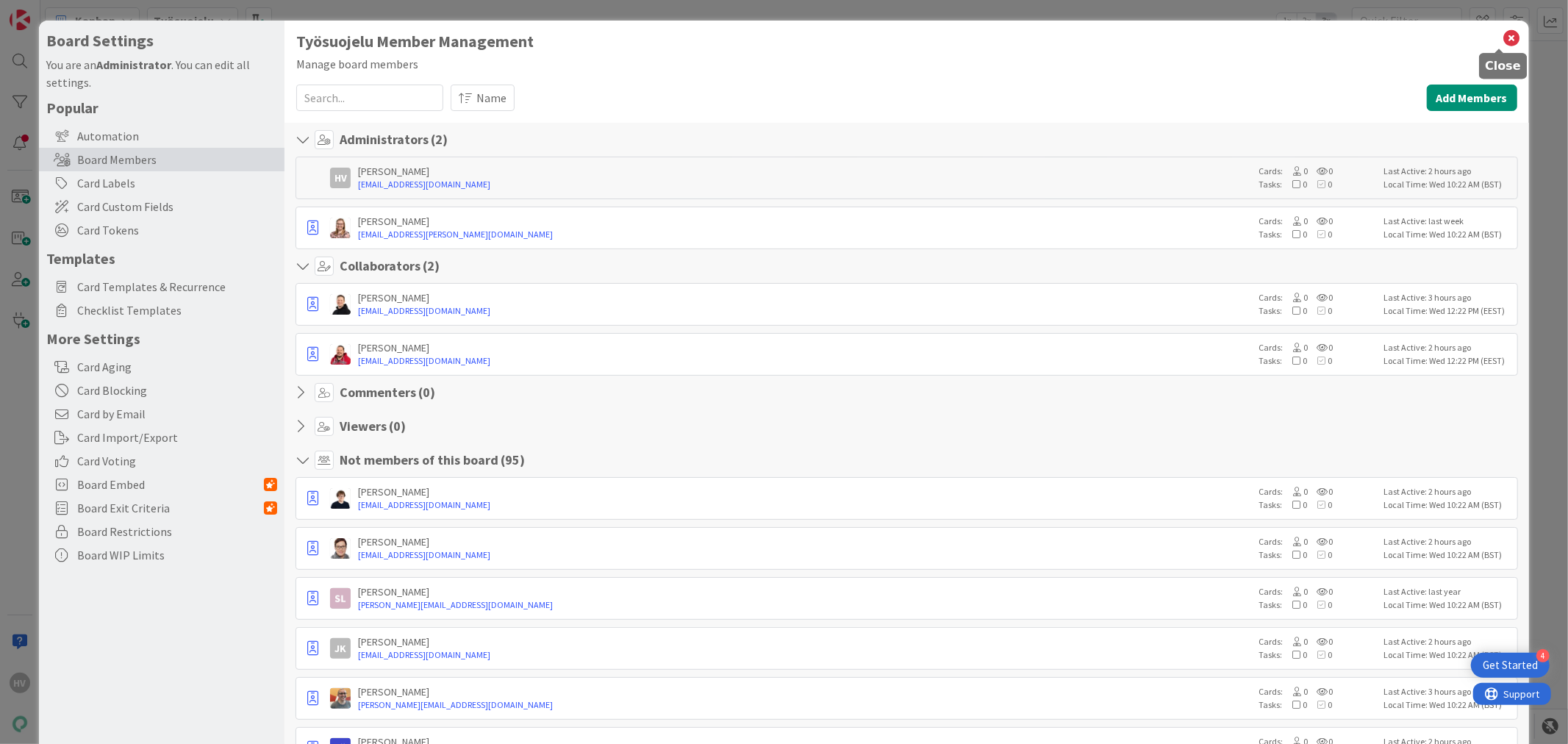
click at [1502, 37] on icon at bounding box center [1512, 38] width 19 height 21
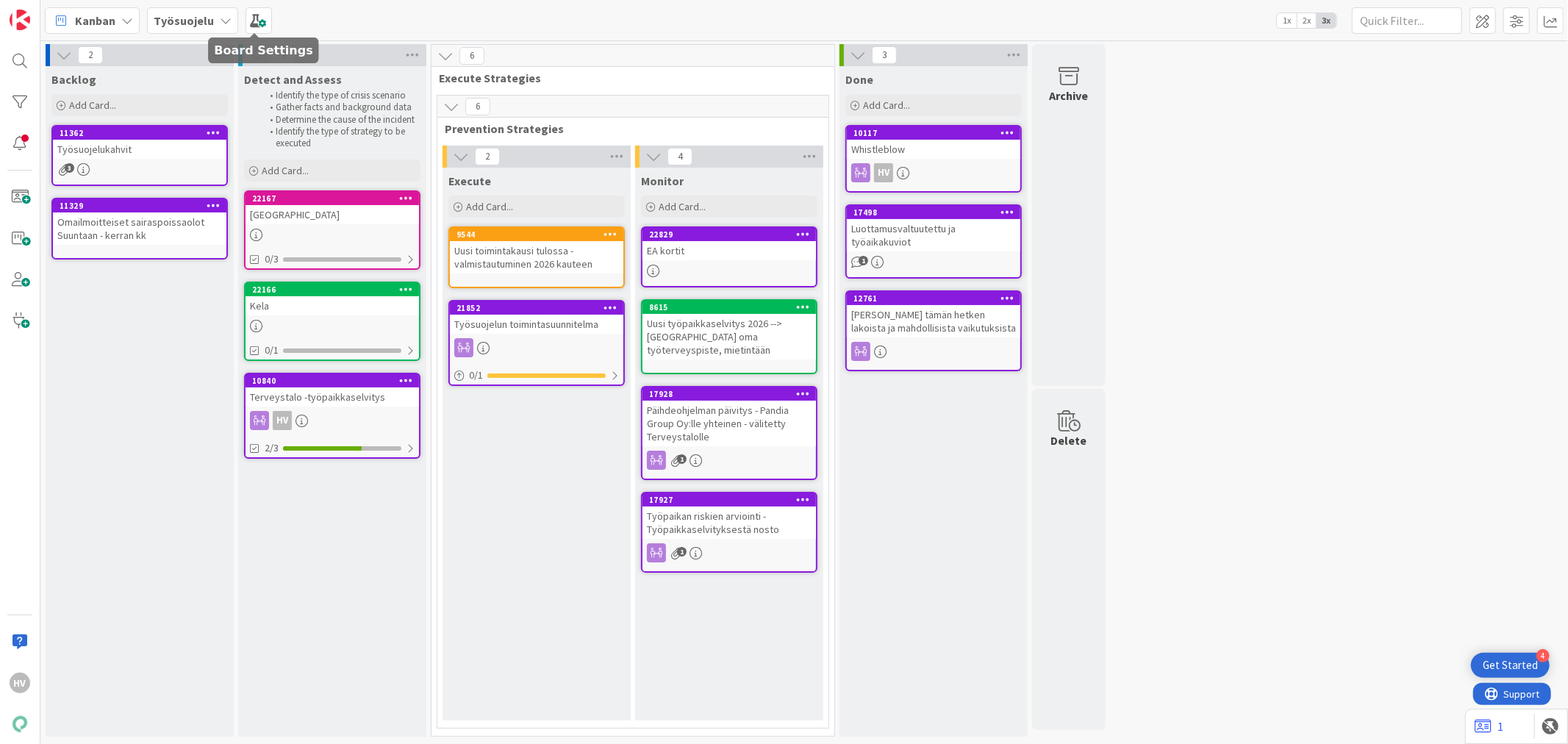
click at [206, 18] on b "Työsuojelu" at bounding box center [183, 21] width 60 height 14
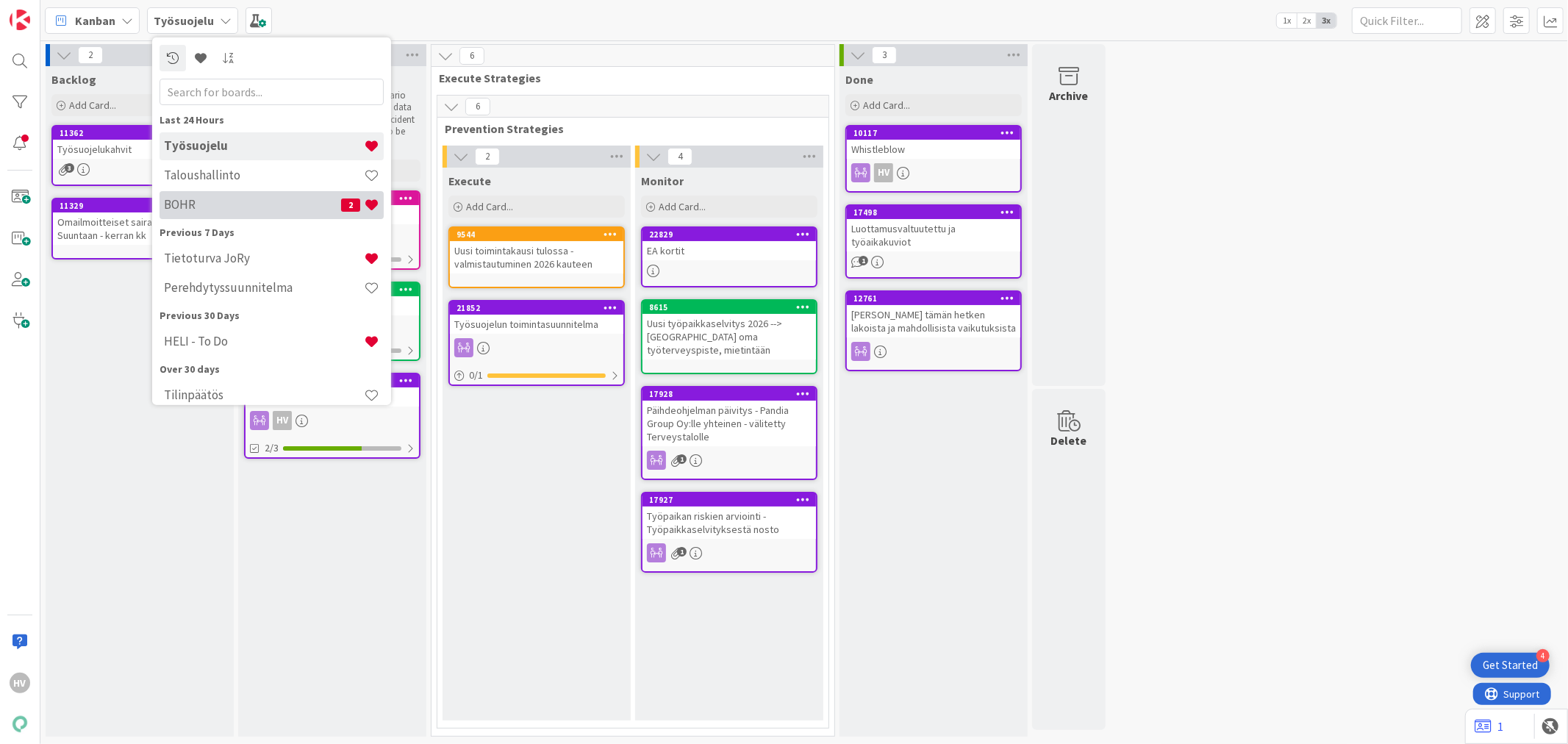
click at [195, 195] on div "BOHR 2" at bounding box center [272, 204] width 224 height 28
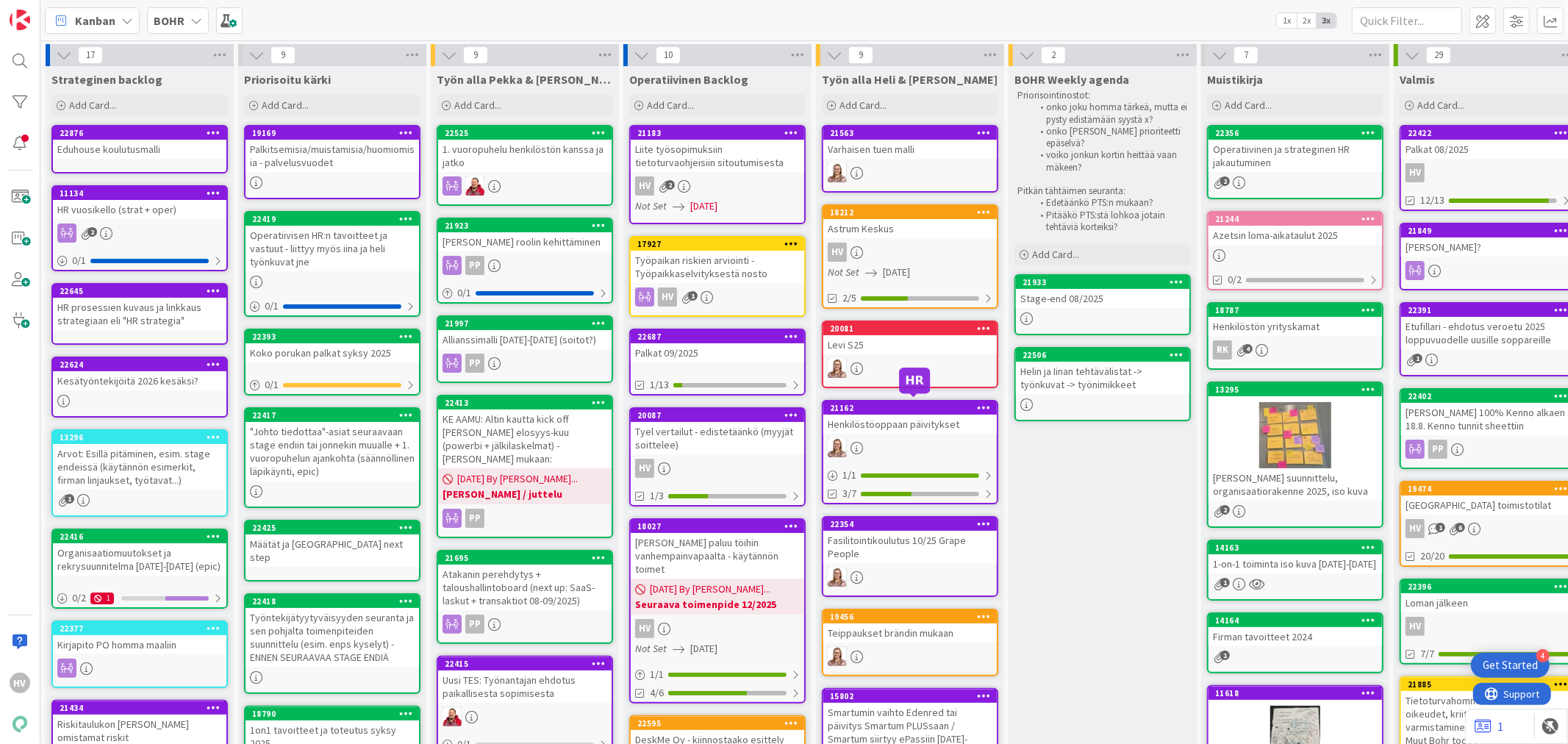
click at [893, 403] on div "21162" at bounding box center [913, 408] width 167 height 10
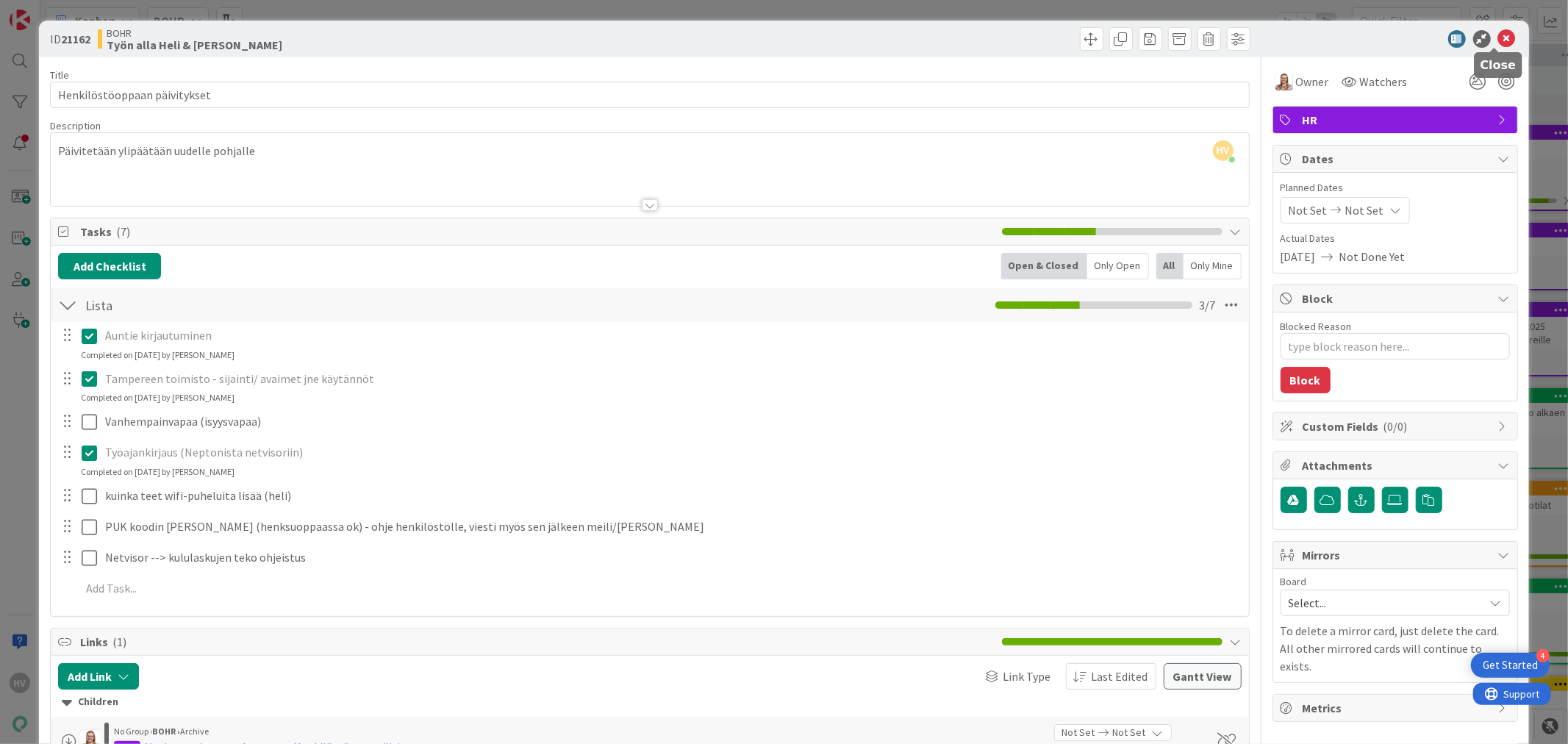
click at [1498, 34] on icon at bounding box center [1507, 39] width 18 height 18
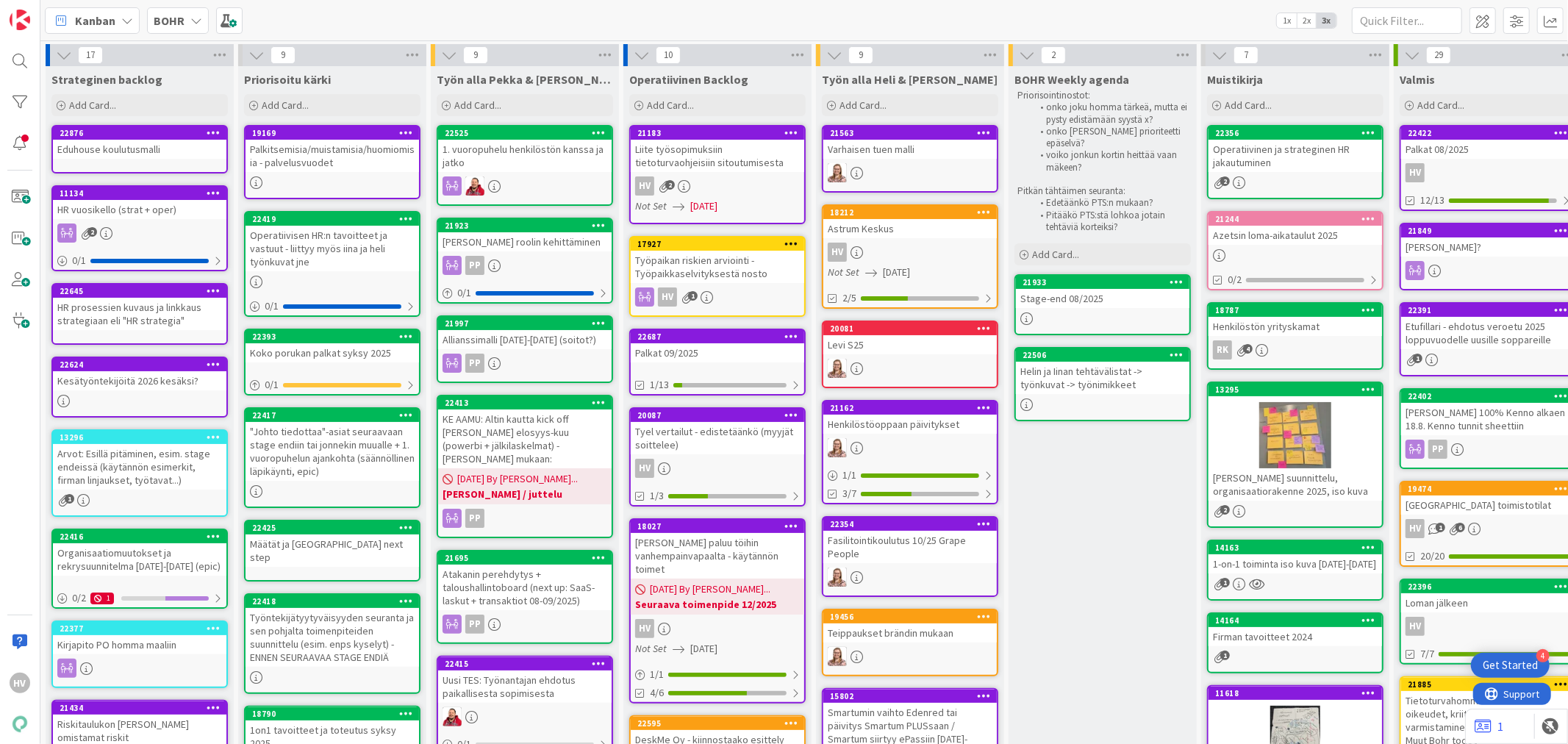
click at [179, 22] on b "BOHR" at bounding box center [169, 21] width 31 height 14
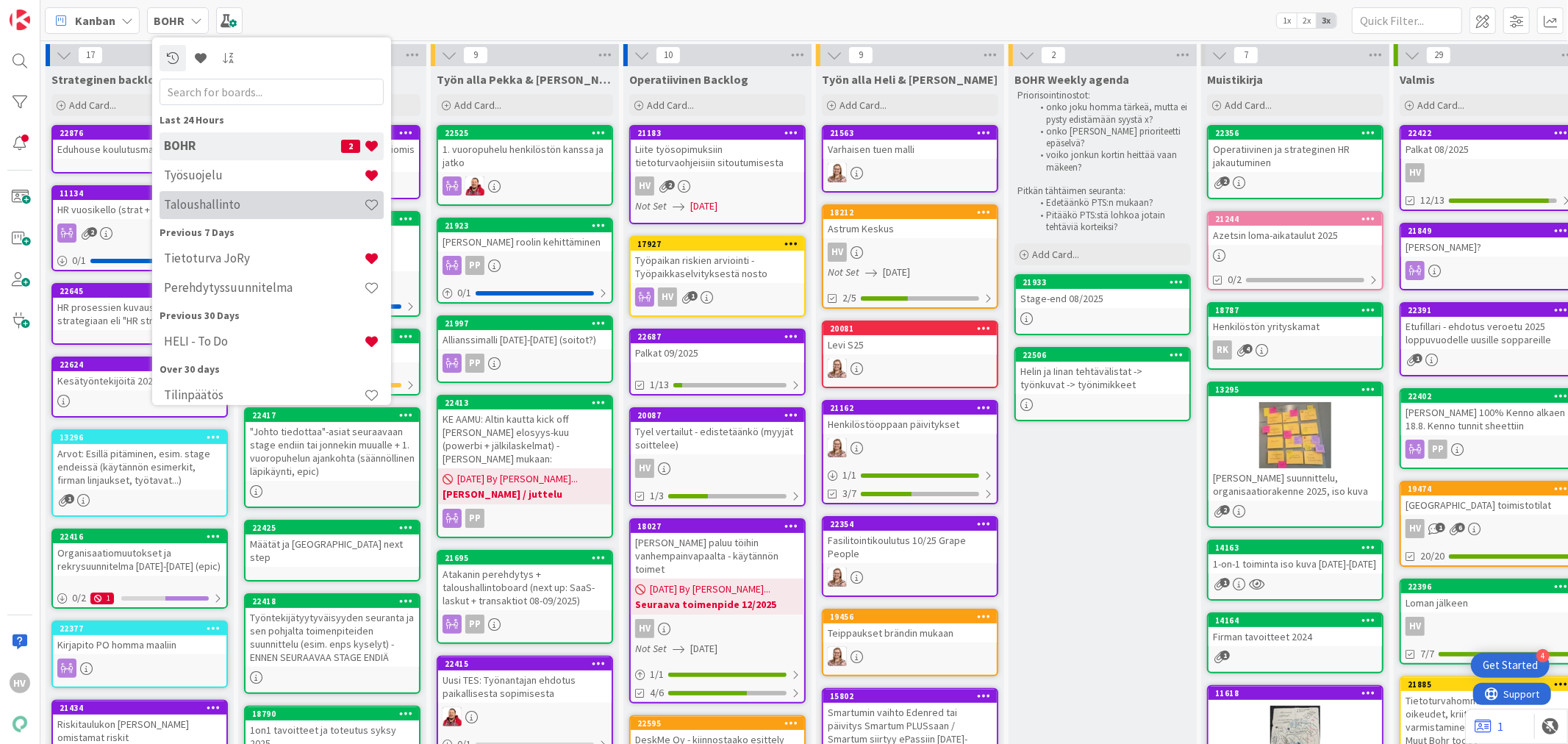
click at [208, 203] on h4 "Taloushallinto" at bounding box center [264, 204] width 200 height 14
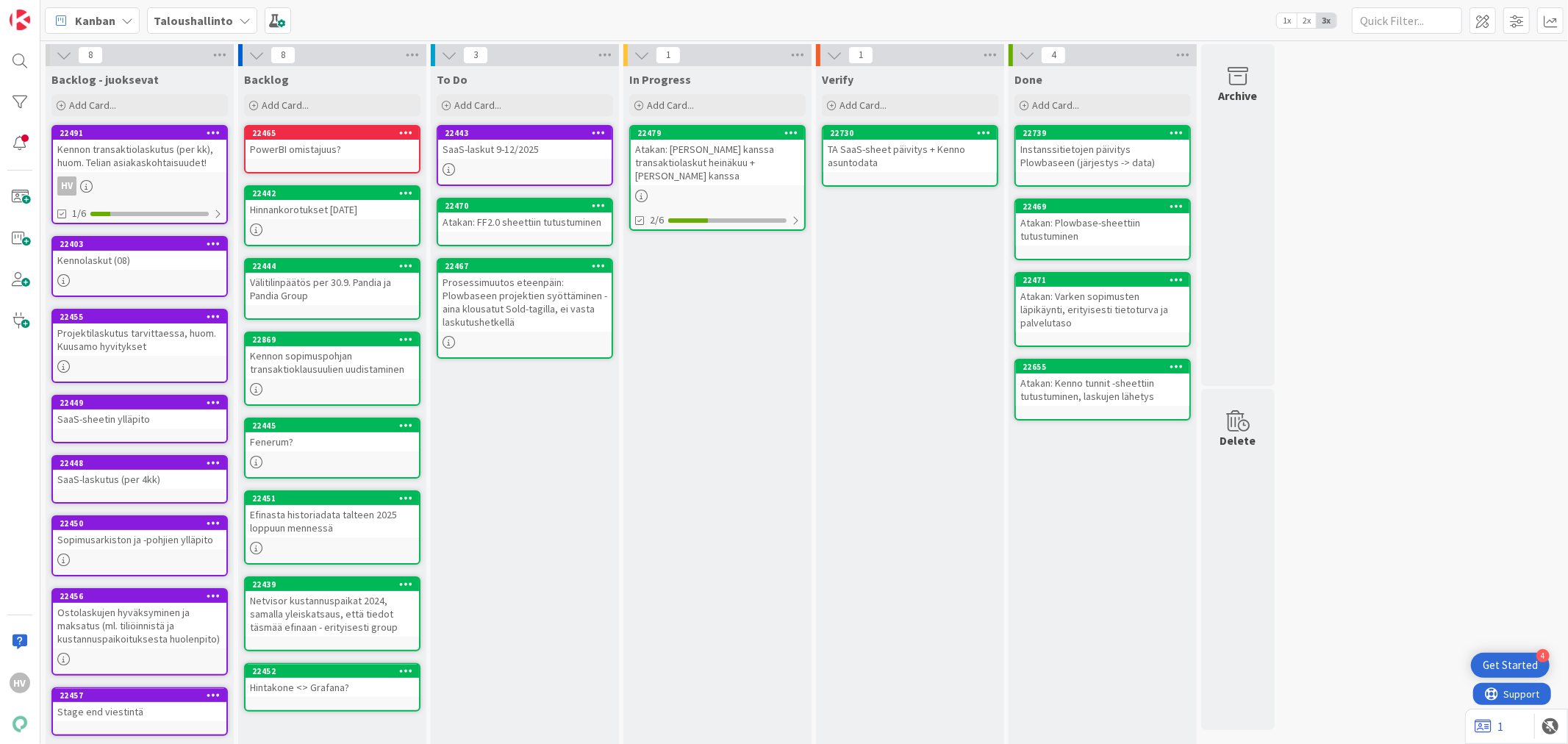
click at [179, 14] on b "Taloushallinto" at bounding box center [193, 21] width 79 height 14
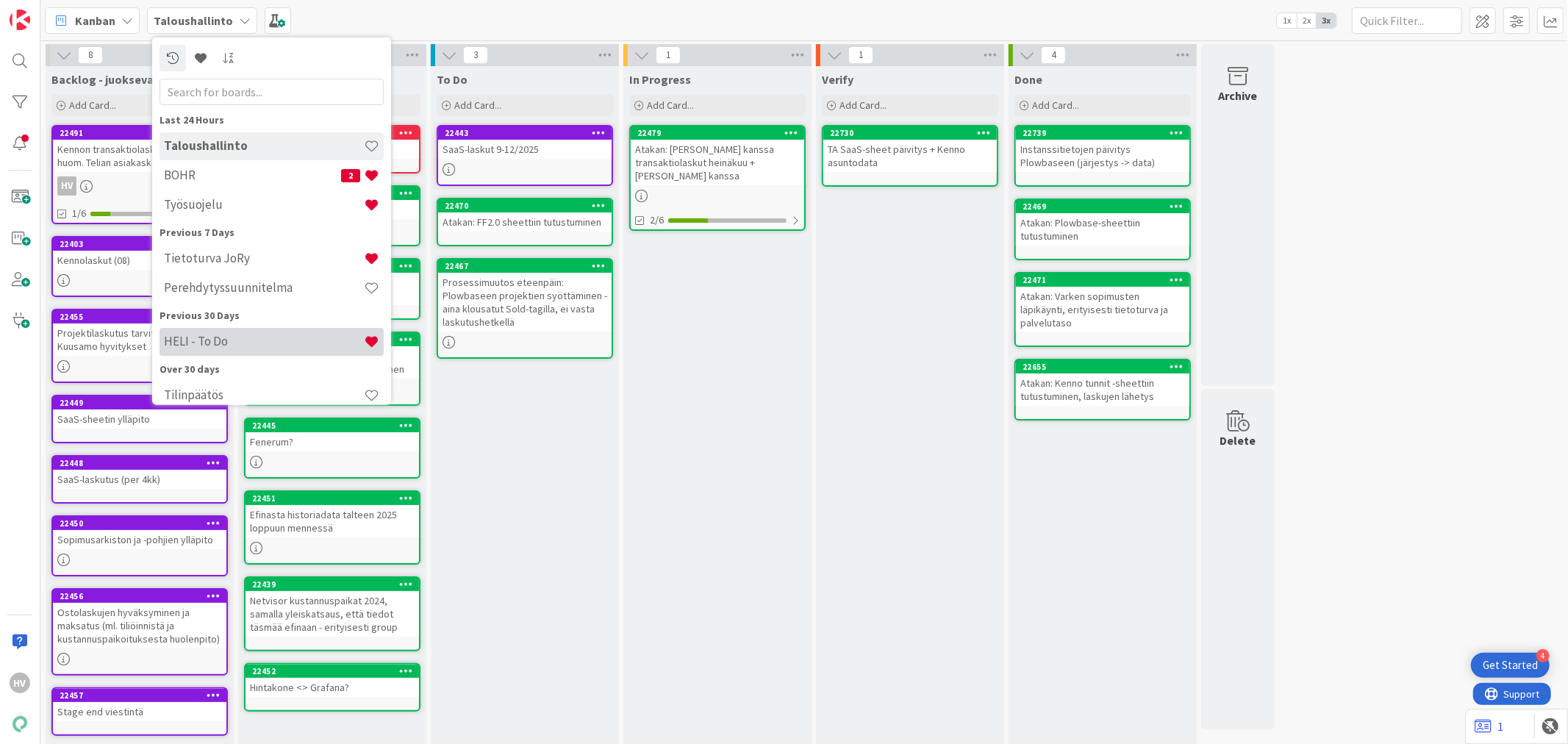
click at [200, 341] on h4 "HELI - To Do" at bounding box center [264, 342] width 200 height 14
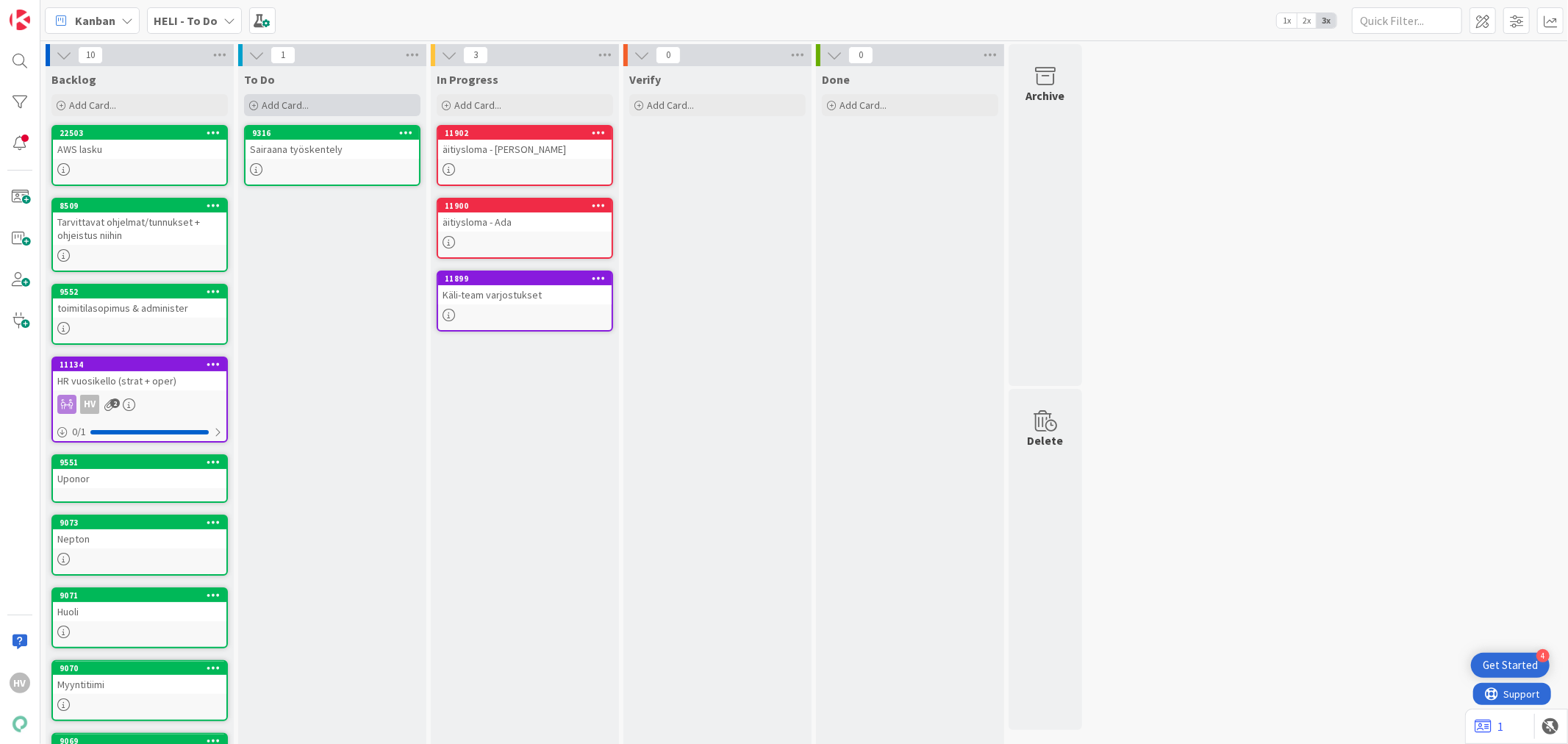
click at [276, 97] on div "Add Card..." at bounding box center [333, 105] width 176 height 22
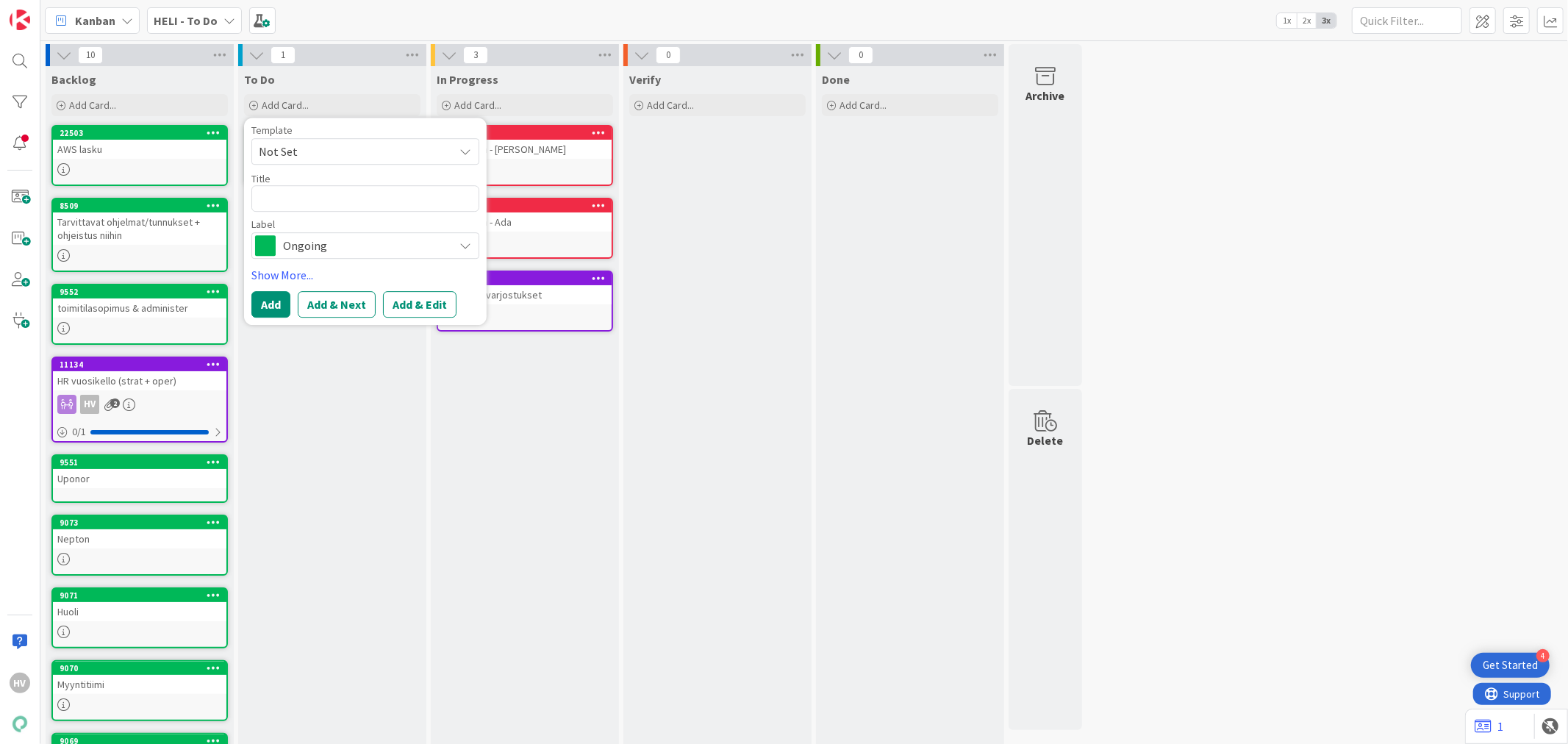
type textarea "x"
type textarea "N"
type textarea "x"
type textarea "Ne"
type textarea "x"
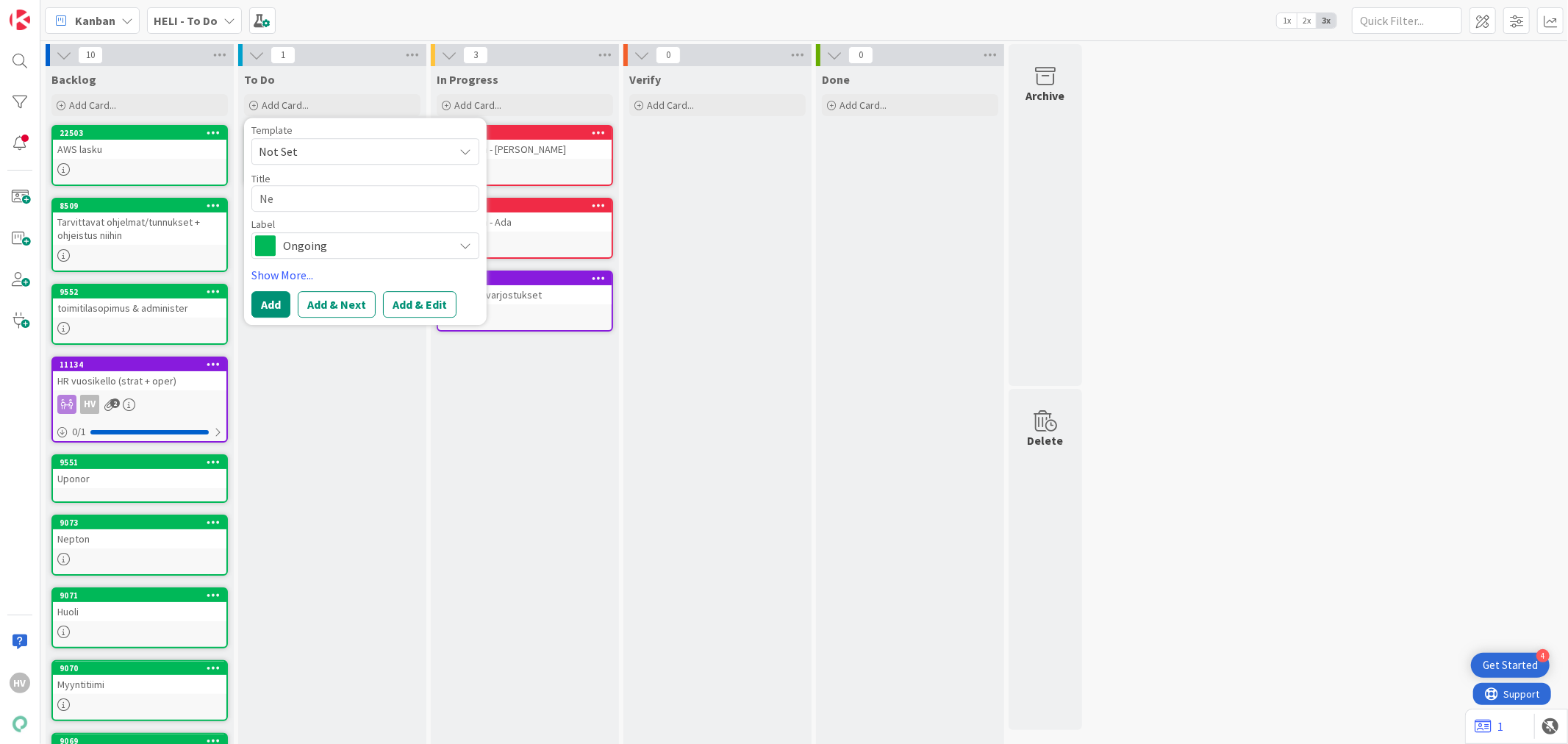
type textarea "Net"
type textarea "x"
type textarea "Netv"
type textarea "x"
type textarea "Netvi"
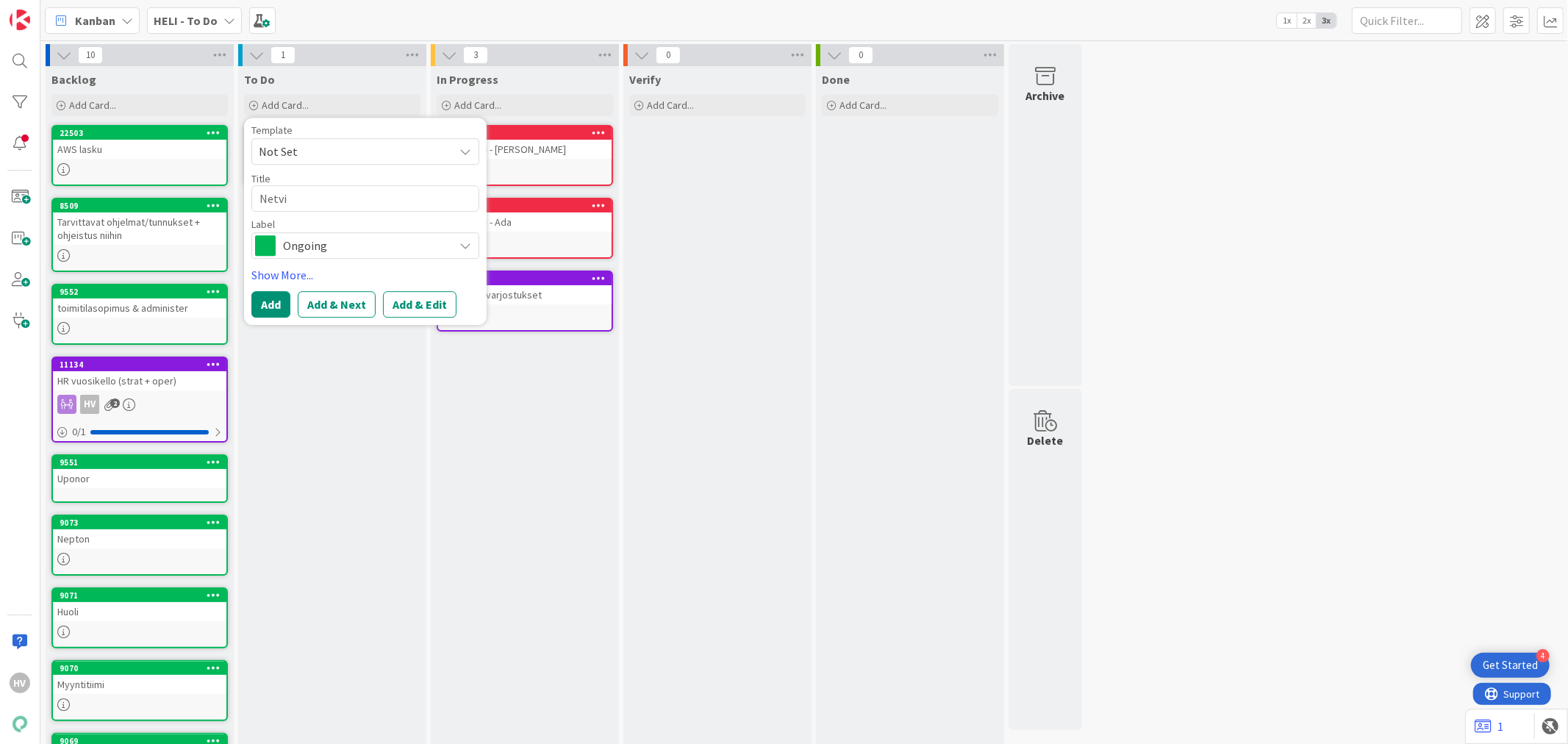
type textarea "x"
type textarea "Netvis"
type textarea "x"
type textarea "Netviso"
type textarea "x"
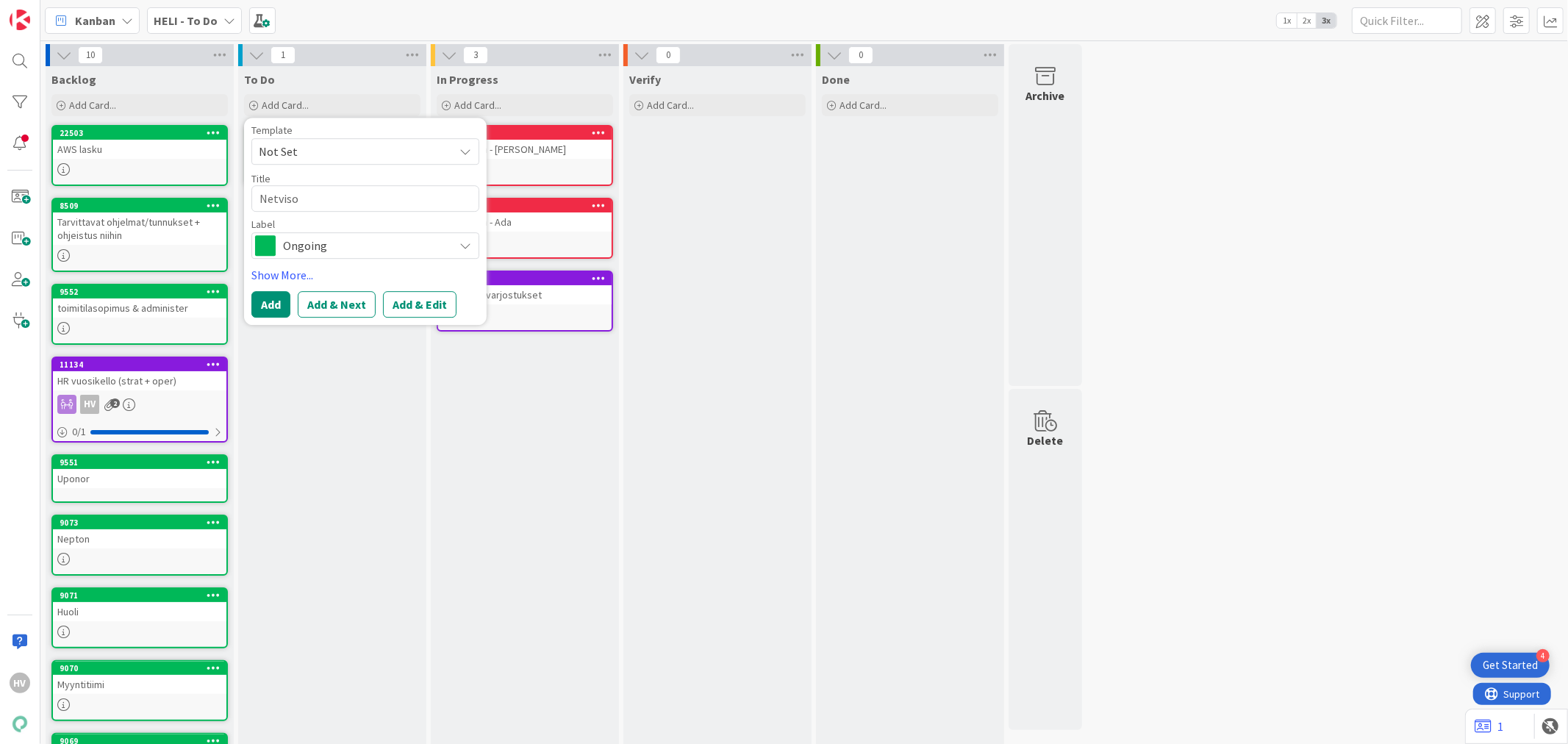
type textarea "Netvisor"
type textarea "x"
type textarea "Netvisor"
type textarea "x"
type textarea "Netvisor o"
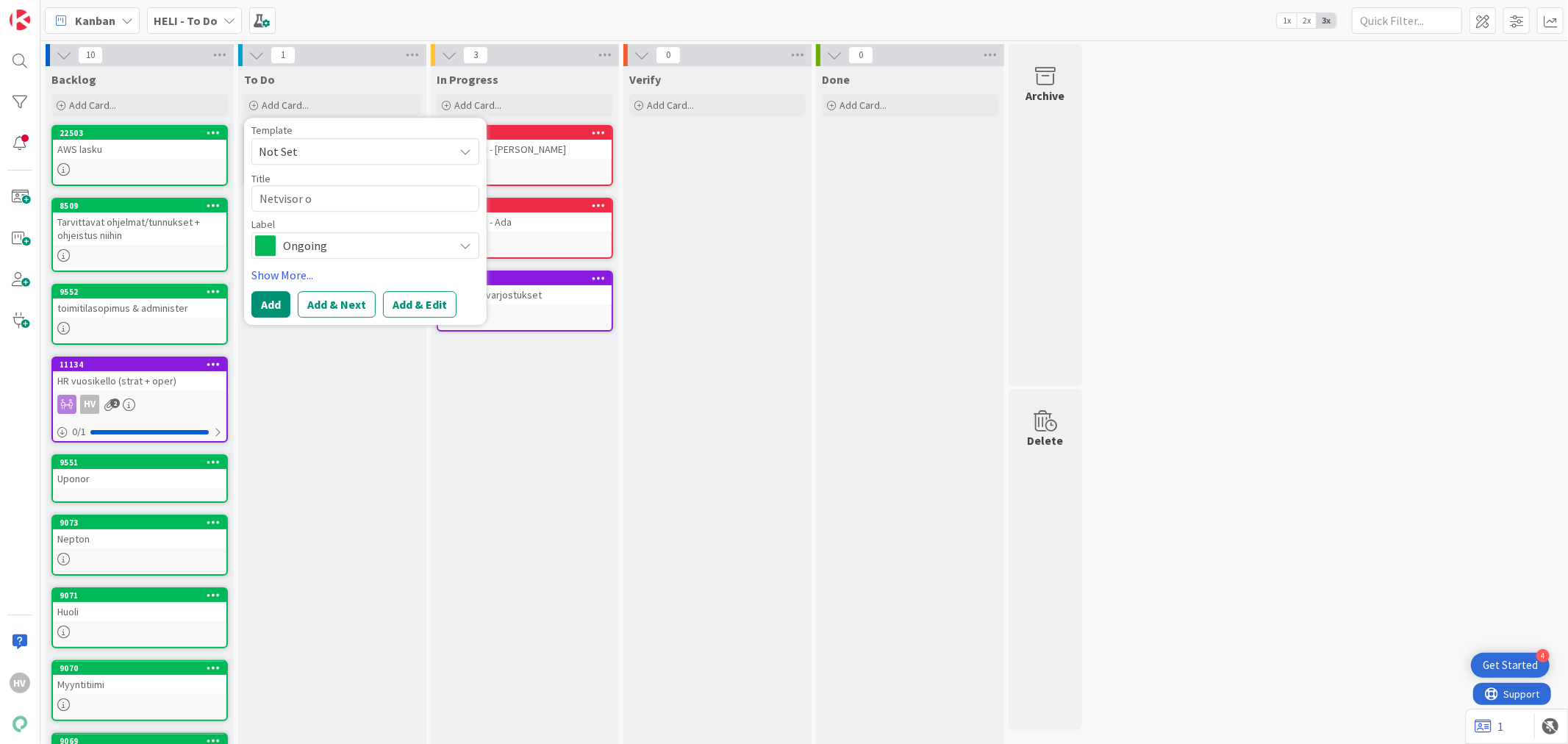
type textarea "x"
type textarea "Netvisor oi"
type textarea "x"
type textarea "Netvisor oik"
type textarea "x"
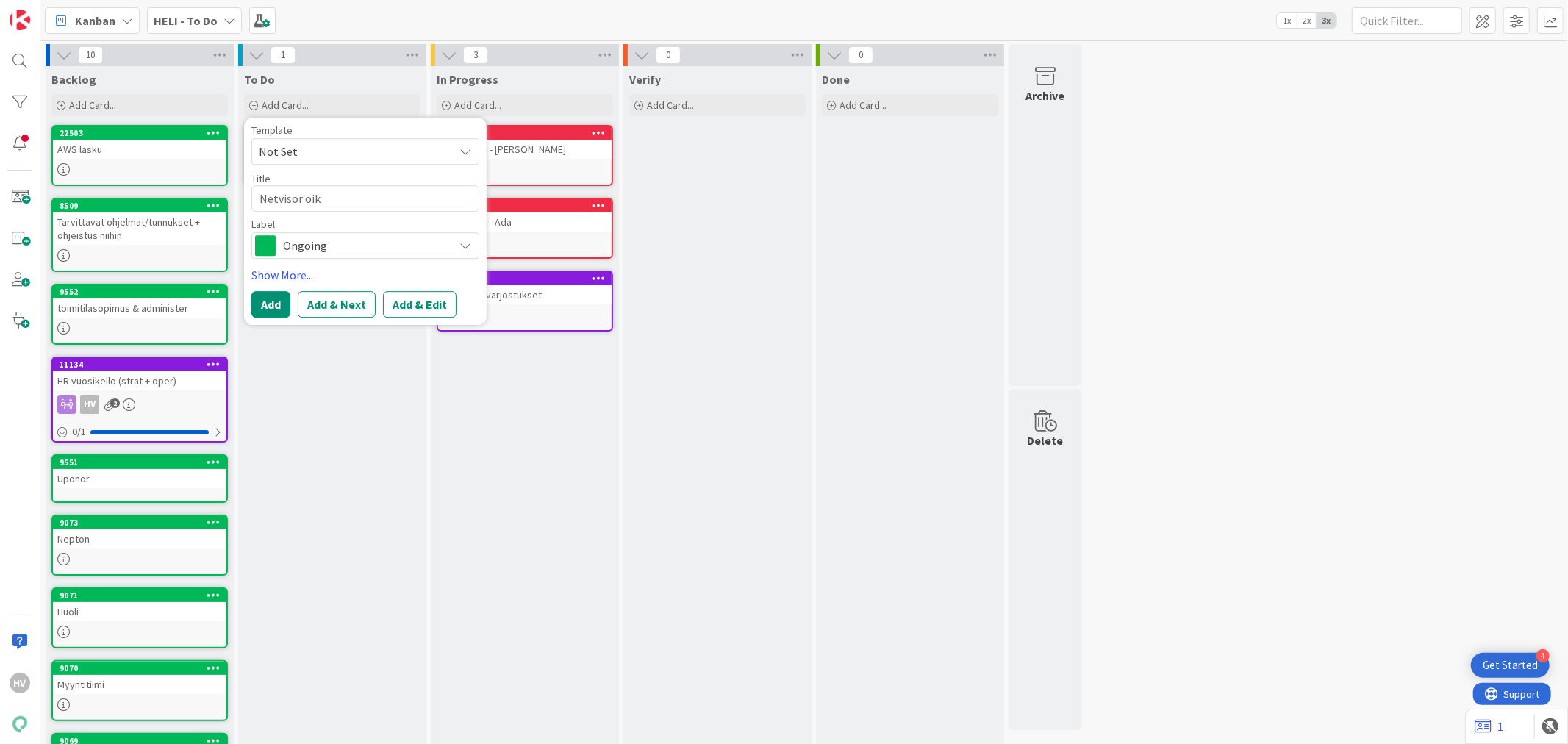
type textarea "Netvisor oike"
type textarea "x"
type textarea "Netvisor oikeu"
type textarea "x"
type textarea "Netvisor oikeud"
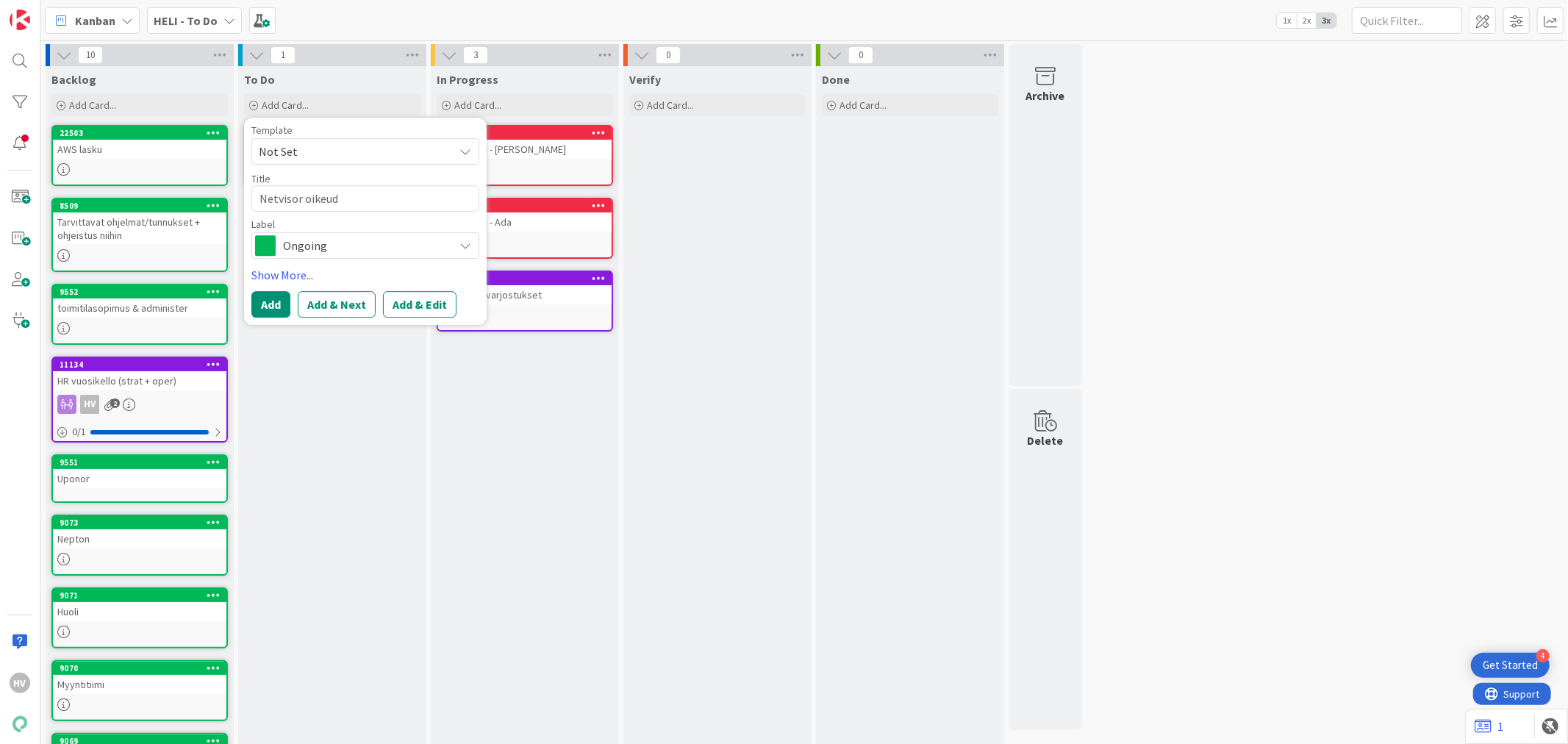
type textarea "x"
type textarea "Netvisor oikeude"
type textarea "x"
type textarea "Netvisor oikeudet"
click at [341, 244] on span "Ongoing" at bounding box center [365, 246] width 163 height 21
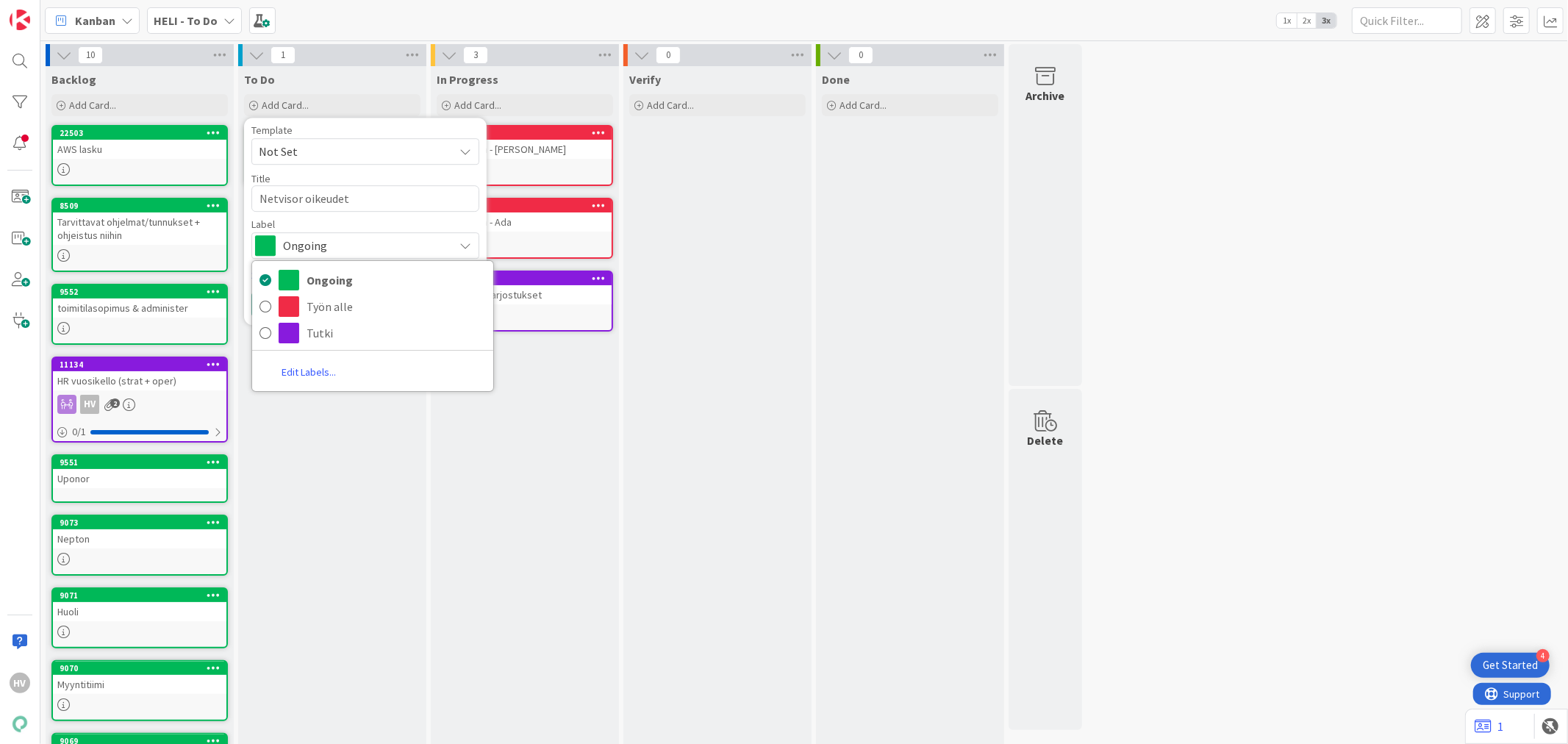
click at [341, 244] on span "Ongoing" at bounding box center [365, 246] width 163 height 21
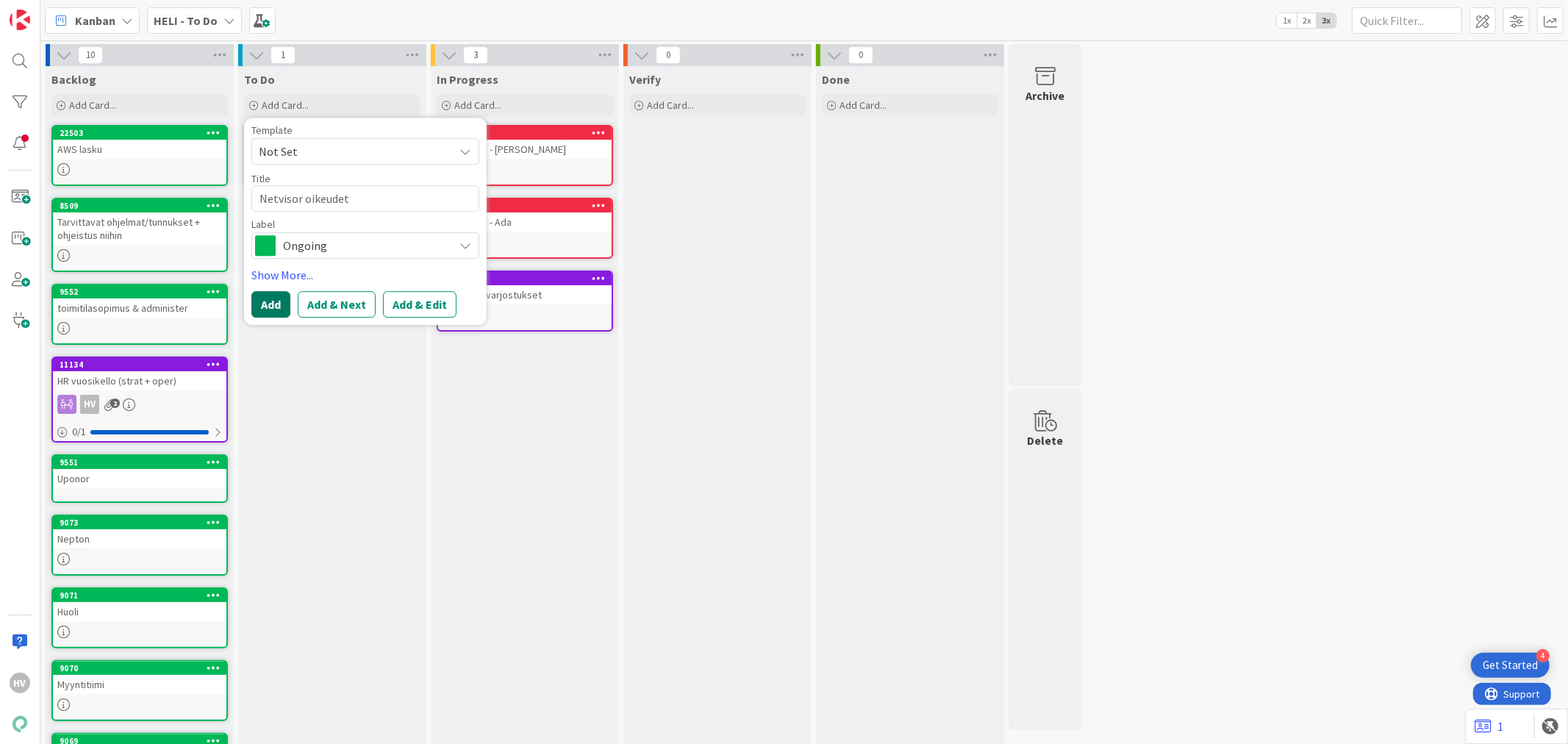
click at [277, 298] on button "Add" at bounding box center [271, 304] width 39 height 26
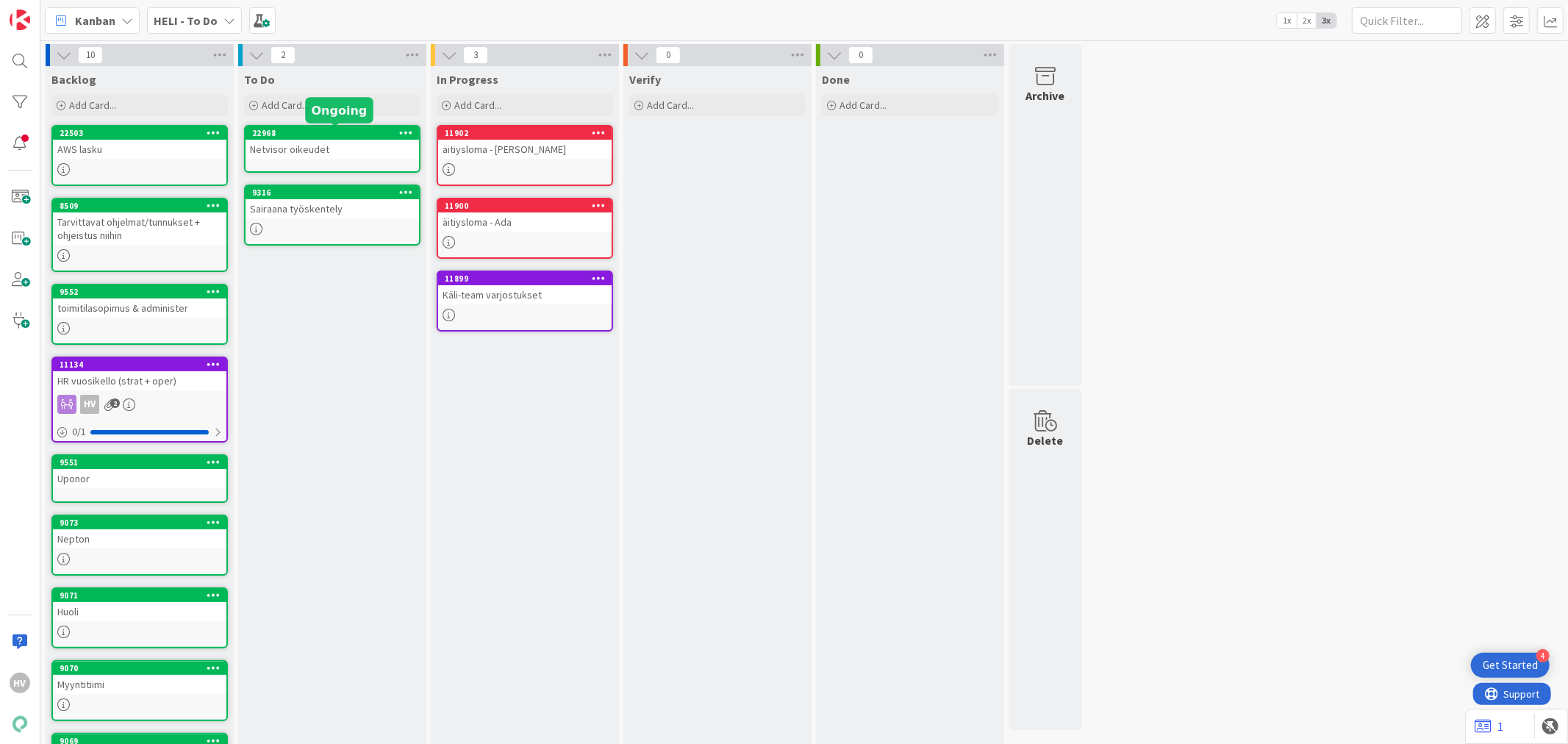
click at [290, 135] on div "22968" at bounding box center [336, 133] width 167 height 10
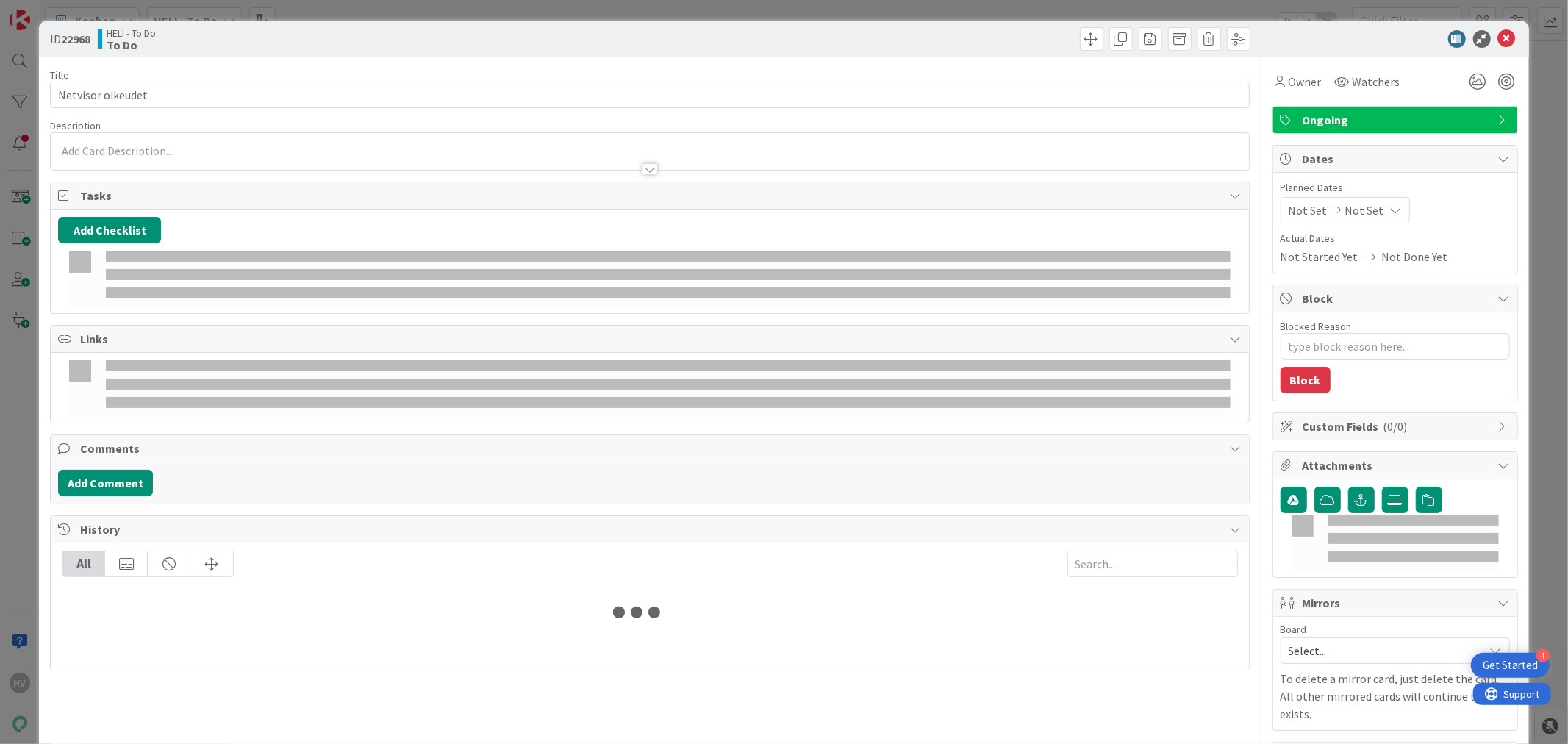
type textarea "x"
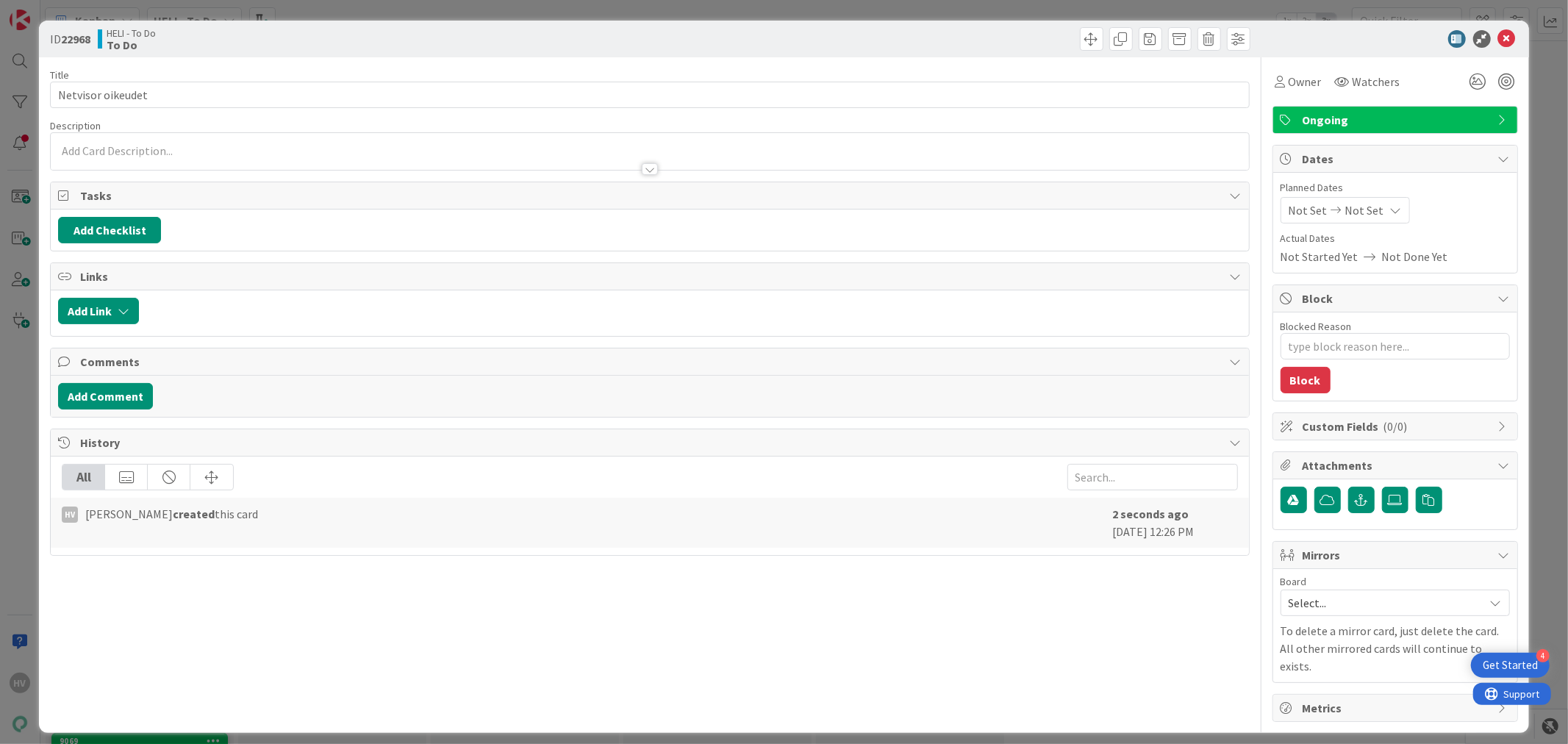
click at [146, 150] on p at bounding box center [649, 151] width 1183 height 17
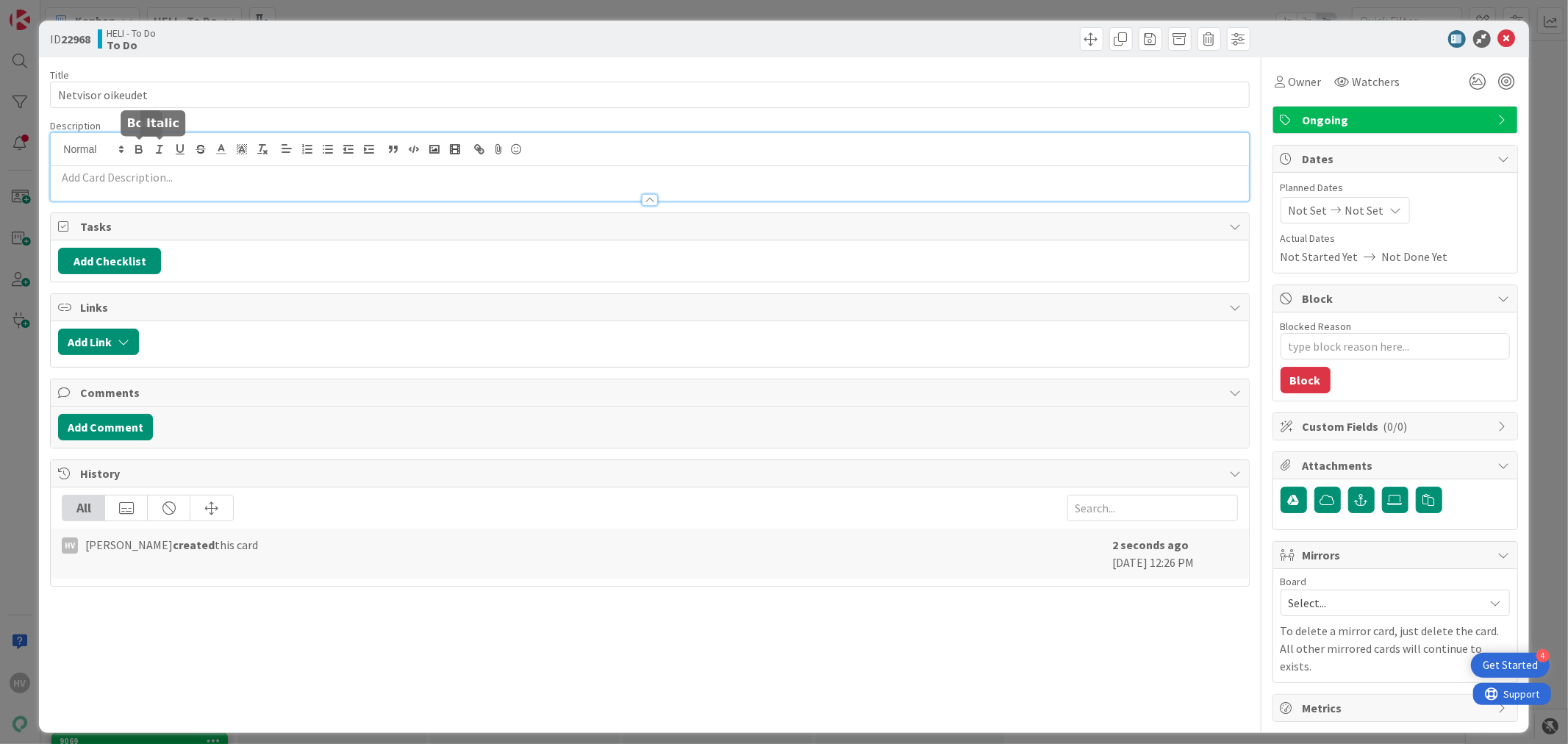
click at [143, 185] on div at bounding box center [649, 192] width 1197 height 15
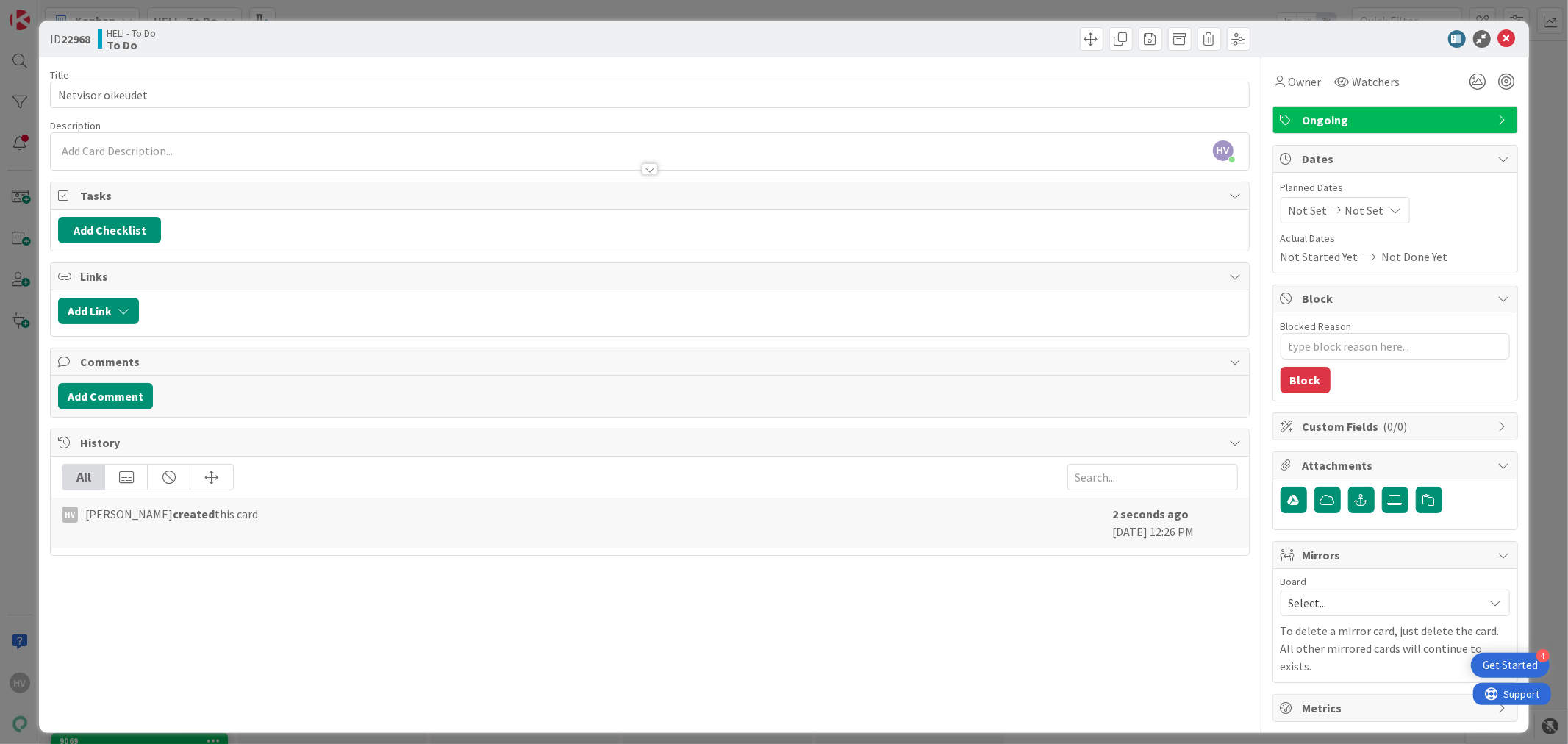
click at [142, 152] on div "HV [PERSON_NAME] just joined" at bounding box center [649, 152] width 1197 height 37
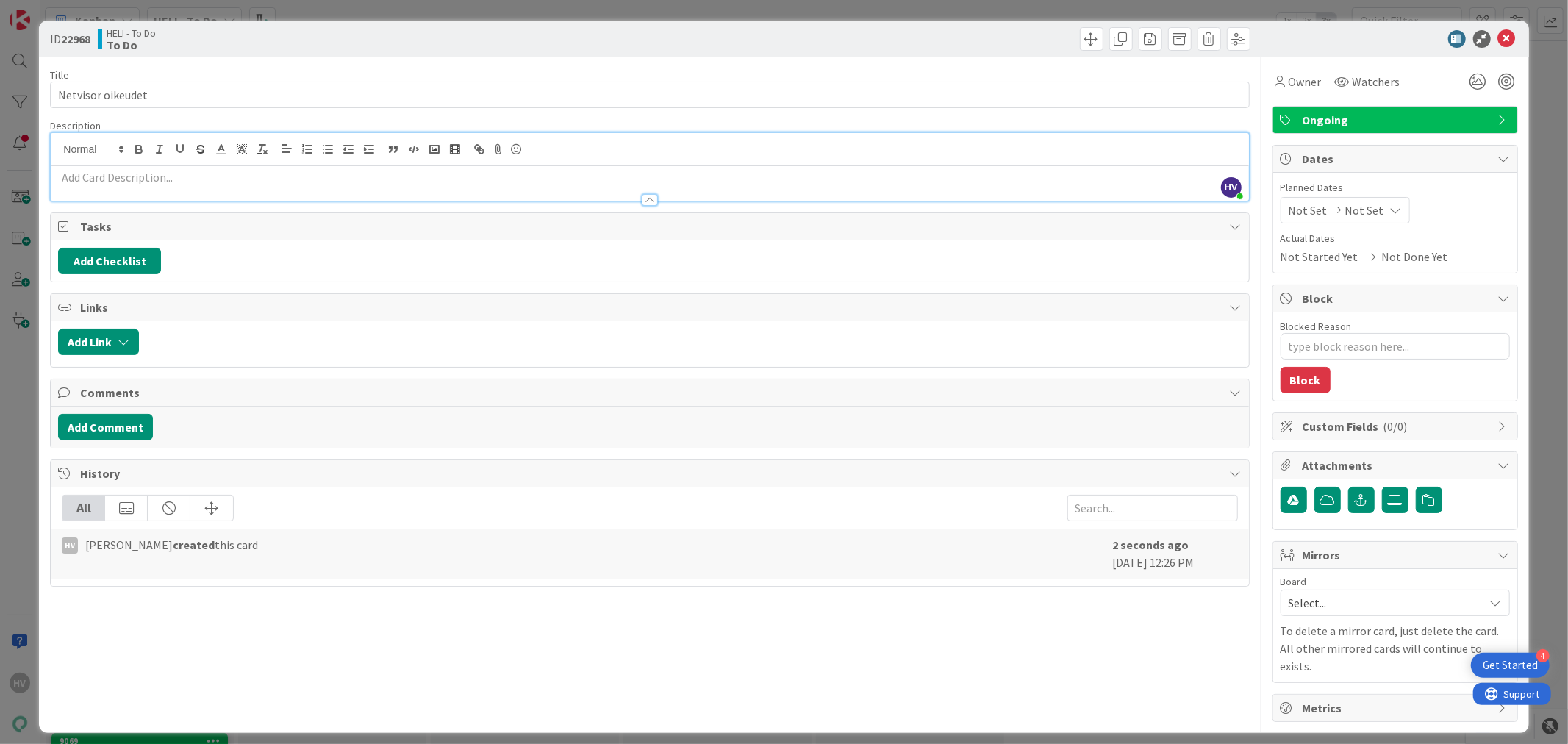
click at [179, 181] on p at bounding box center [649, 177] width 1183 height 17
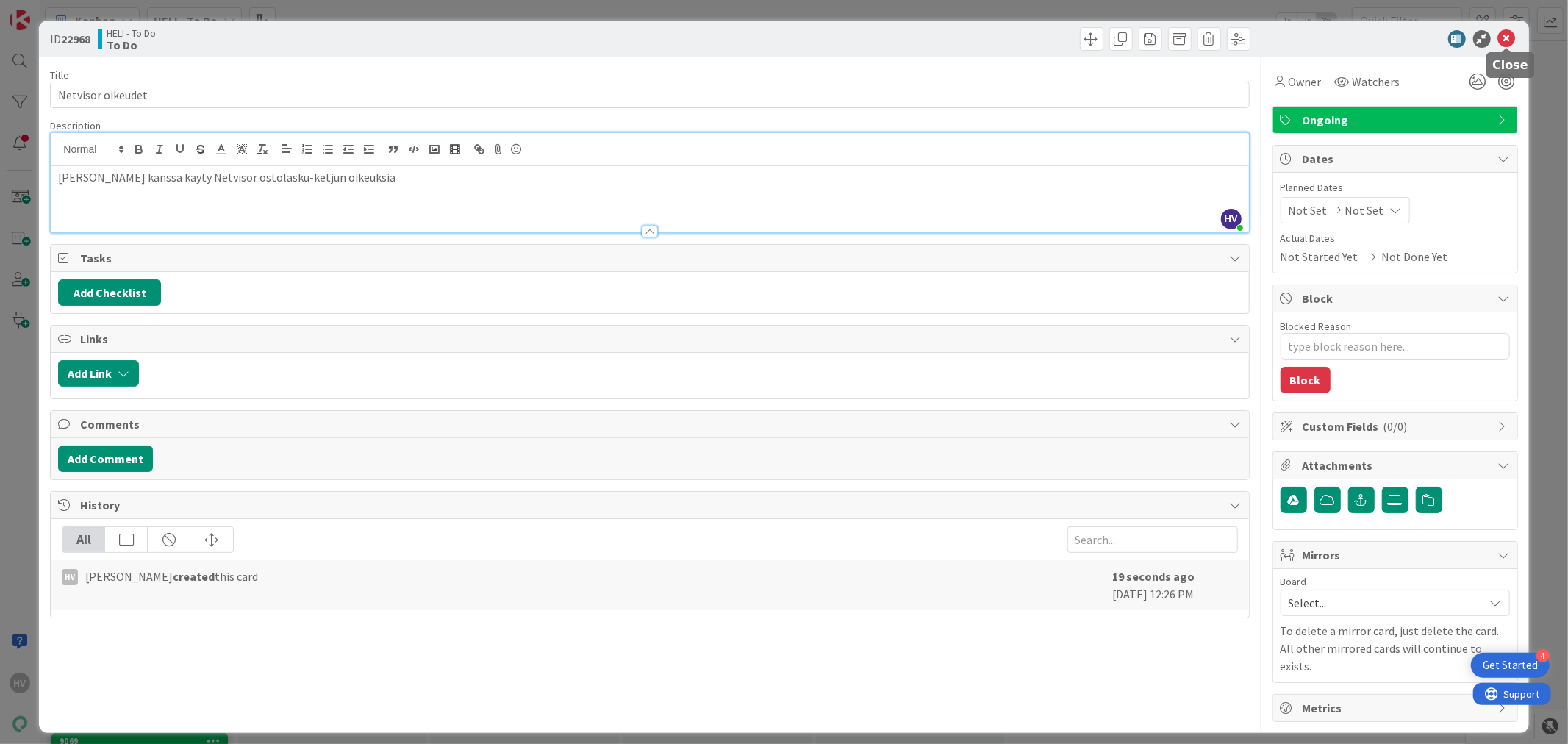
click at [1509, 37] on icon at bounding box center [1507, 39] width 18 height 18
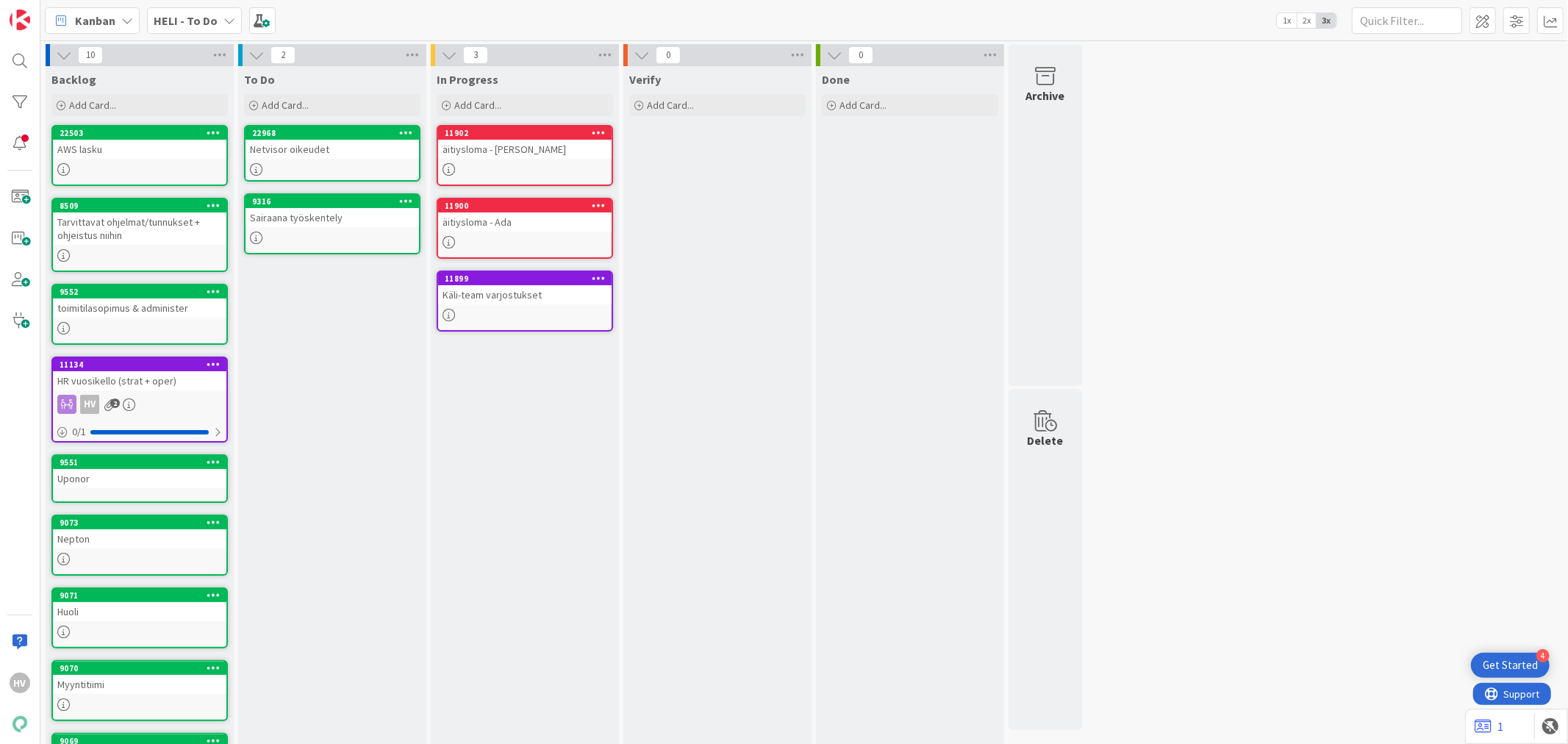
click at [193, 23] on b "HELI - To Do" at bounding box center [186, 21] width 64 height 14
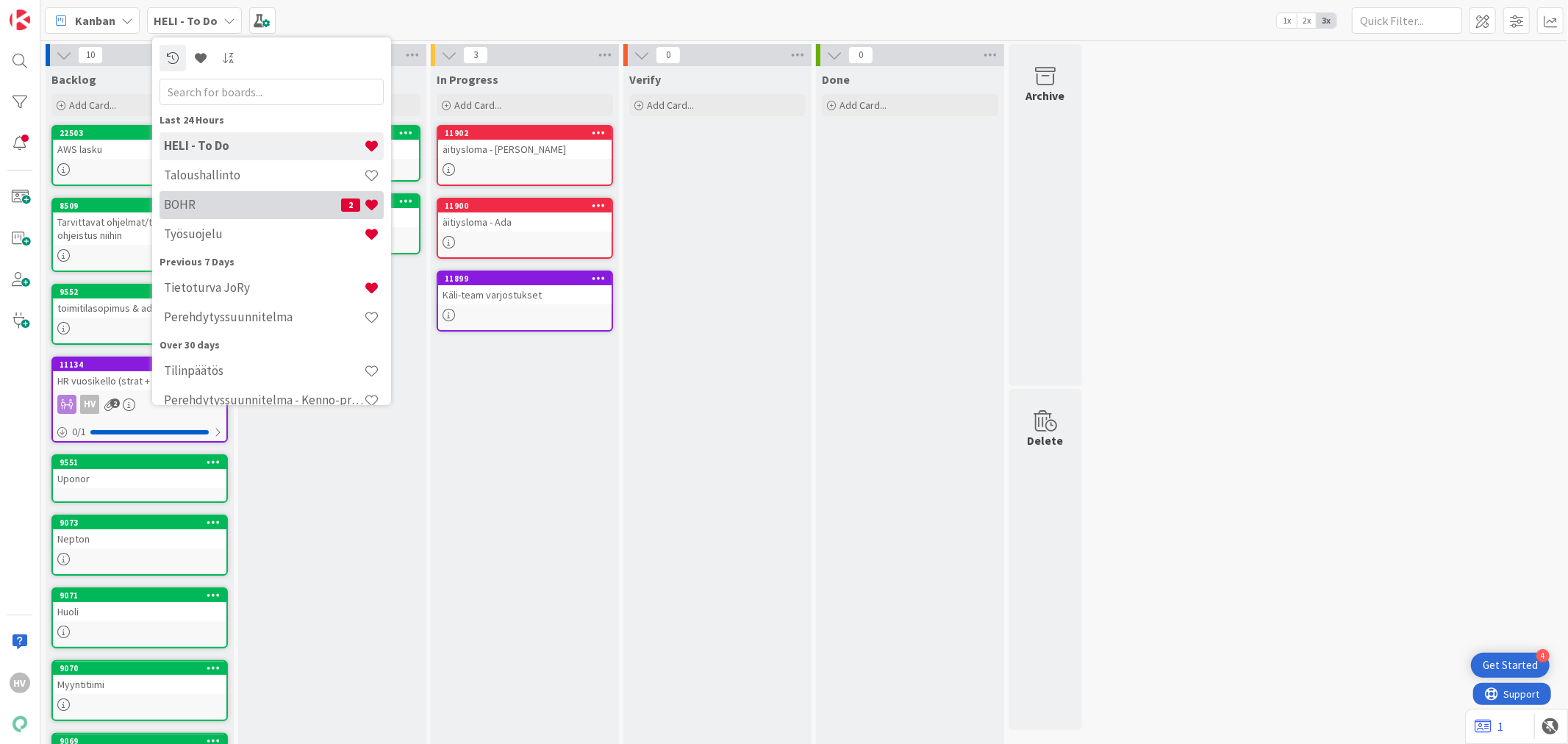
click at [208, 211] on h4 "BOHR" at bounding box center [252, 204] width 177 height 14
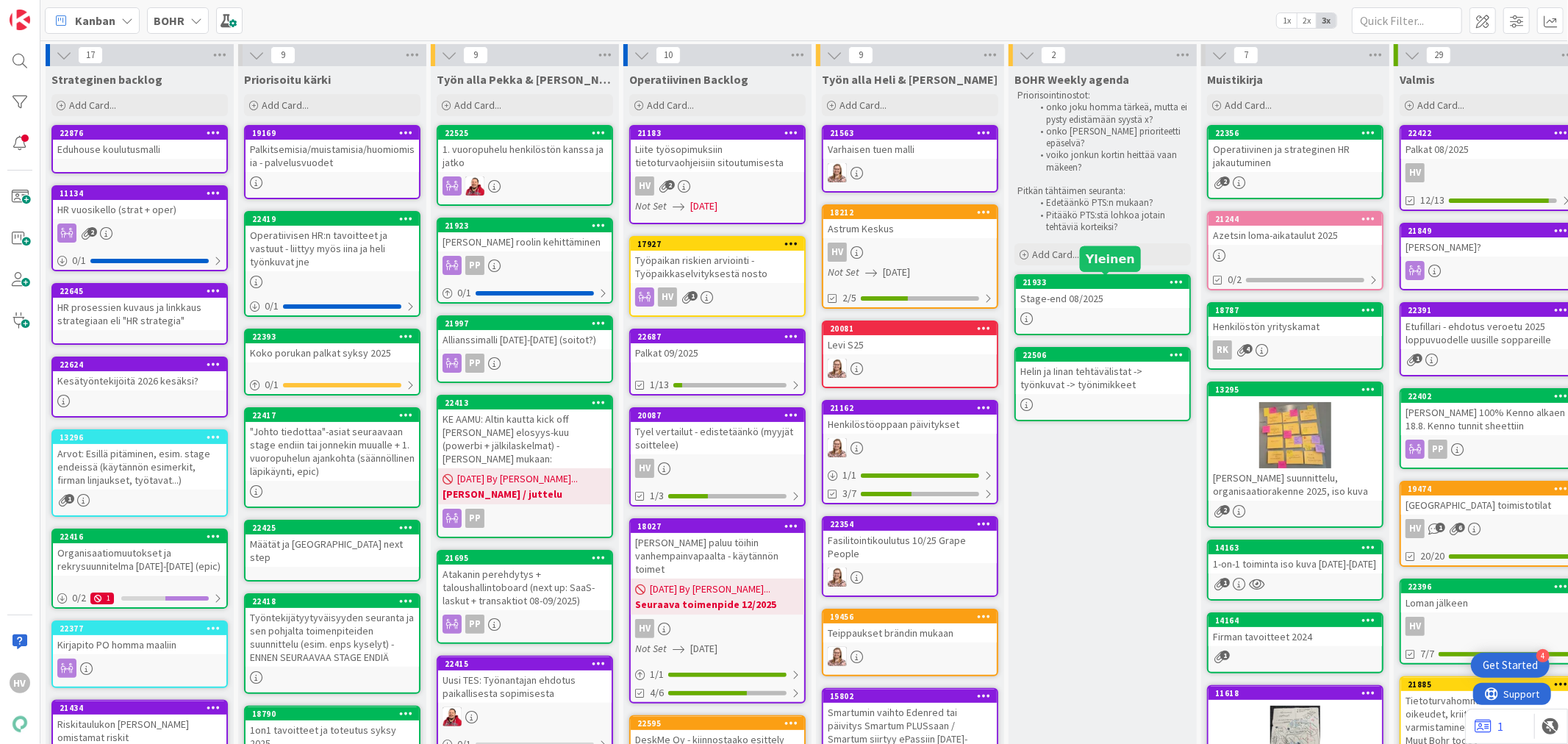
click at [1072, 285] on div "21933" at bounding box center [1106, 282] width 167 height 10
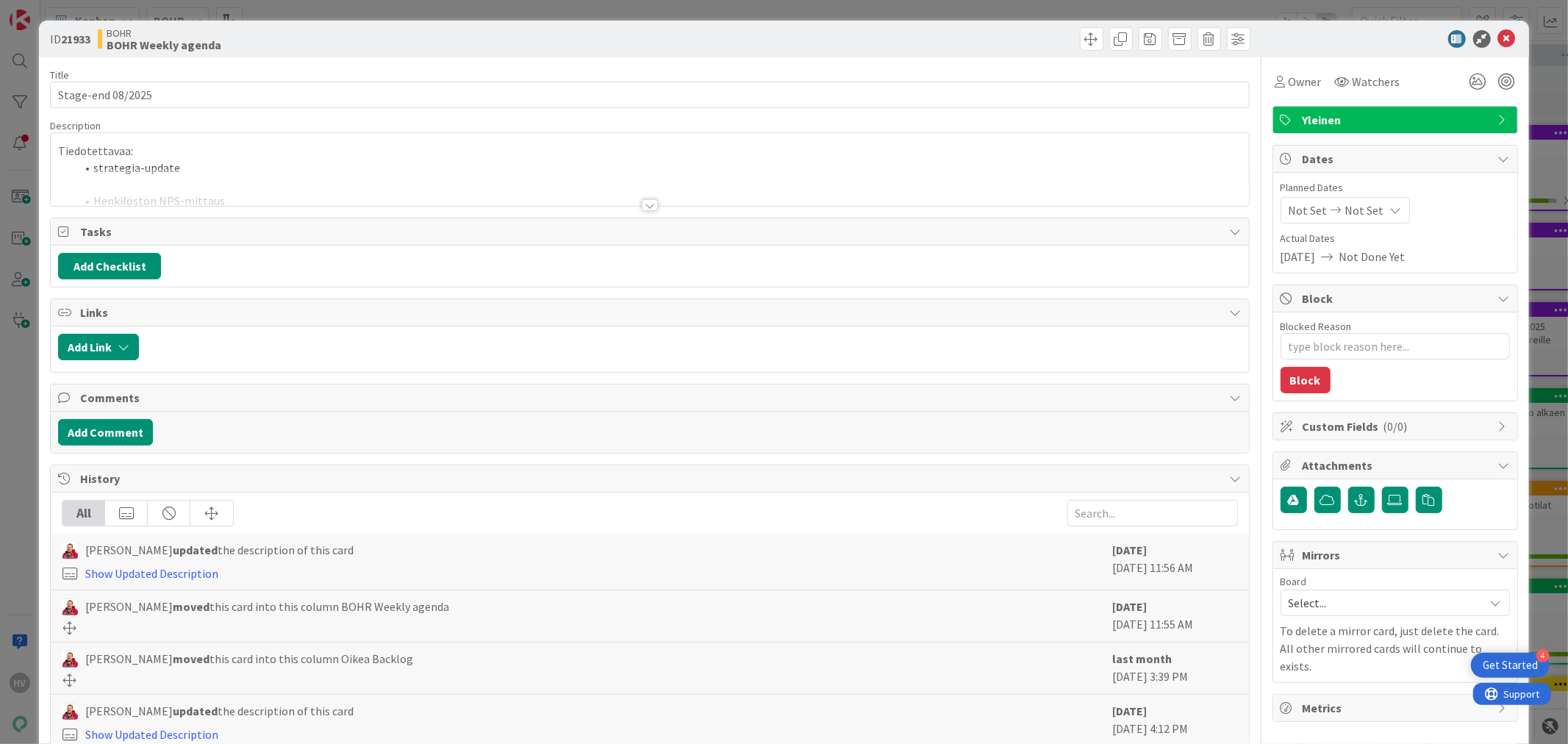
click at [642, 207] on div at bounding box center [650, 205] width 16 height 12
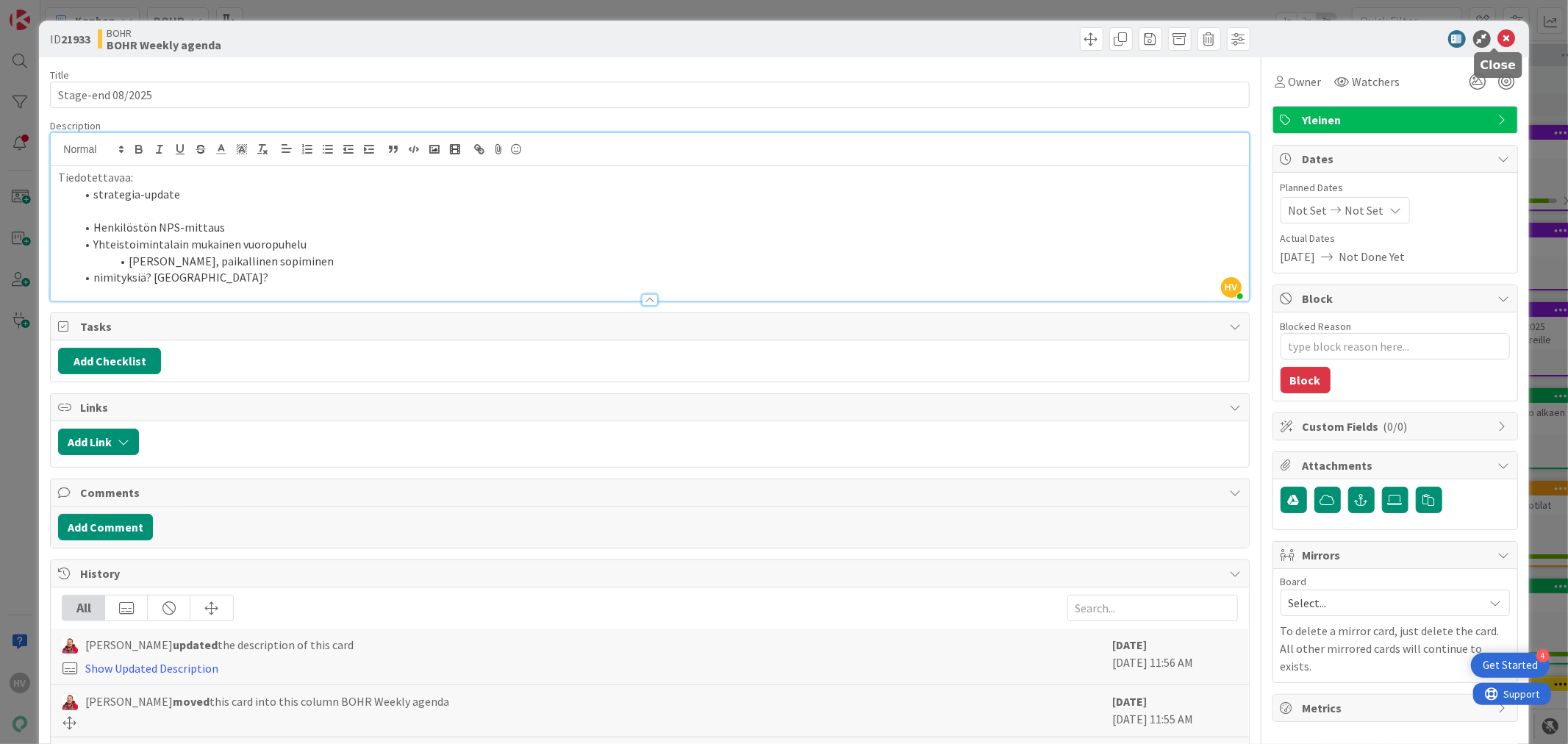
click at [1498, 40] on icon at bounding box center [1507, 39] width 18 height 18
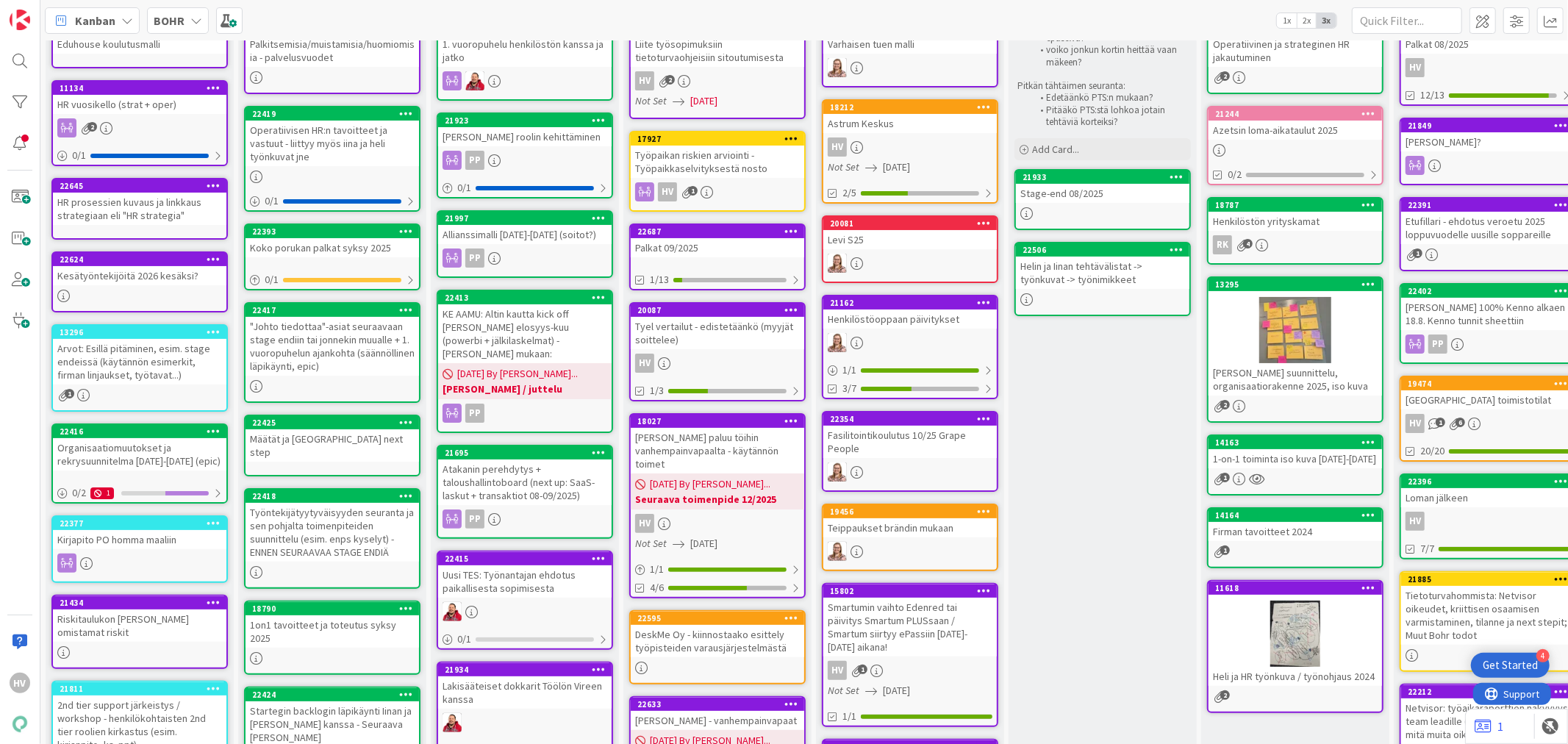
scroll to position [245, 0]
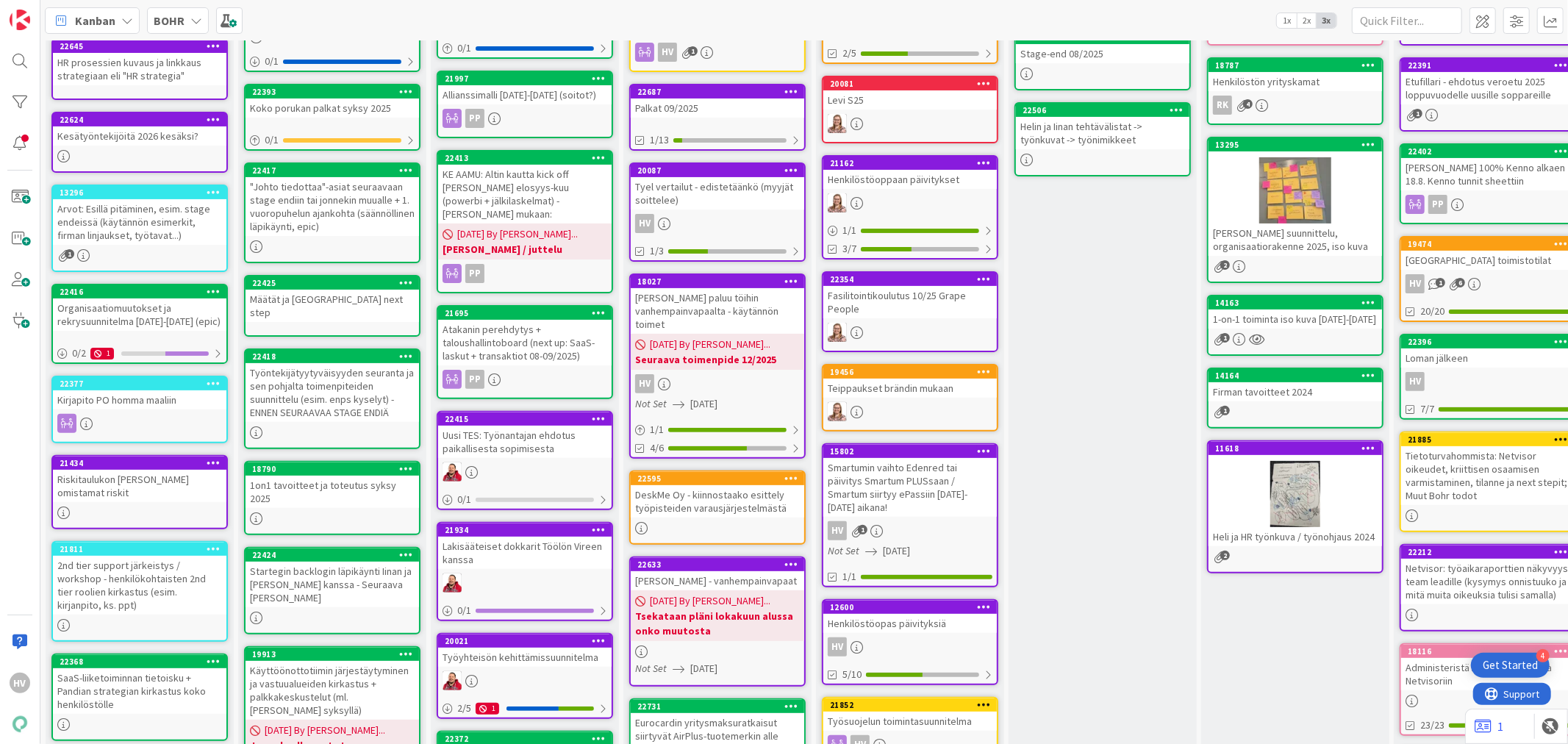
click at [722, 572] on div "[PERSON_NAME] - vanhempainvapaat" at bounding box center [717, 581] width 174 height 19
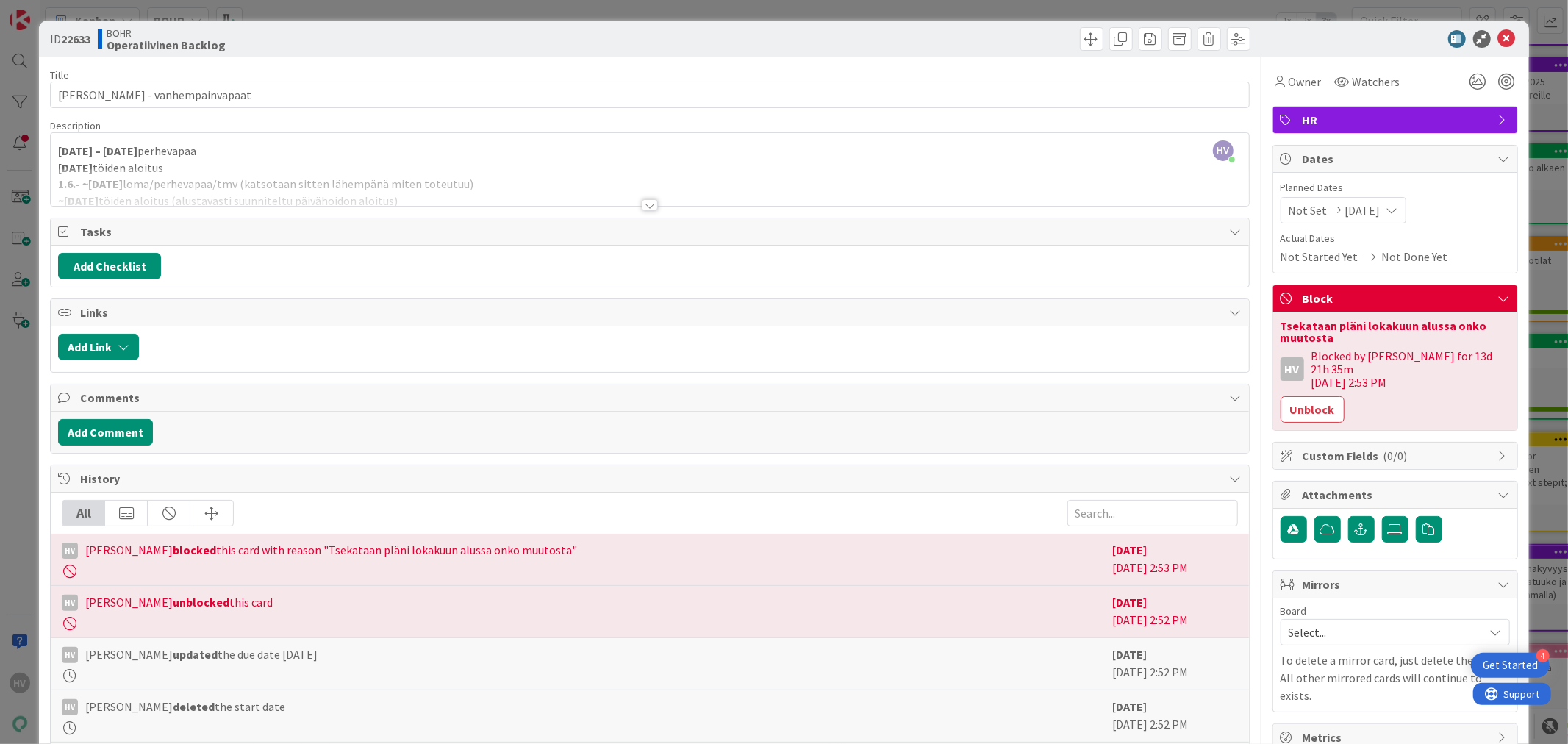
click at [1339, 622] on span "Select..." at bounding box center [1382, 633] width 188 height 21
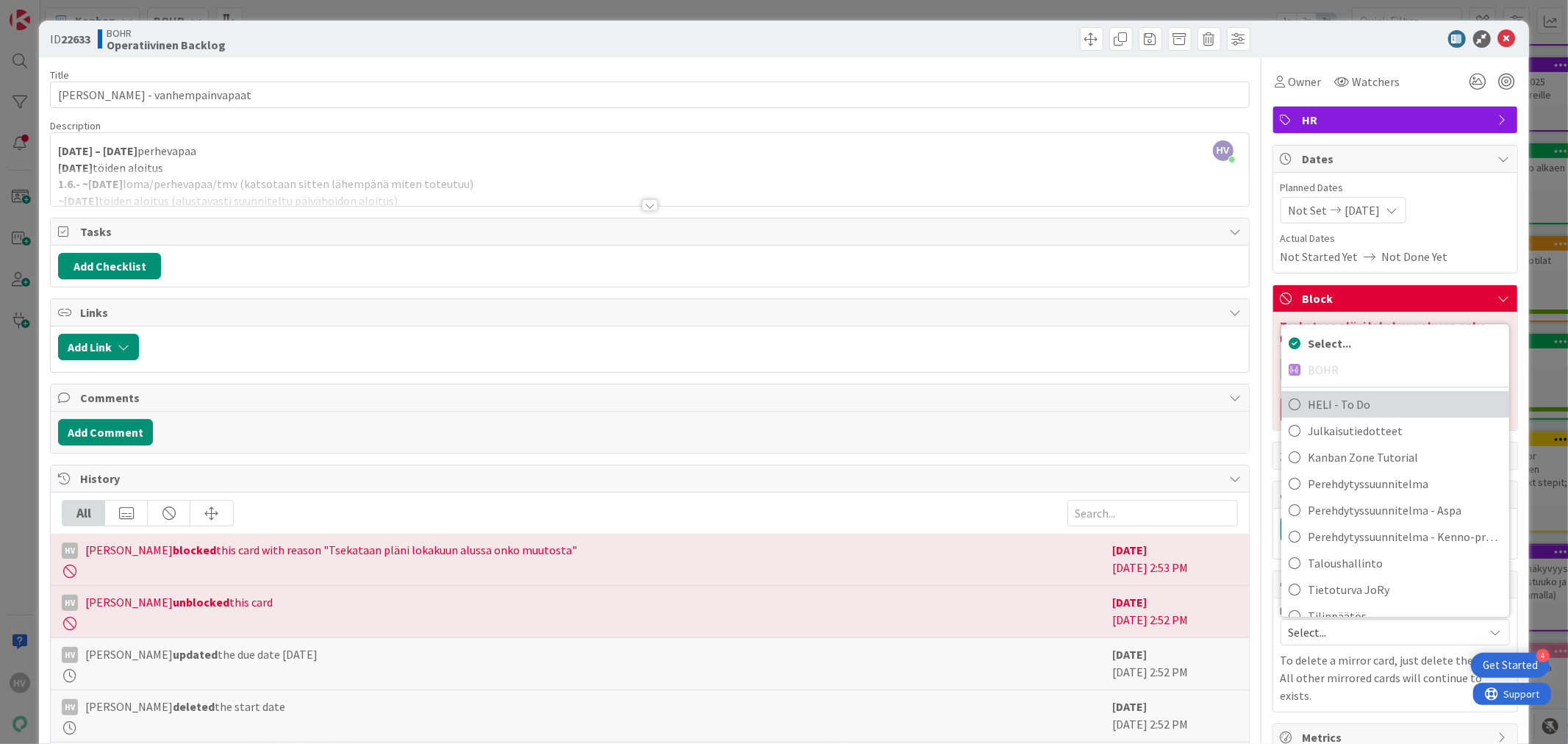
click at [1333, 394] on span "HELI - To Do" at bounding box center [1405, 405] width 194 height 22
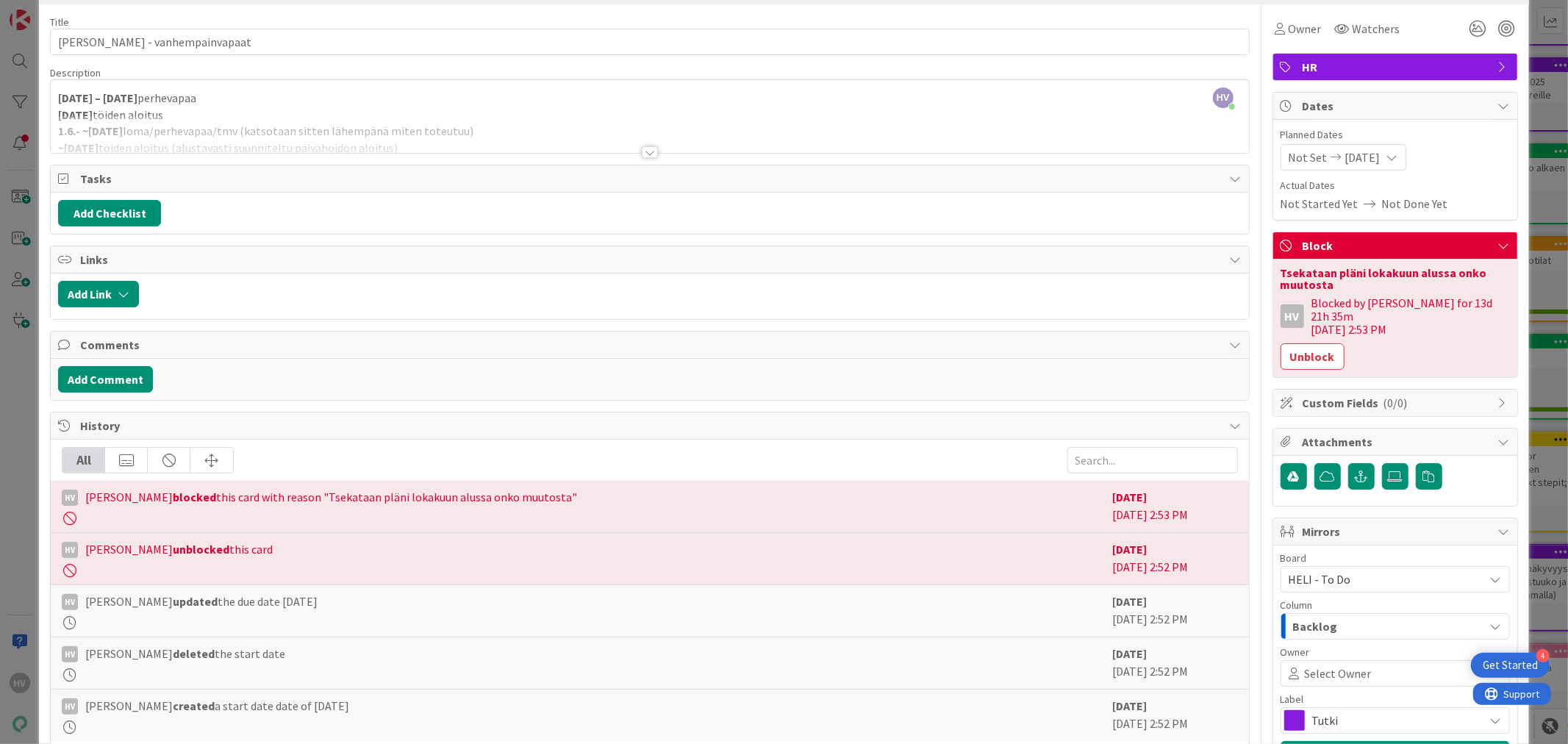
scroll to position [82, 0]
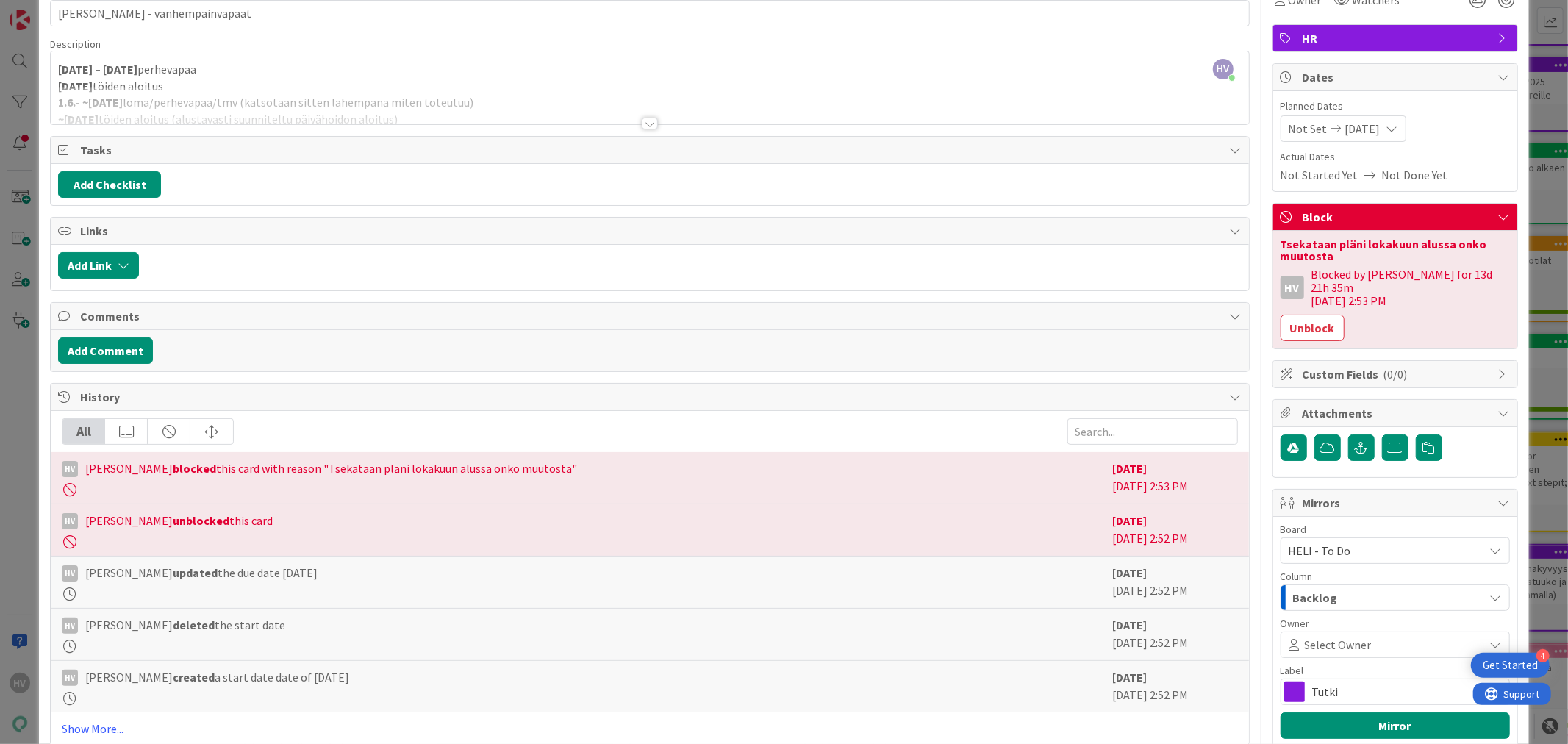
click at [1341, 586] on div "Backlog" at bounding box center [1386, 597] width 195 height 23
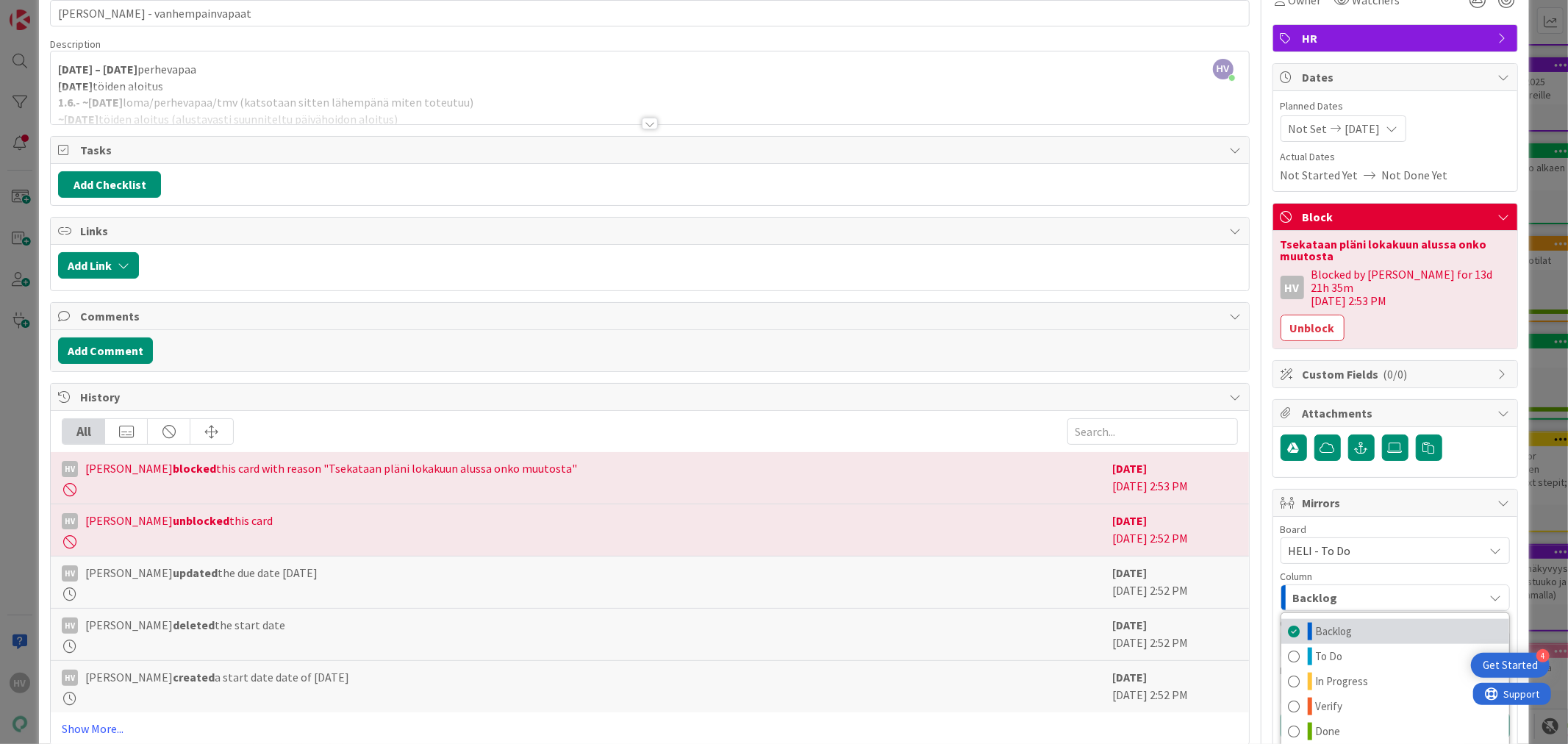
click at [1333, 623] on span "Backlog" at bounding box center [1334, 632] width 37 height 18
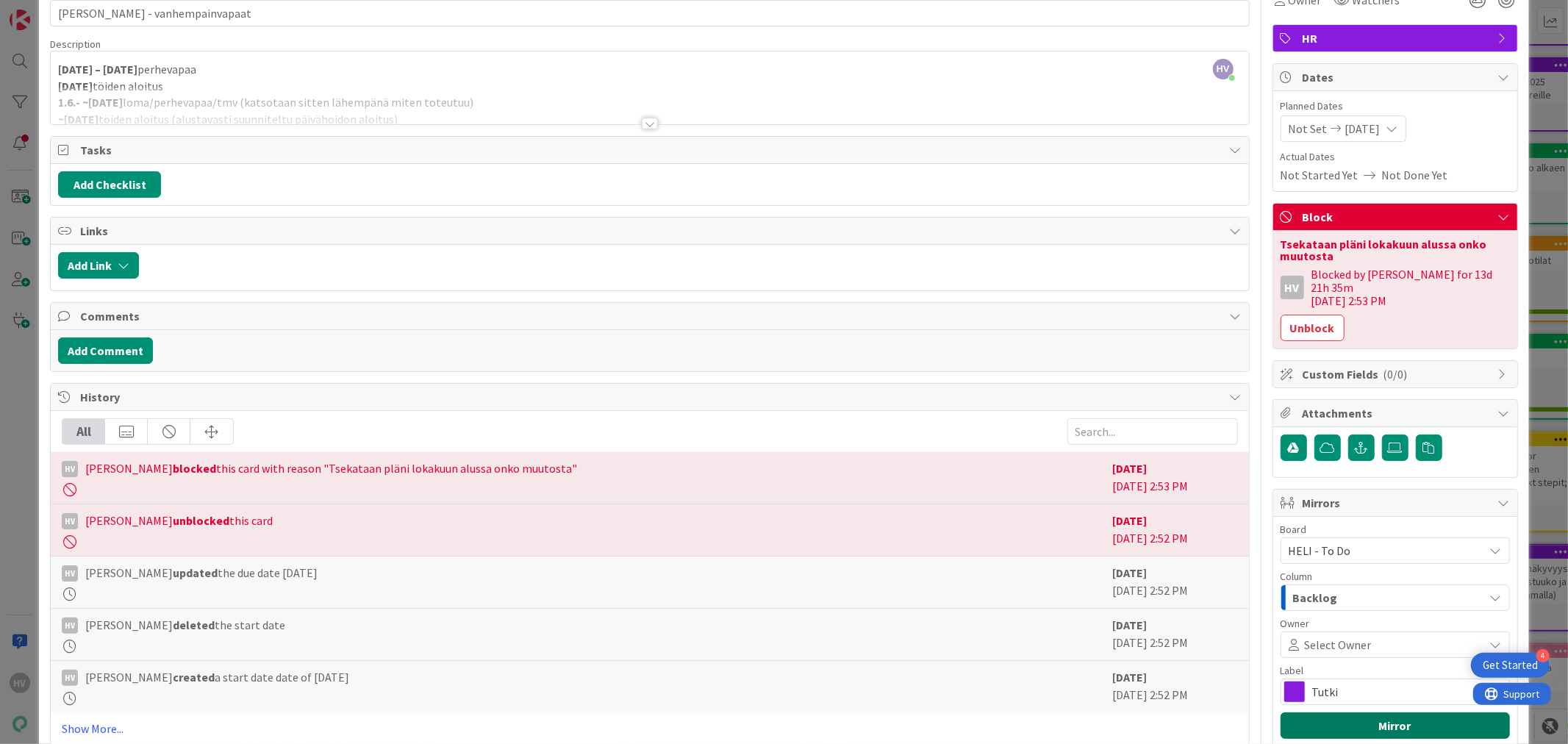
click at [1360, 713] on button "Mirror" at bounding box center [1395, 726] width 229 height 26
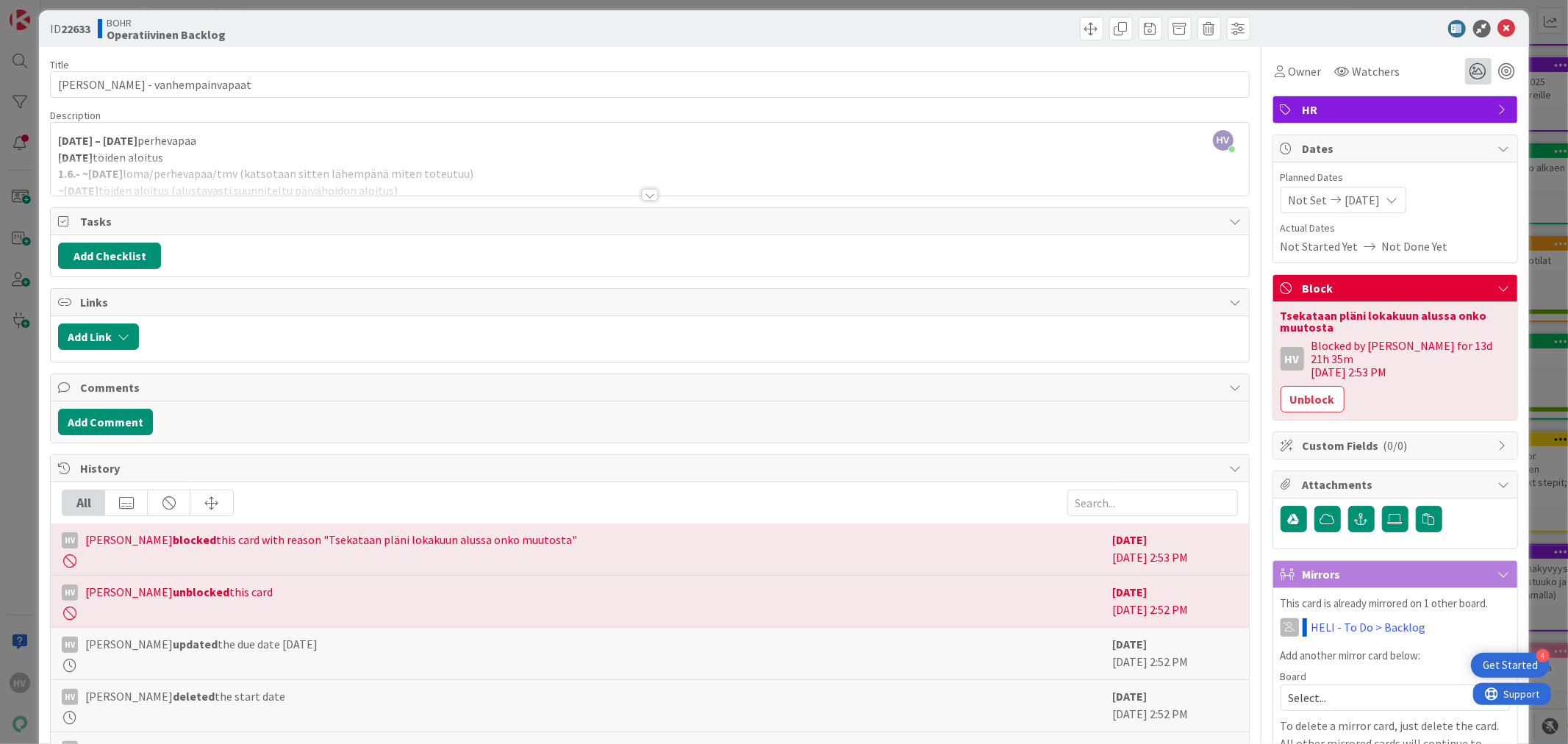
scroll to position [0, 0]
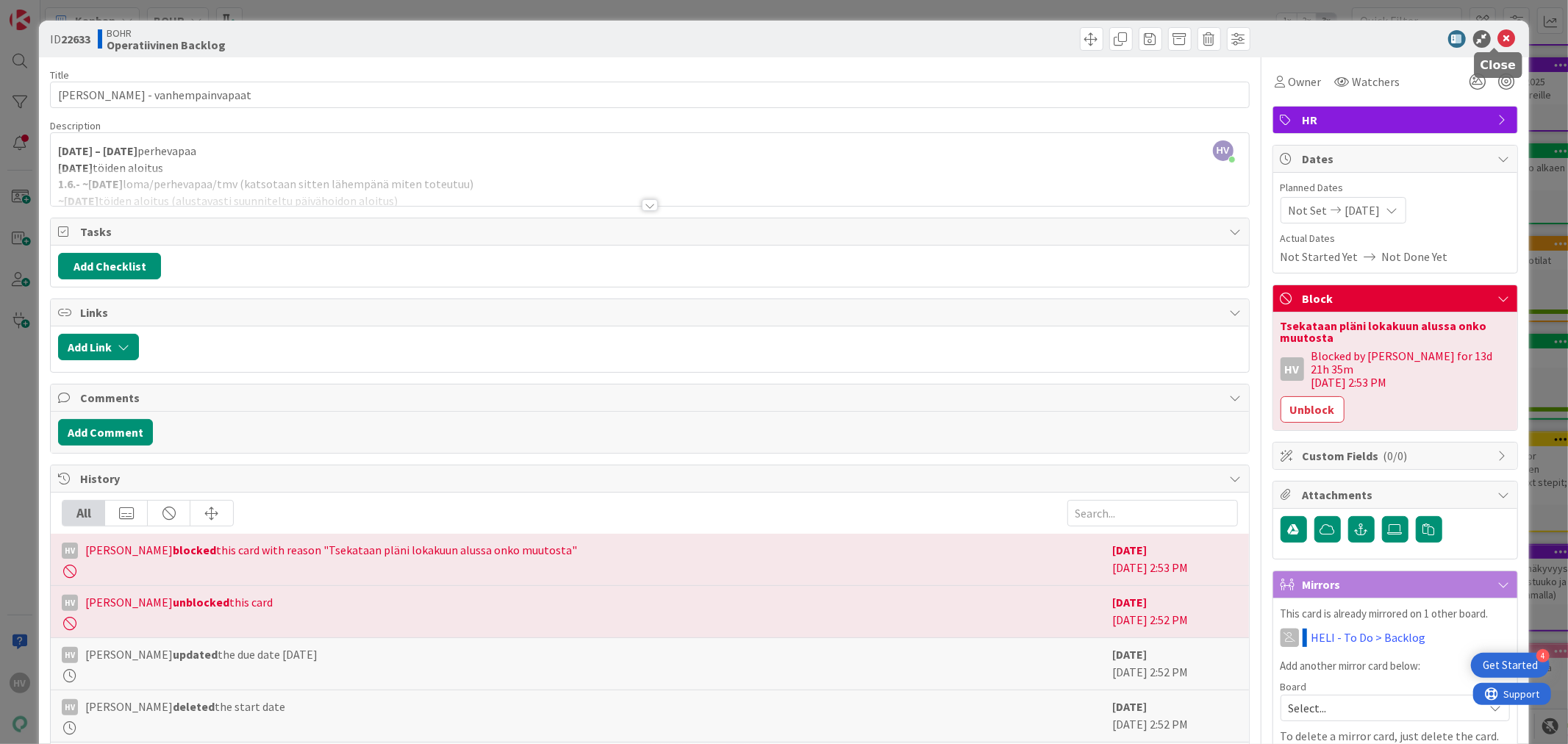
click at [1498, 40] on icon at bounding box center [1507, 39] width 18 height 18
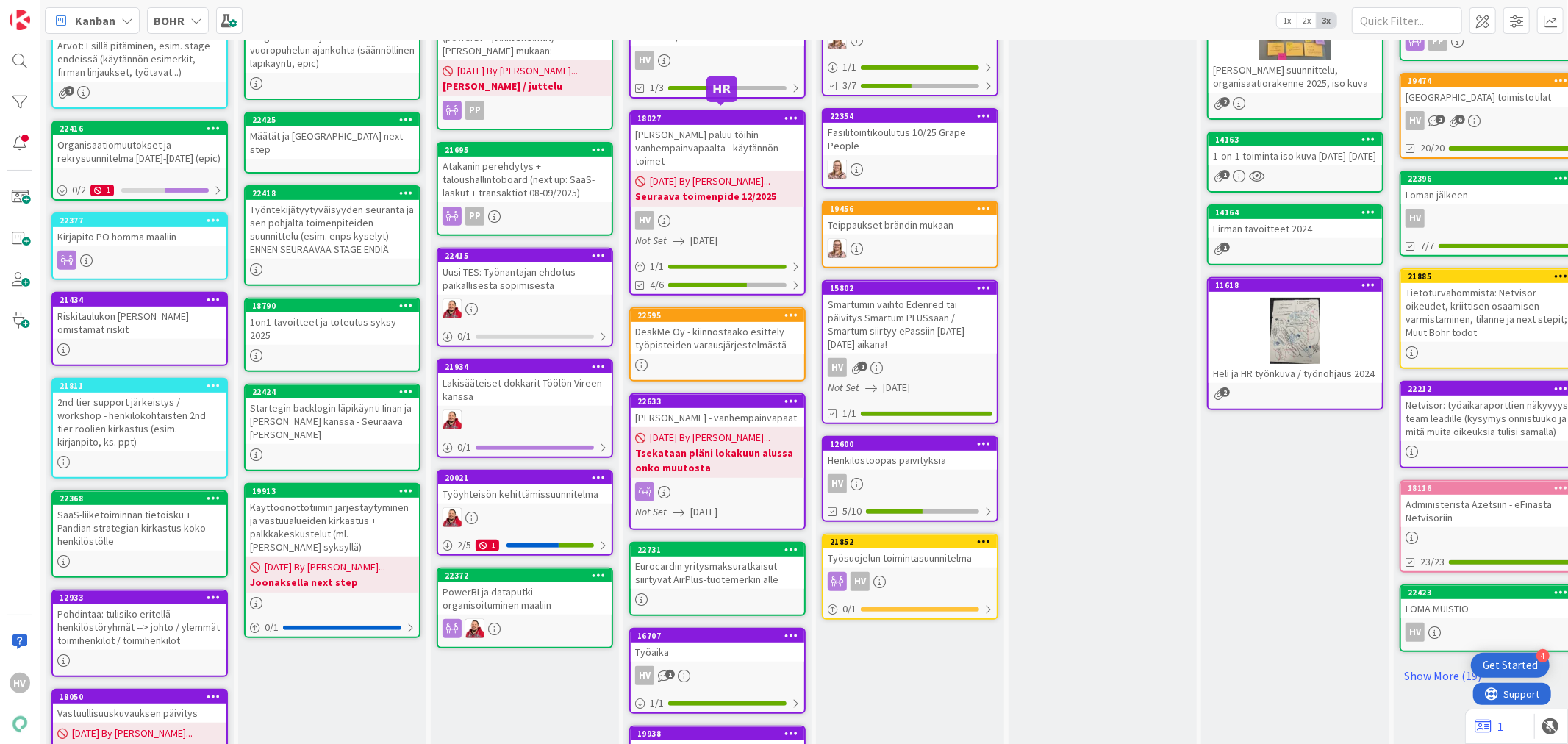
click at [702, 113] on div "18027" at bounding box center [720, 118] width 167 height 10
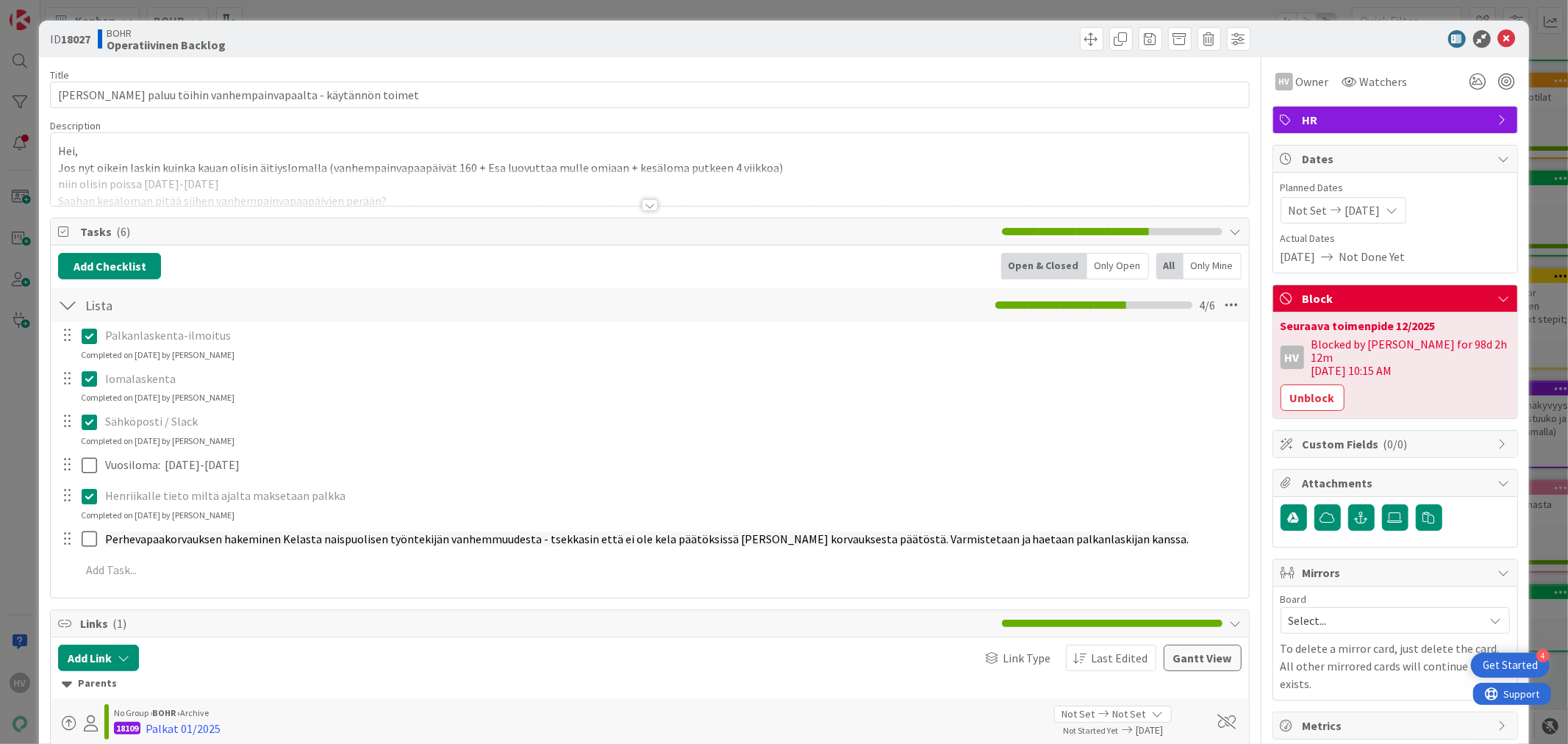
click at [1331, 610] on span "Select..." at bounding box center [1382, 621] width 188 height 21
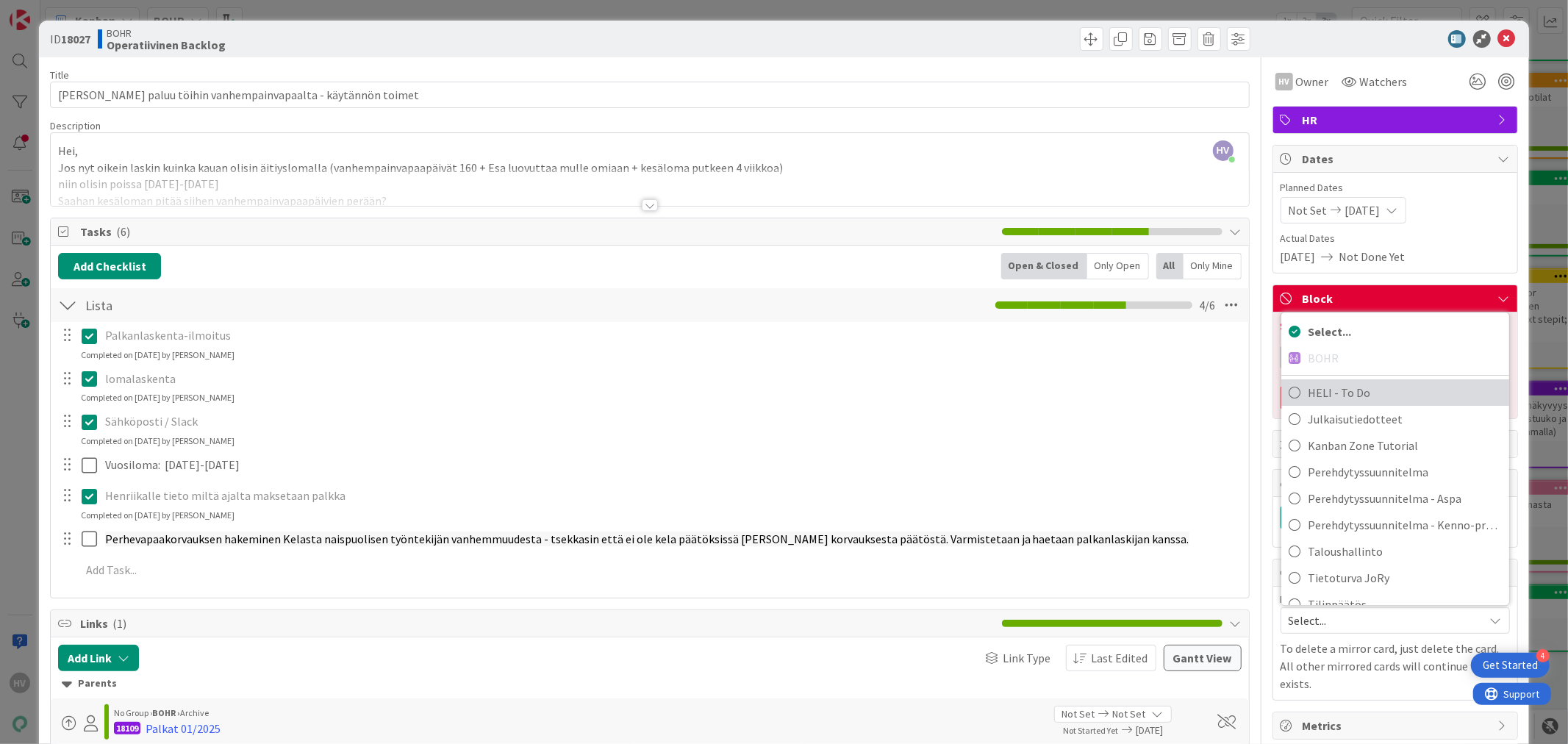
click at [1324, 384] on span "HELI - To Do" at bounding box center [1405, 393] width 194 height 22
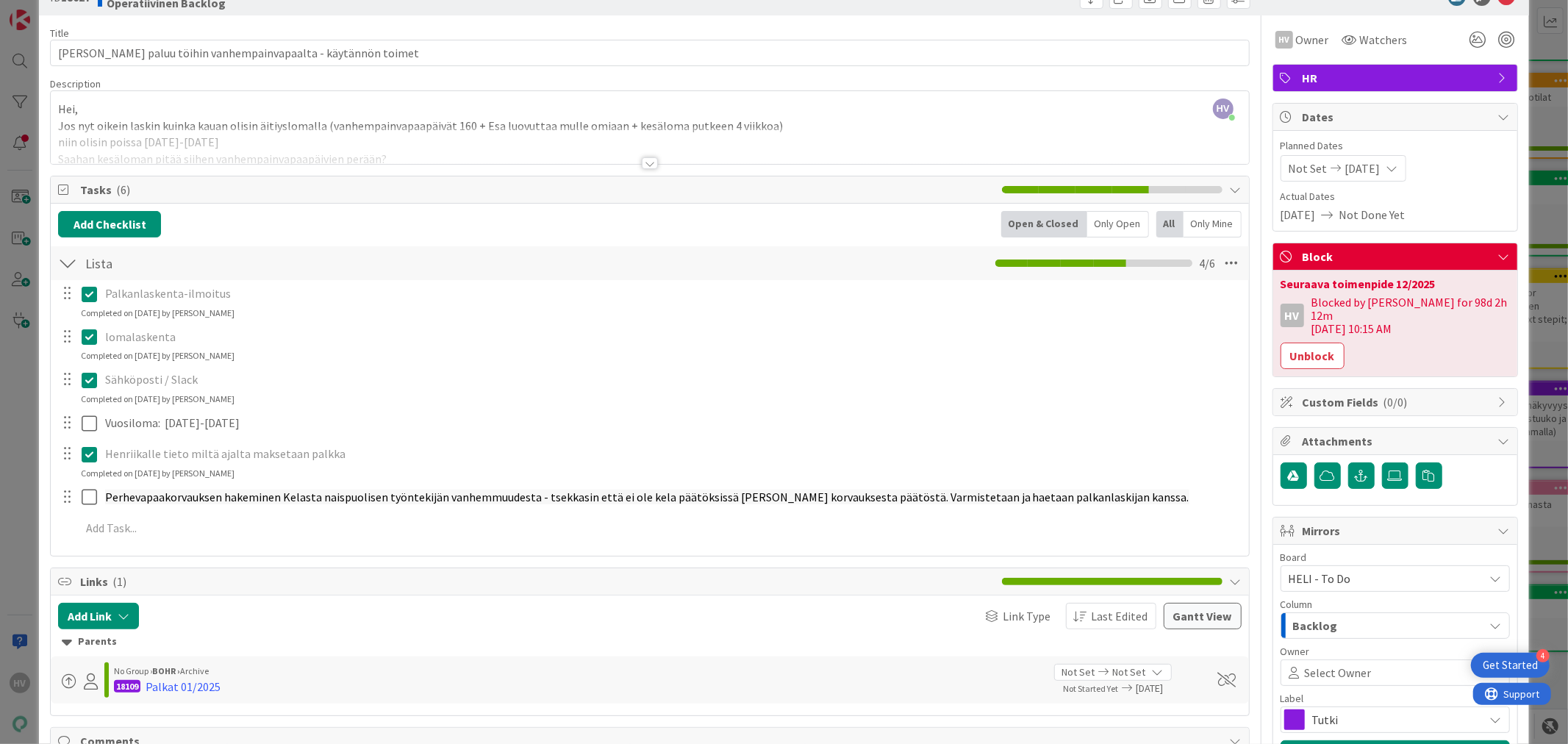
scroll to position [82, 0]
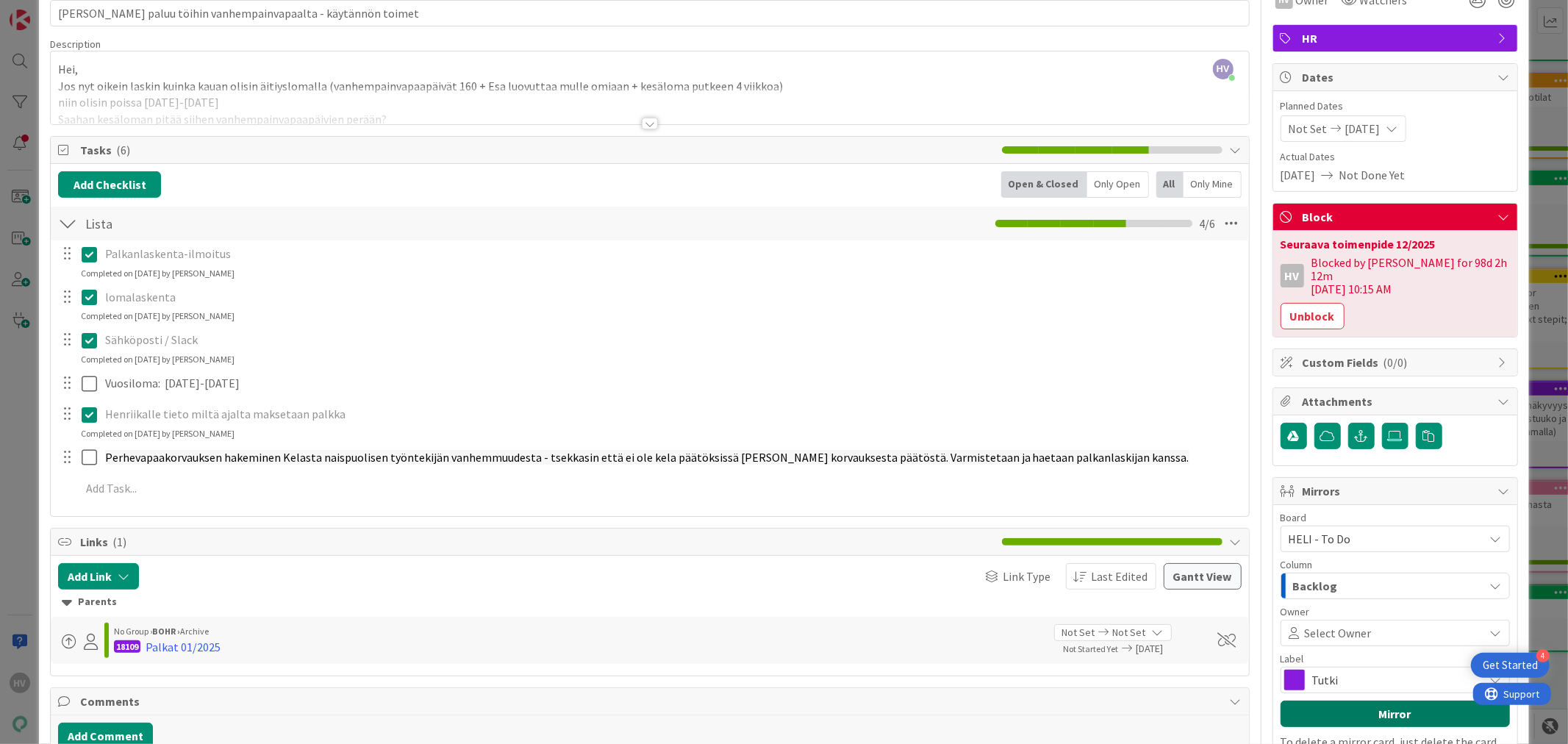
click at [1301, 701] on button "Mirror" at bounding box center [1395, 714] width 229 height 26
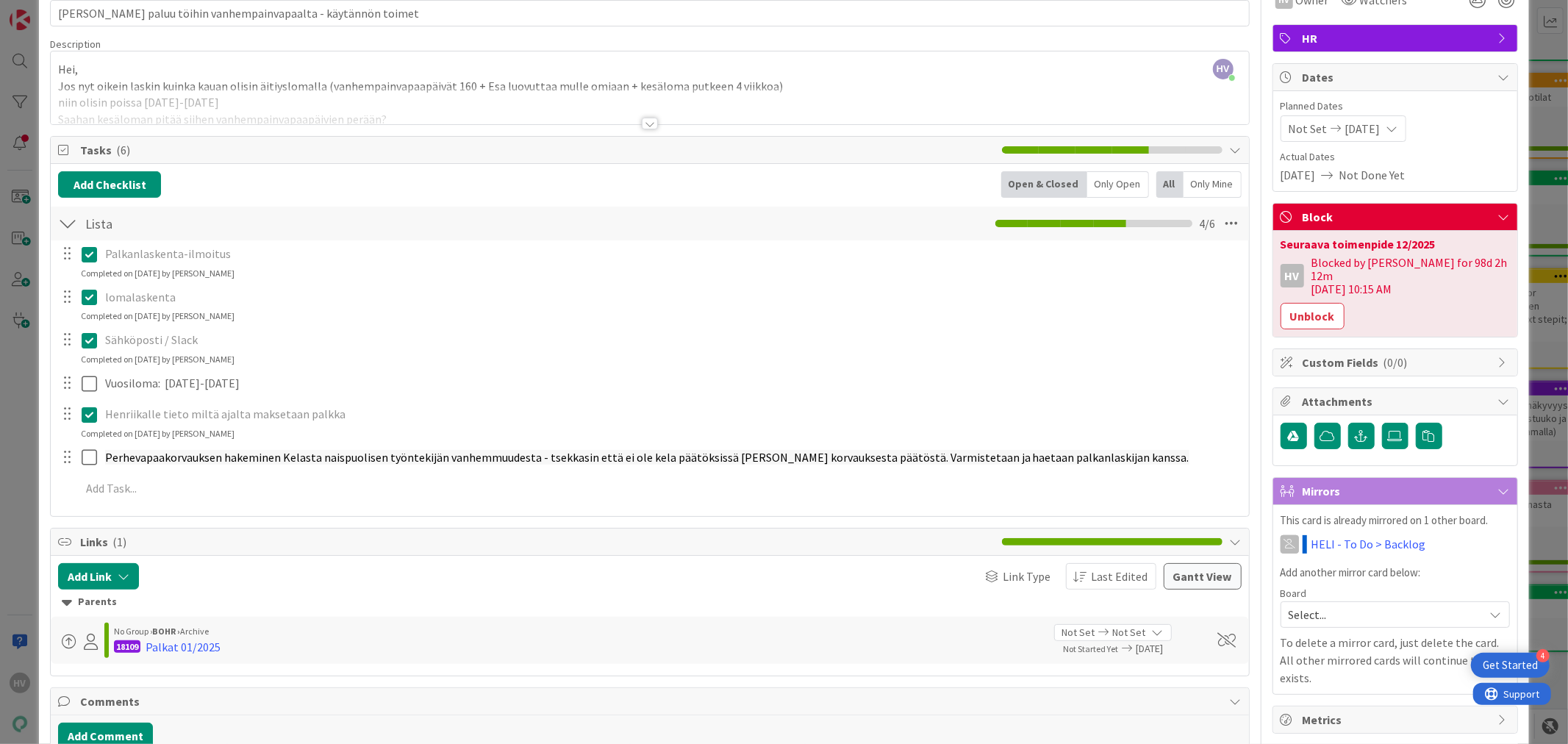
scroll to position [0, 0]
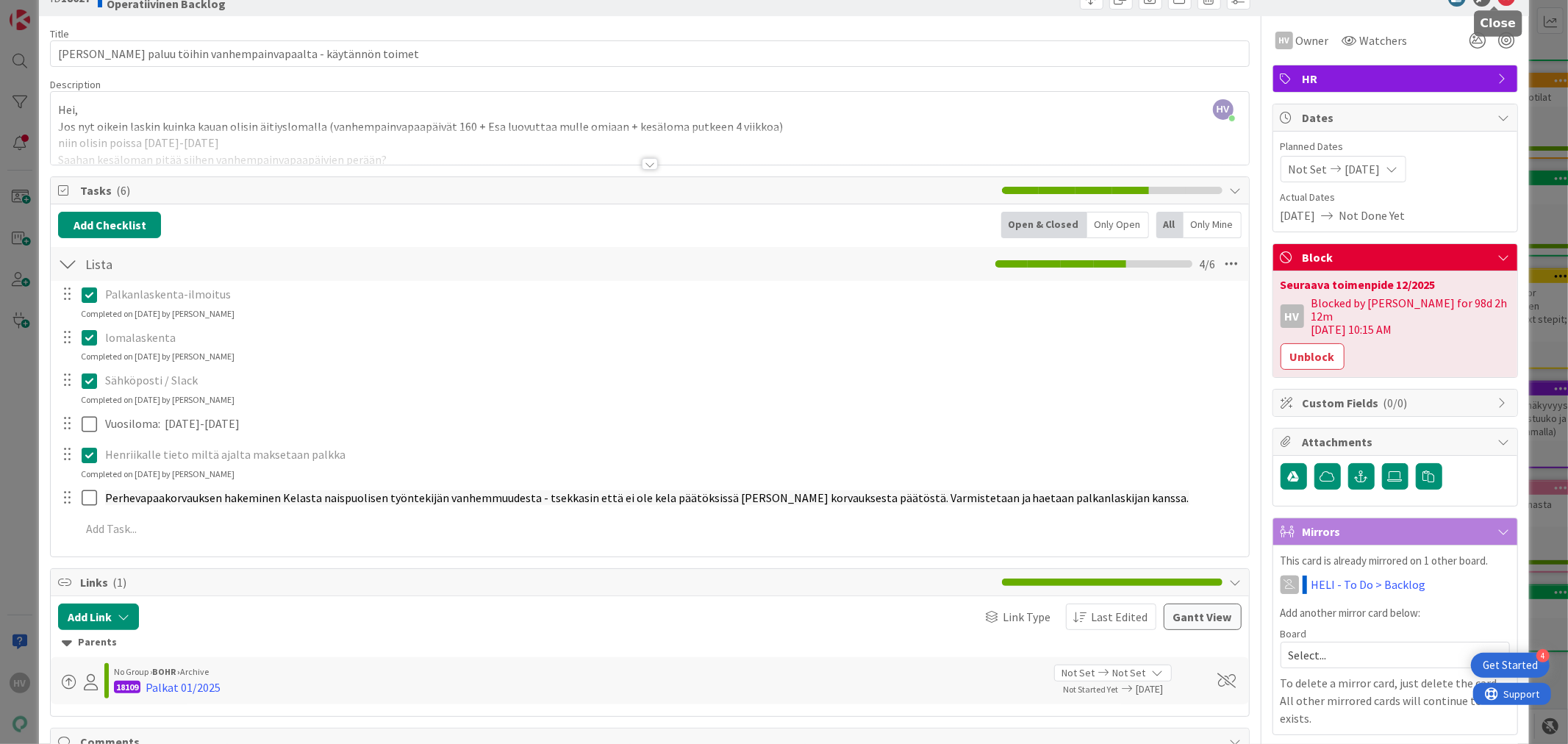
click at [1490, 42] on body "4 Get Started HV Kanban My Zone Organization Select a single board Kanban List …" at bounding box center [784, 372] width 1568 height 744
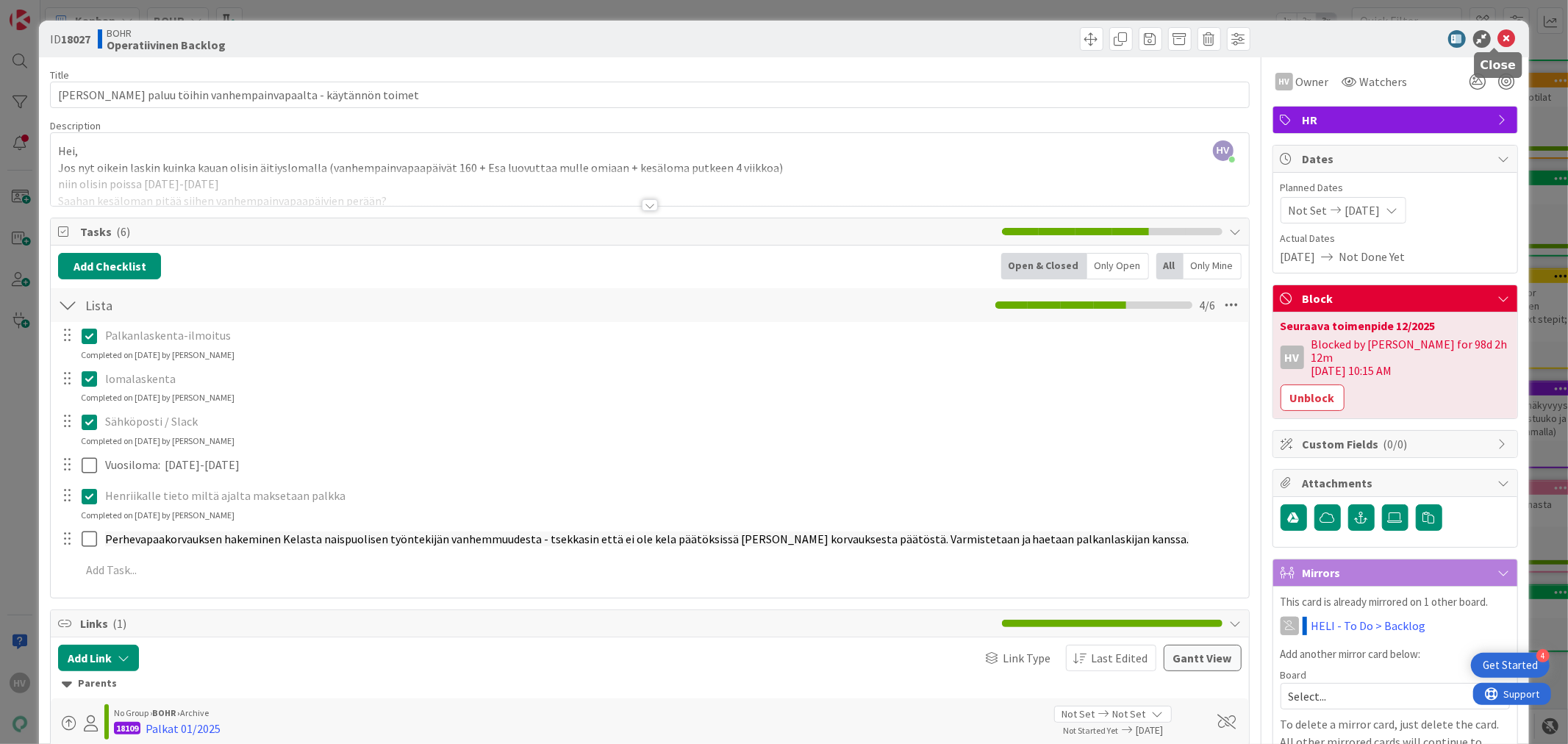
click at [1498, 34] on icon at bounding box center [1507, 39] width 18 height 18
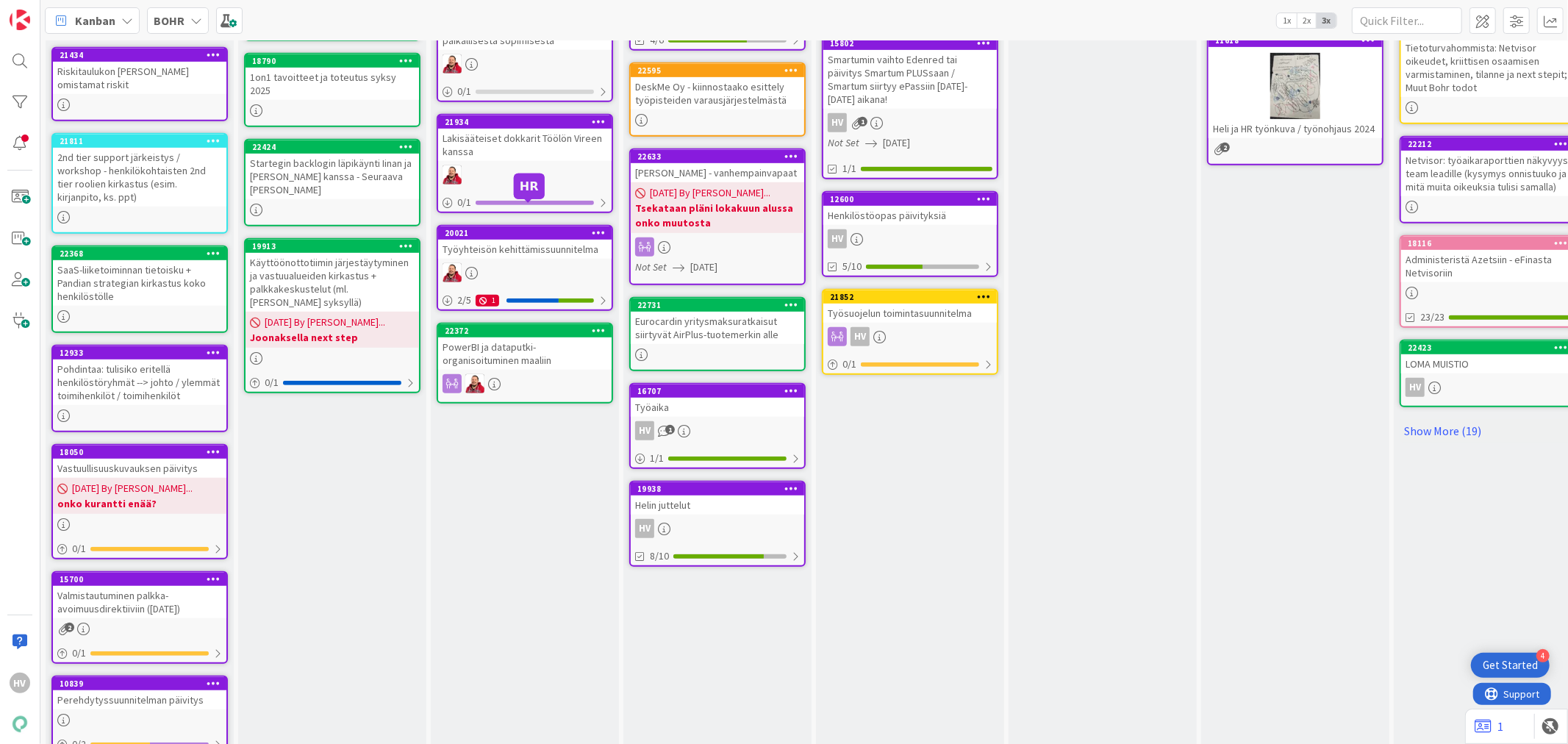
click at [538, 228] on div "20021" at bounding box center [528, 232] width 167 height 10
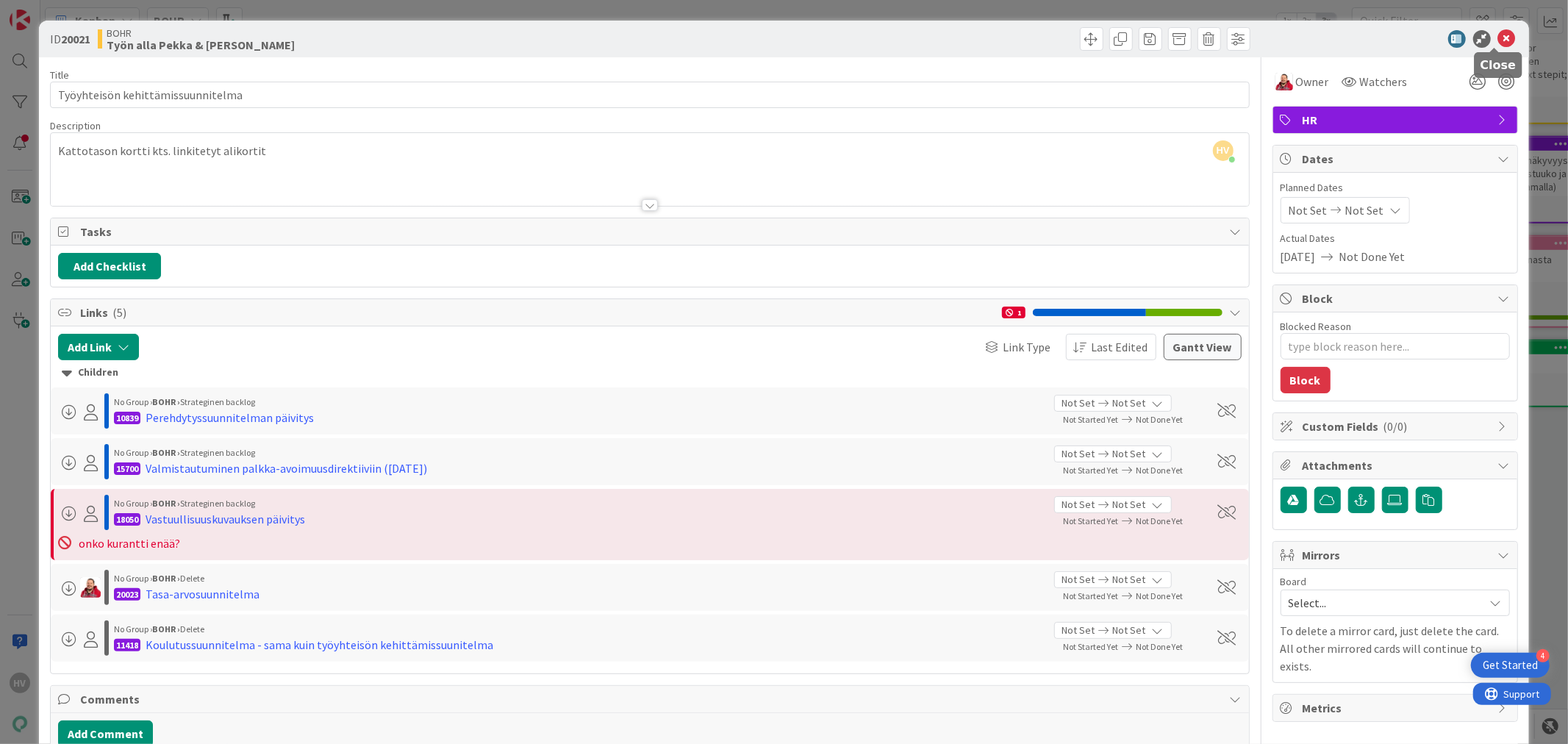
click at [1498, 37] on icon at bounding box center [1507, 39] width 18 height 18
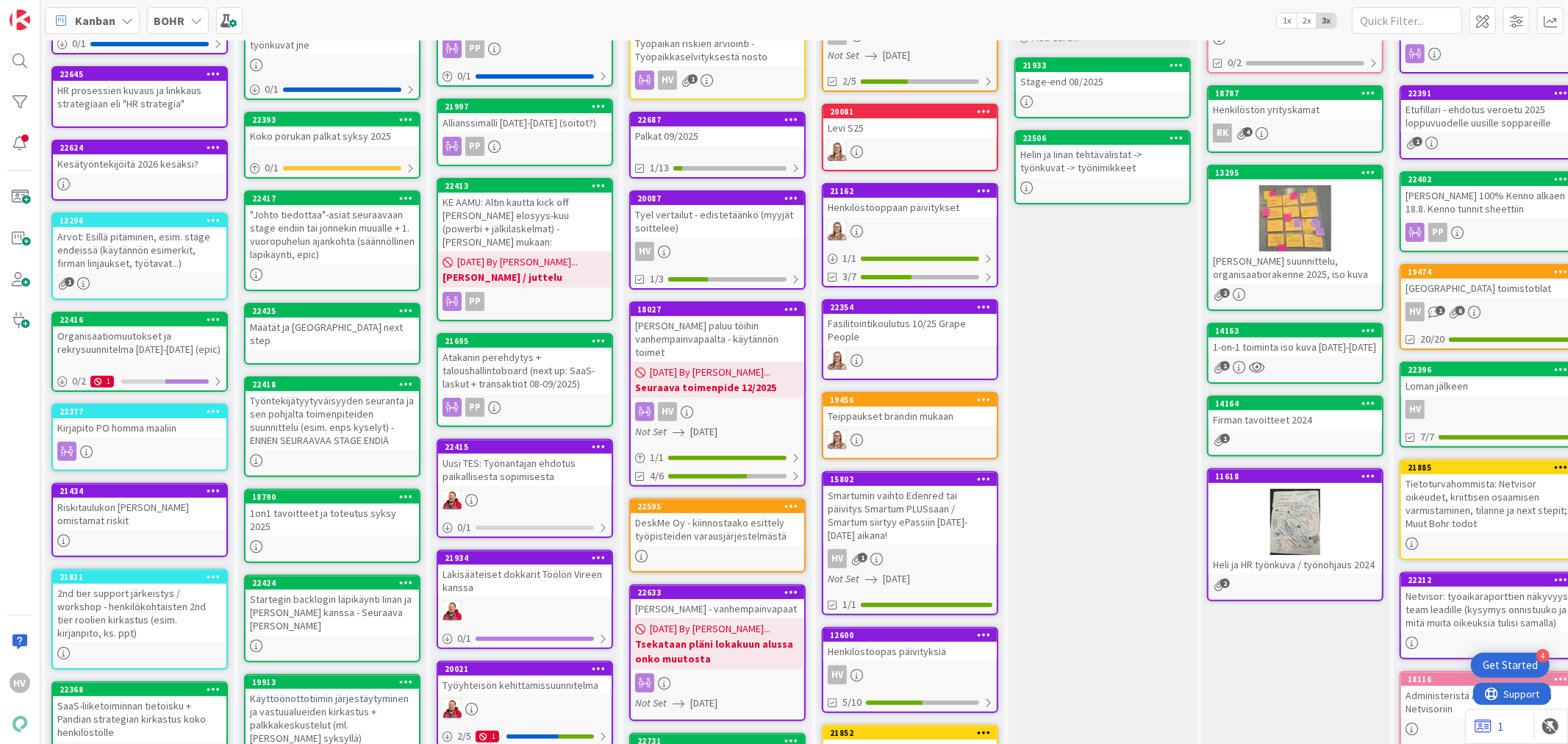
scroll to position [164, 0]
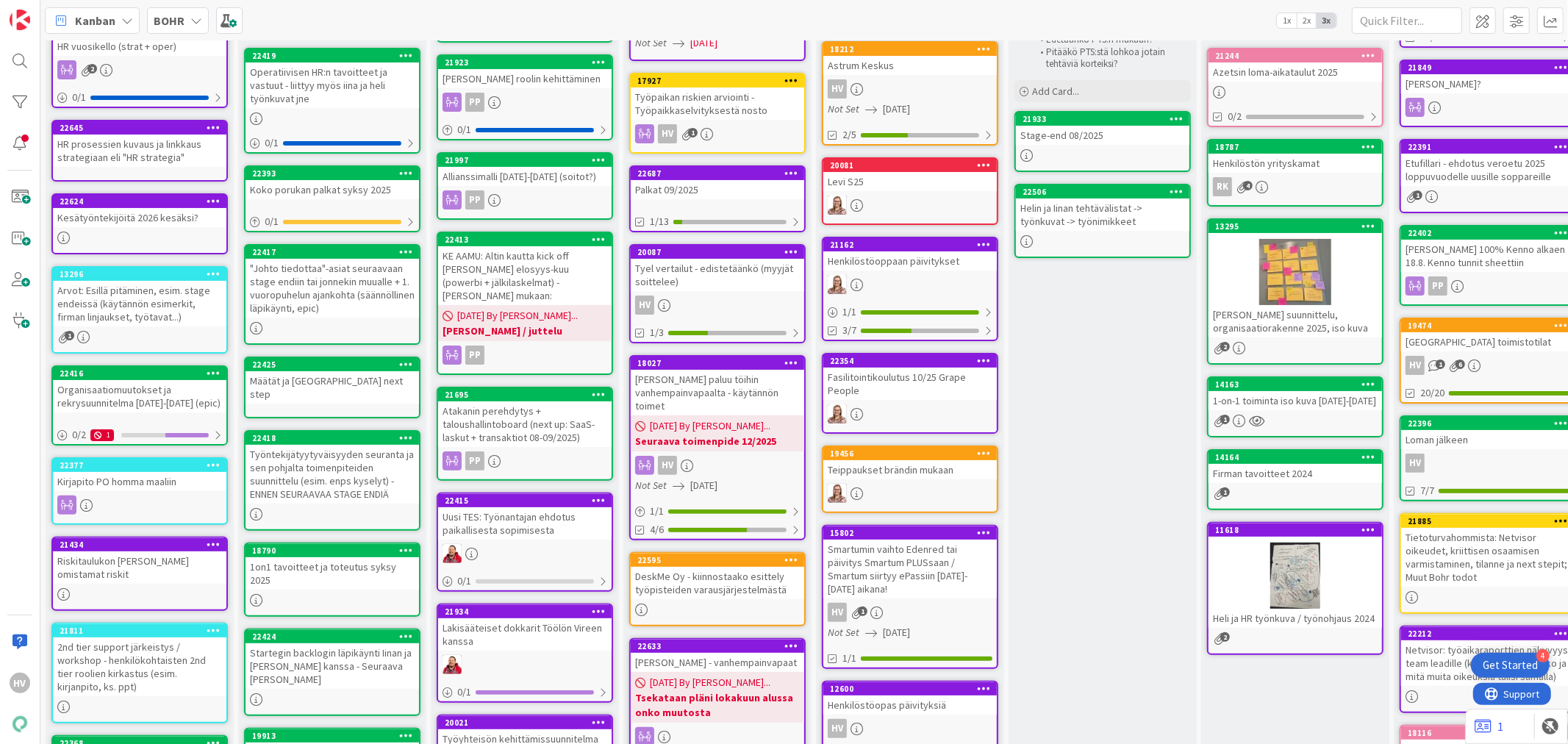
click at [711, 180] on div "Palkat 09/2025" at bounding box center [717, 190] width 174 height 19
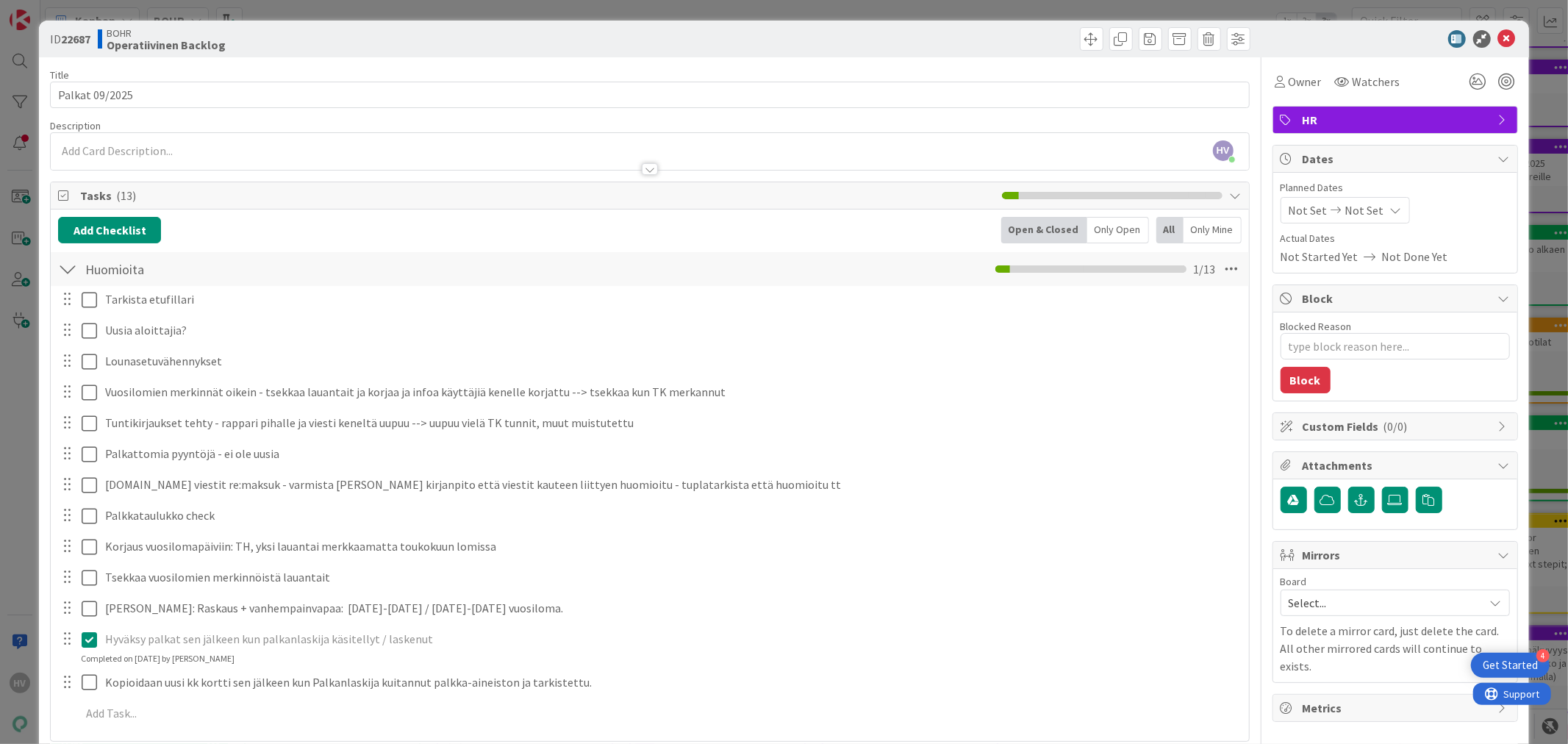
click at [71, 337] on div at bounding box center [67, 330] width 19 height 22
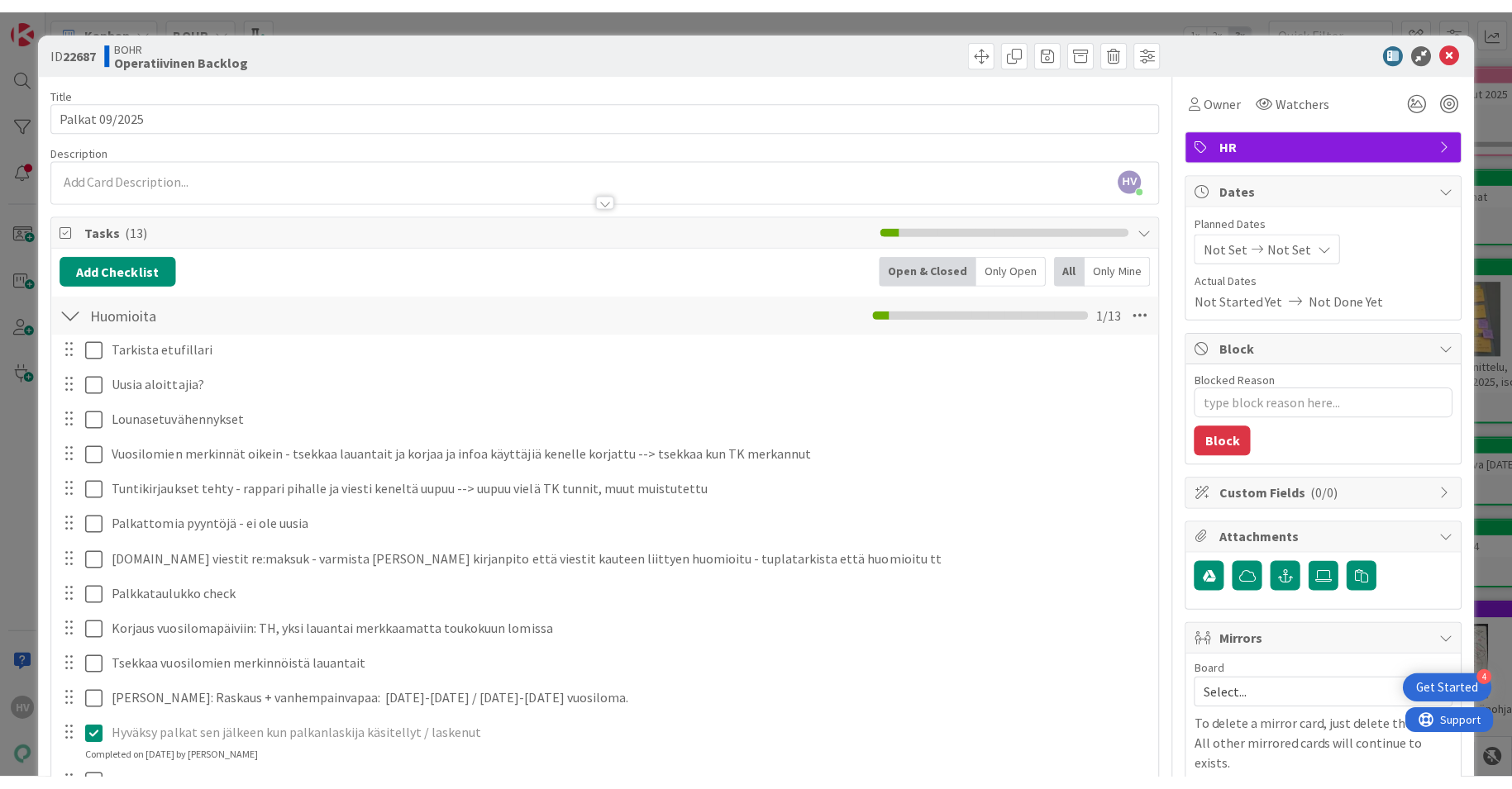
scroll to position [184, 0]
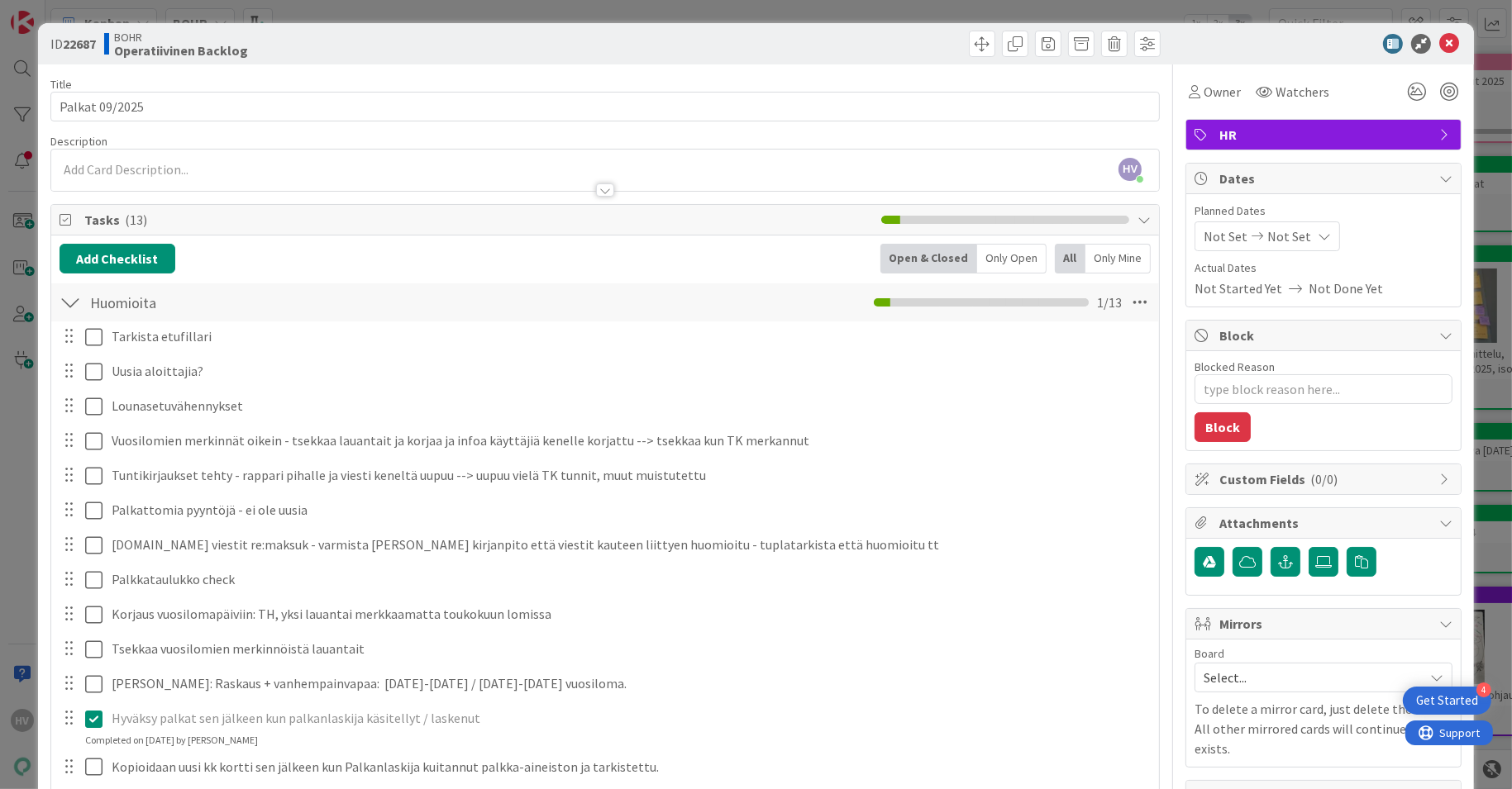
click at [1440, 41] on icon at bounding box center [1449, 44] width 20 height 20
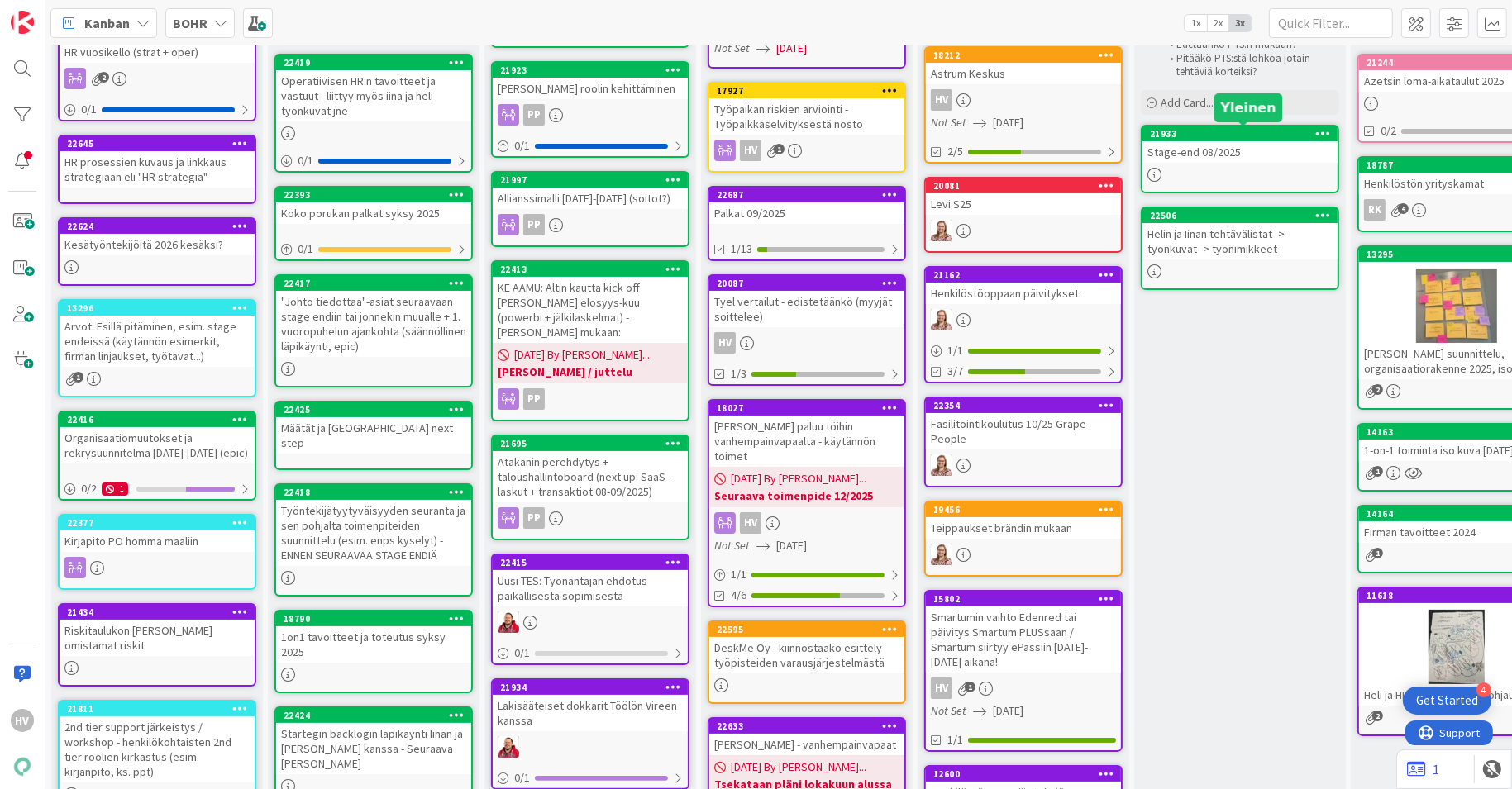
click at [1196, 136] on div "21933" at bounding box center [1243, 133] width 187 height 12
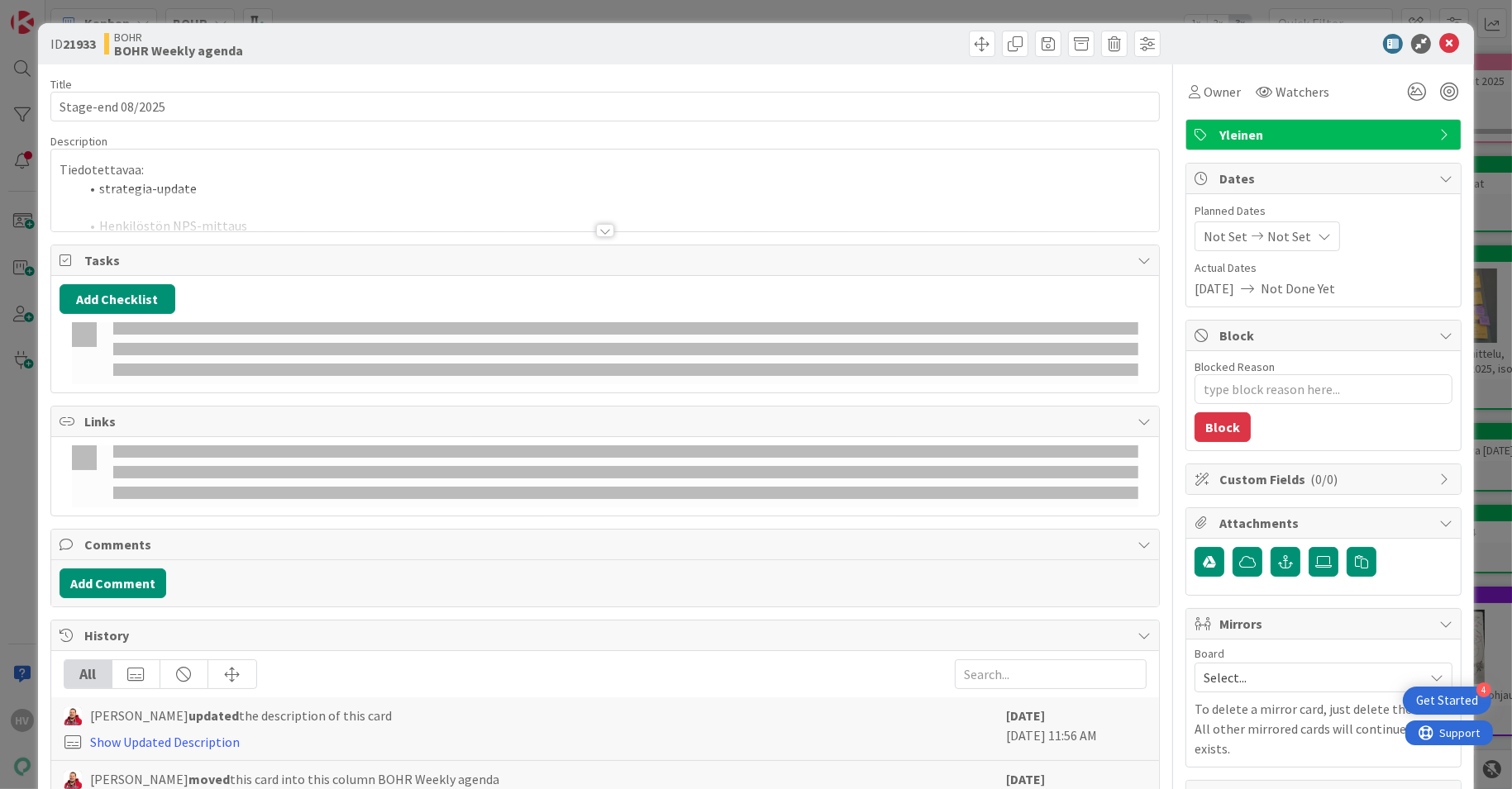
type textarea "x"
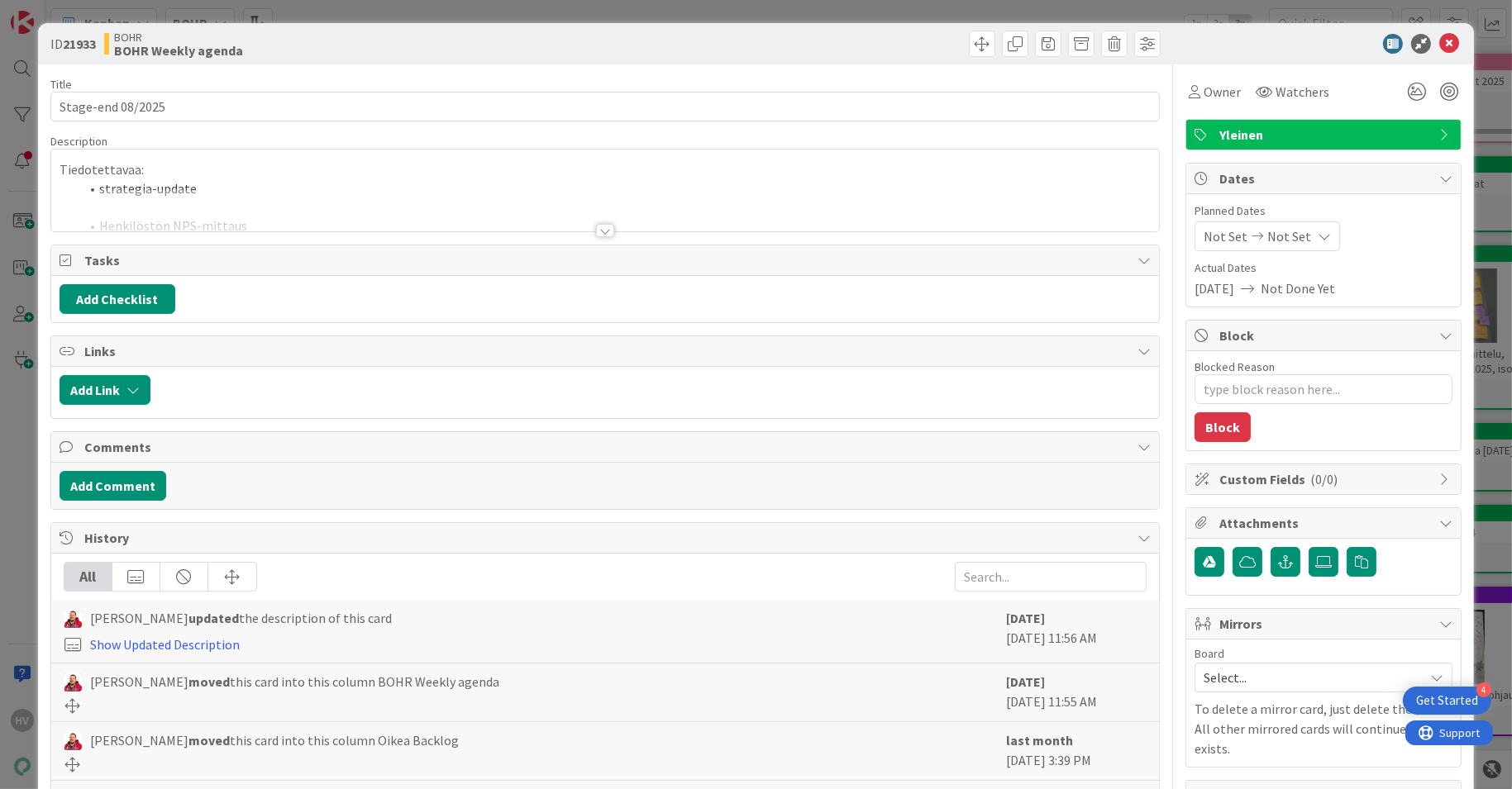
click at [596, 231] on div at bounding box center [605, 231] width 18 height 14
